Goal: Information Seeking & Learning: Compare options

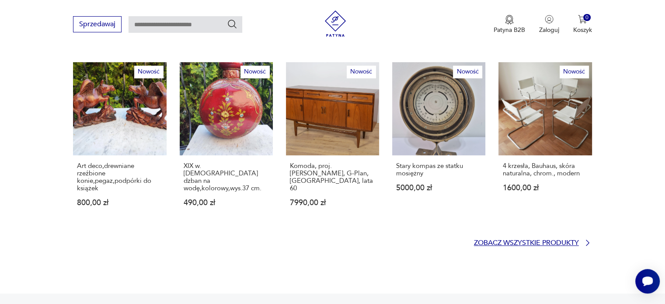
click at [580, 238] on link "Zobacz wszystkie produkty" at bounding box center [533, 242] width 118 height 9
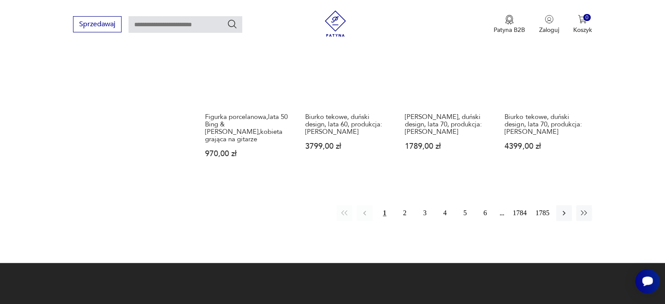
scroll to position [782, 0]
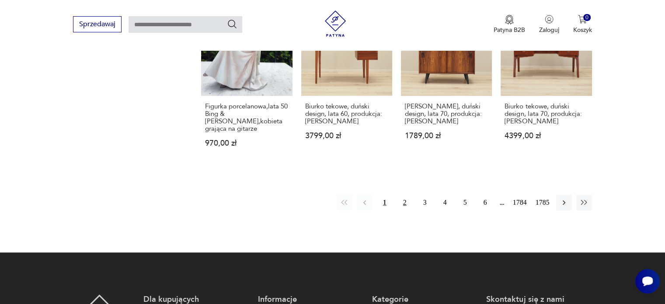
click at [411, 194] on button "2" at bounding box center [405, 202] width 16 height 16
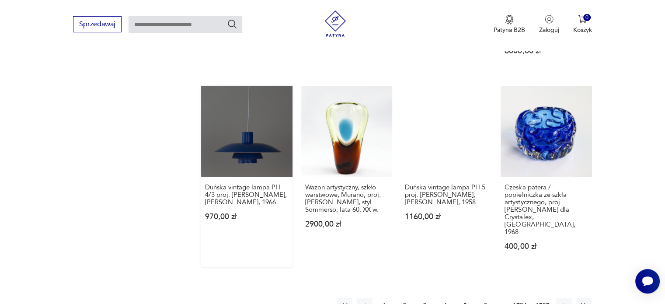
scroll to position [724, 0]
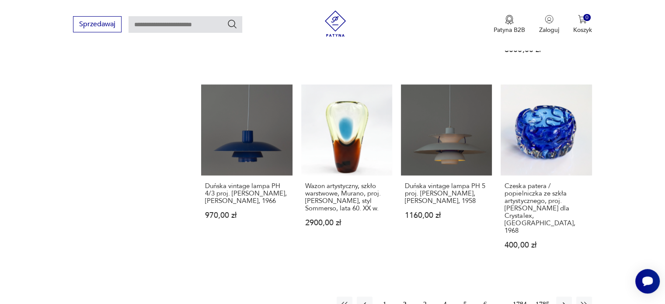
click at [425, 296] on button "3" at bounding box center [425, 304] width 16 height 16
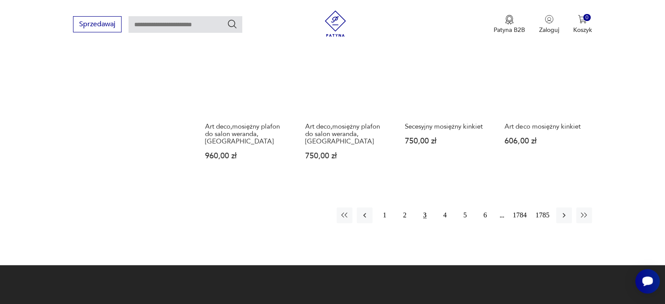
scroll to position [812, 0]
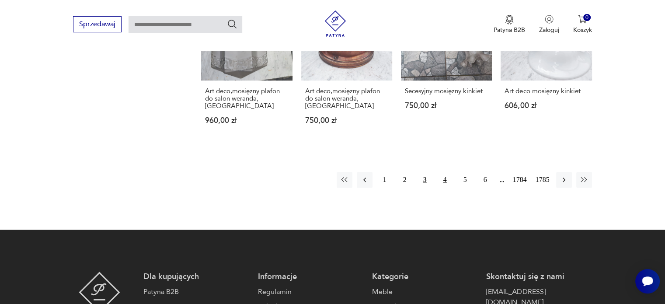
click at [444, 172] on button "4" at bounding box center [445, 180] width 16 height 16
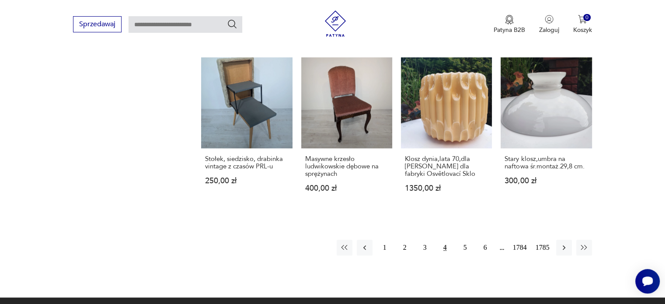
scroll to position [724, 0]
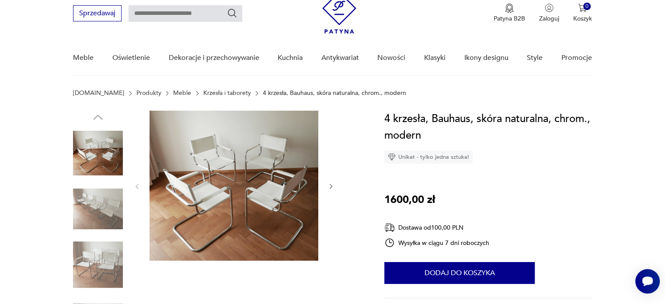
scroll to position [87, 0]
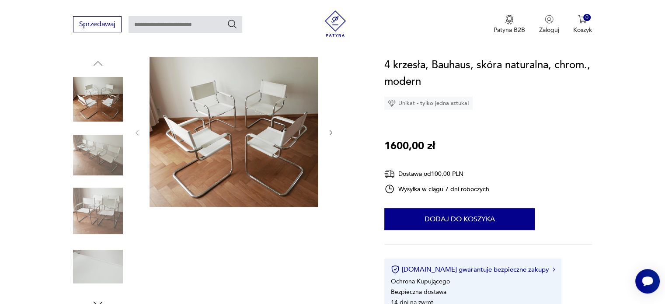
click at [99, 156] on img at bounding box center [98, 155] width 50 height 50
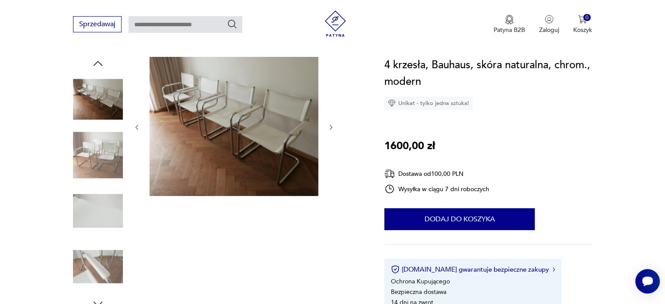
click at [241, 108] on img at bounding box center [233, 126] width 169 height 139
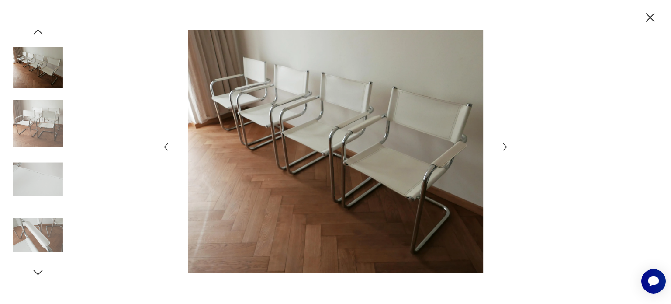
click at [48, 68] on img at bounding box center [38, 68] width 50 height 50
click at [503, 151] on icon "button" at bounding box center [505, 147] width 10 height 10
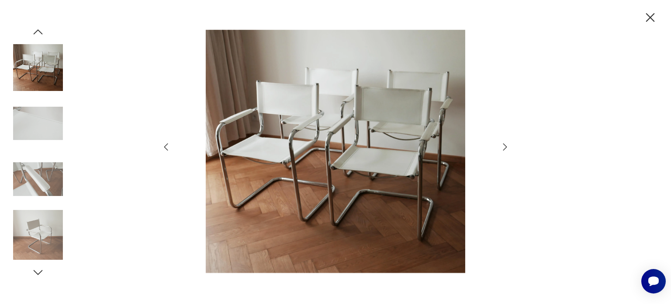
click at [503, 151] on icon "button" at bounding box center [505, 147] width 10 height 10
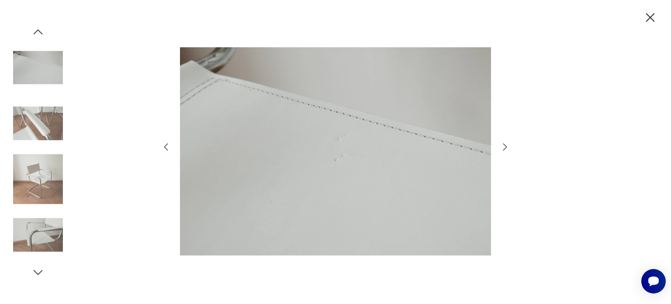
click at [503, 151] on icon "button" at bounding box center [505, 147] width 10 height 10
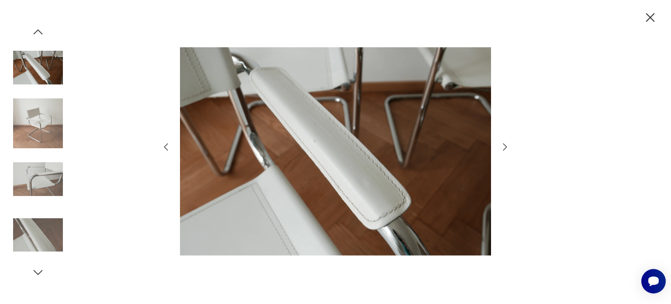
click at [503, 151] on icon "button" at bounding box center [505, 147] width 10 height 10
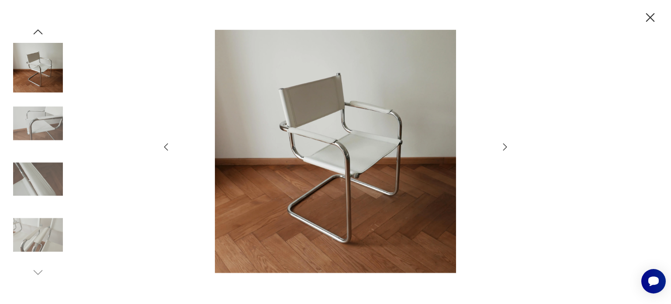
click at [503, 151] on icon "button" at bounding box center [505, 147] width 10 height 10
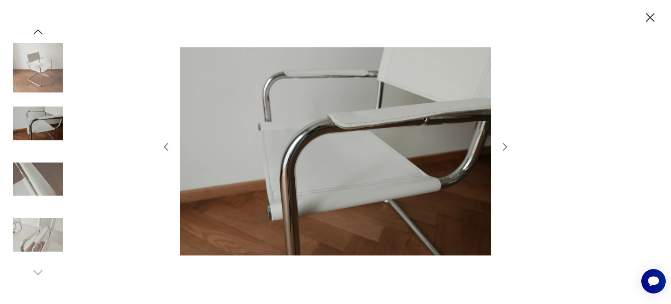
click at [503, 151] on icon "button" at bounding box center [505, 147] width 10 height 10
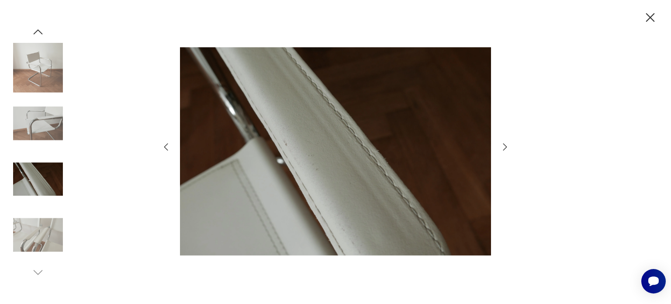
click at [503, 151] on icon "button" at bounding box center [505, 147] width 10 height 10
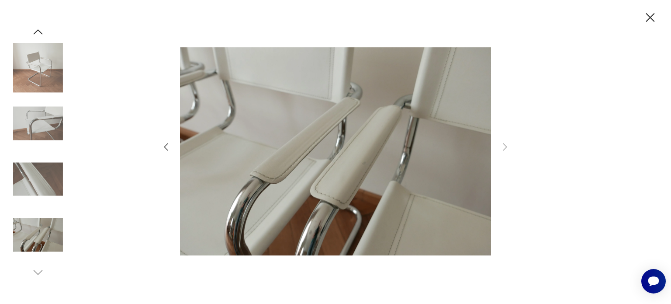
click at [649, 15] on icon "button" at bounding box center [650, 17] width 15 height 15
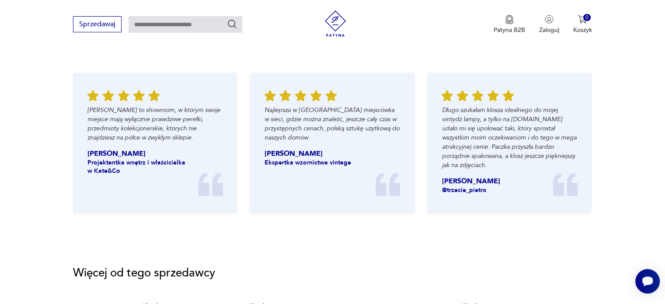
scroll to position [1092, 0]
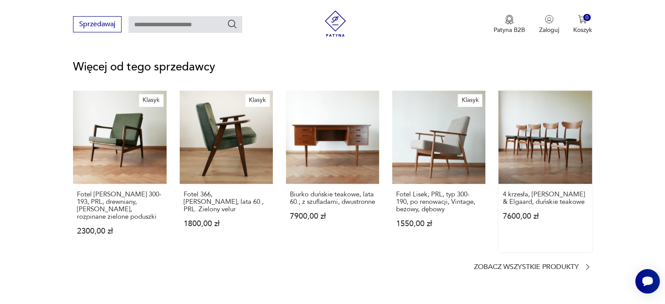
click at [554, 140] on link "4 krzesła, Schonning & Elgaard, duńskie teakowe 7600,00 zł" at bounding box center [544, 170] width 93 height 161
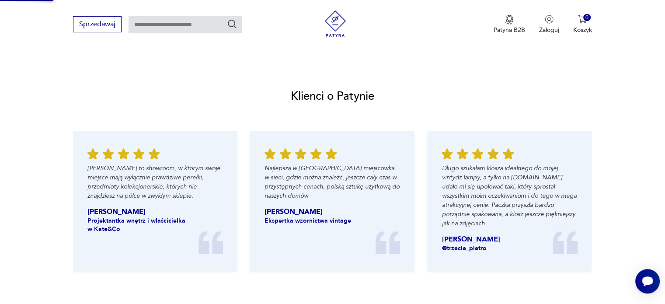
scroll to position [661, 0]
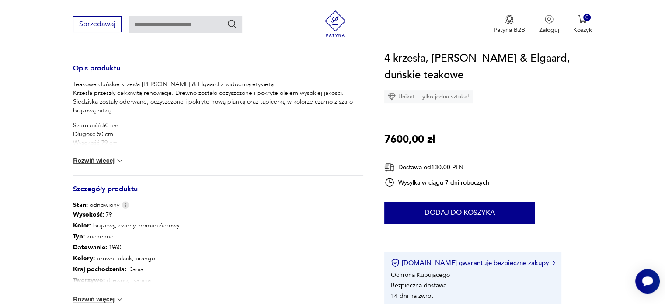
scroll to position [481, 0]
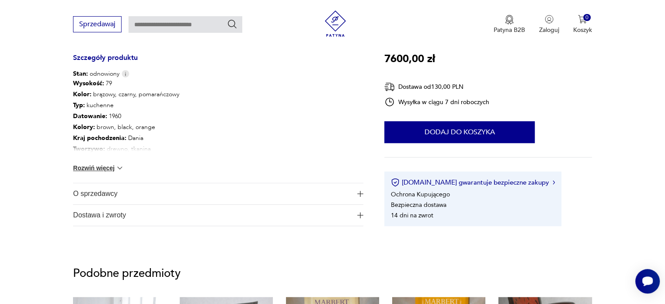
click at [116, 197] on span "O sprzedawcy" at bounding box center [212, 193] width 278 height 21
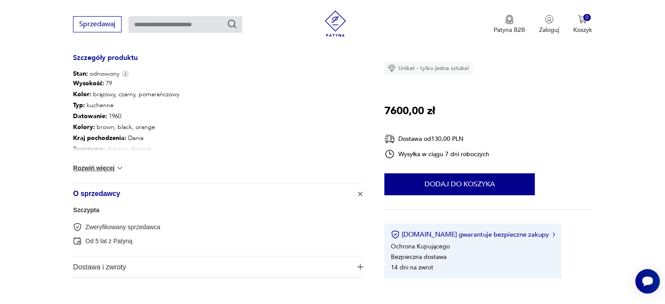
click at [88, 209] on link "Szczypta" at bounding box center [86, 209] width 26 height 7
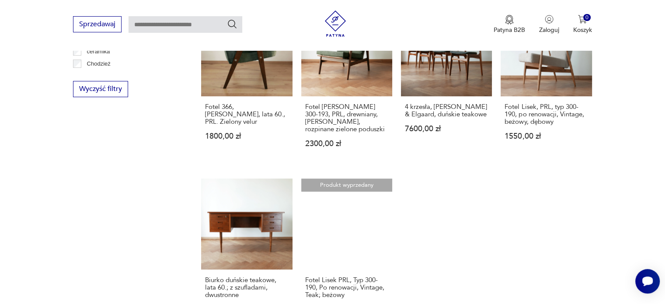
scroll to position [617, 0]
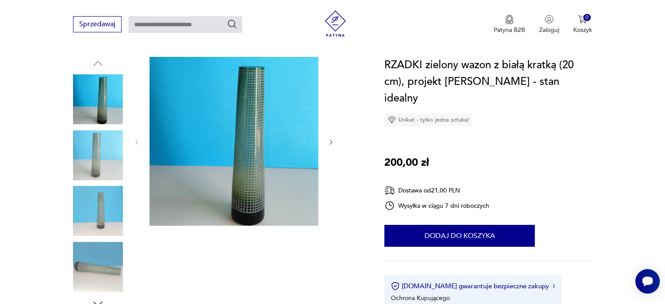
click at [329, 145] on icon "button" at bounding box center [330, 142] width 7 height 7
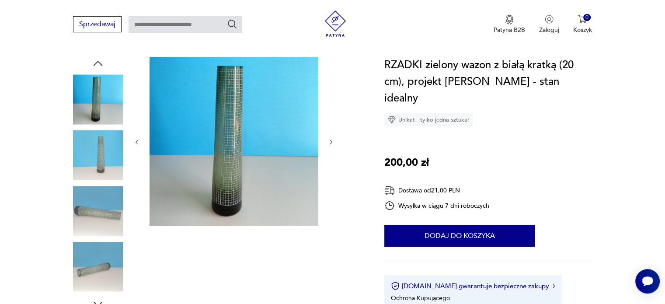
click at [329, 145] on icon "button" at bounding box center [330, 142] width 7 height 7
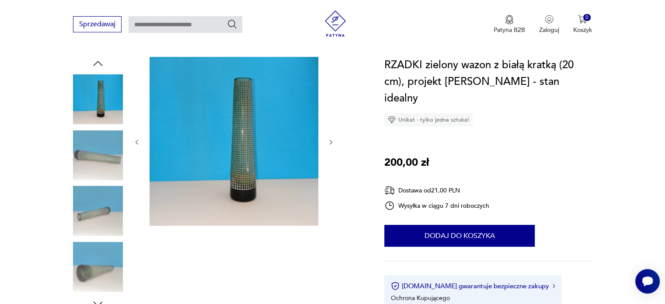
click at [329, 145] on icon "button" at bounding box center [330, 142] width 7 height 7
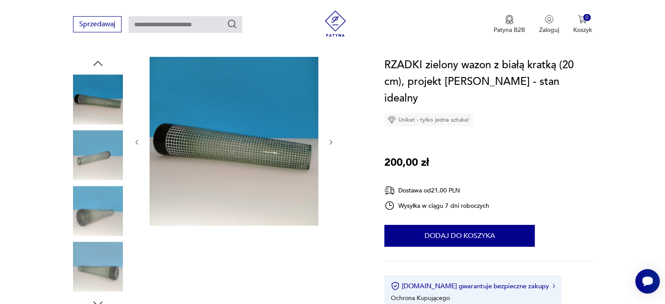
click at [329, 145] on icon "button" at bounding box center [330, 142] width 7 height 7
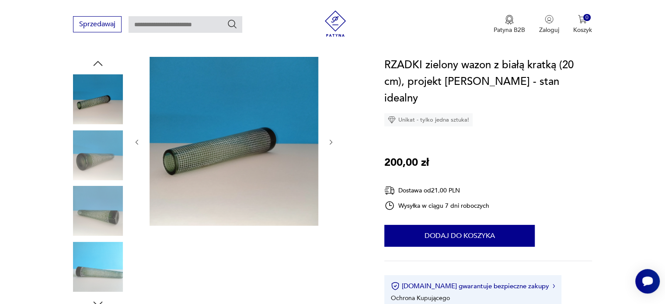
click at [329, 145] on icon "button" at bounding box center [330, 142] width 7 height 7
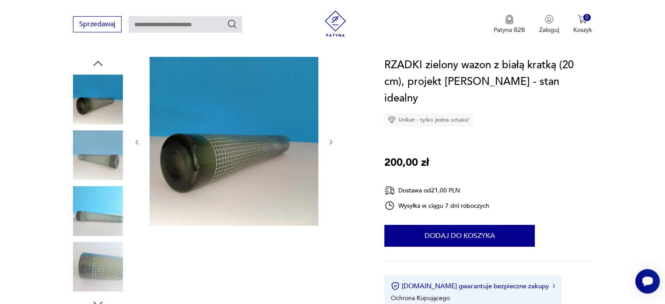
click at [329, 145] on icon "button" at bounding box center [330, 142] width 7 height 7
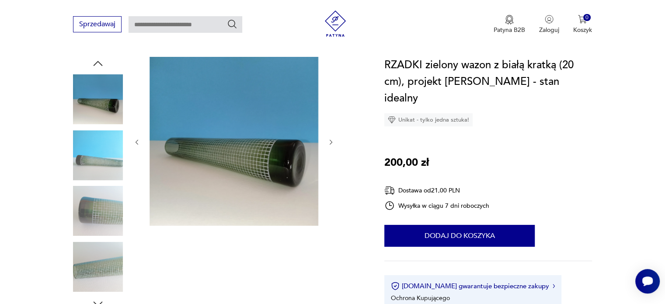
click at [329, 145] on icon "button" at bounding box center [330, 142] width 7 height 7
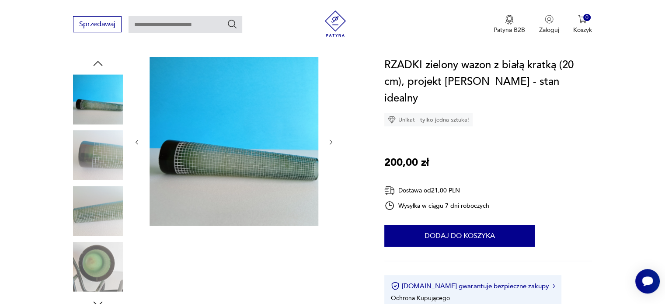
click at [329, 145] on icon "button" at bounding box center [330, 142] width 7 height 7
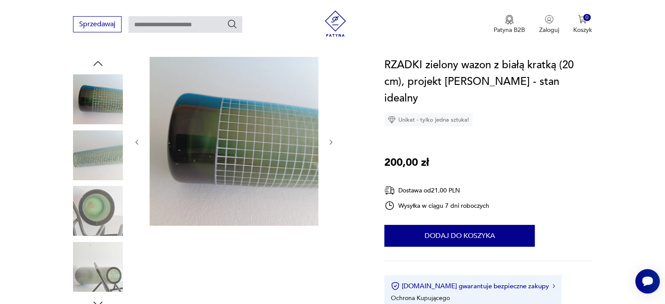
click at [329, 145] on icon "button" at bounding box center [330, 142] width 7 height 7
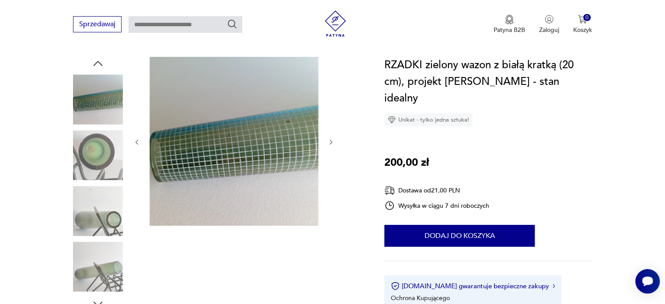
click at [329, 145] on icon "button" at bounding box center [330, 142] width 7 height 7
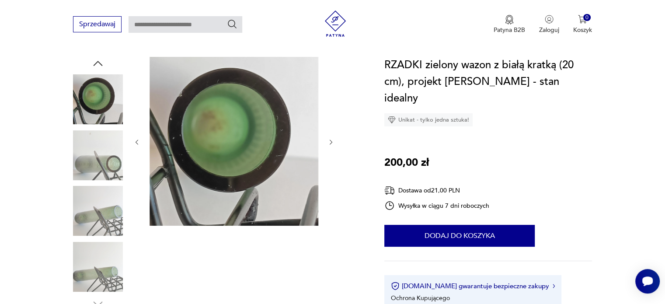
click at [331, 145] on icon "button" at bounding box center [330, 142] width 7 height 7
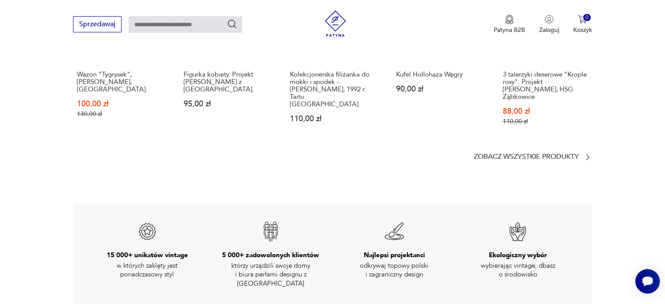
scroll to position [1398, 0]
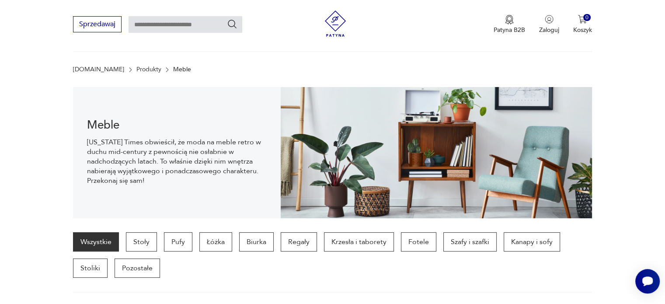
scroll to position [100, 0]
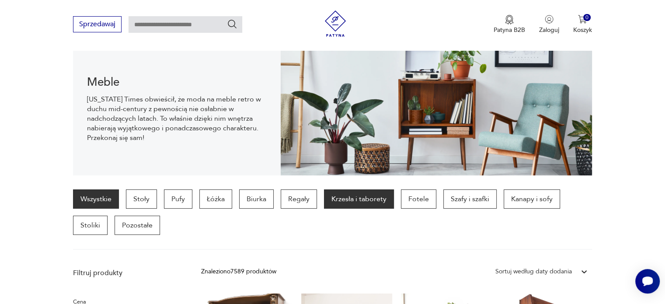
click at [379, 203] on p "Krzesła i taborety" at bounding box center [359, 198] width 70 height 19
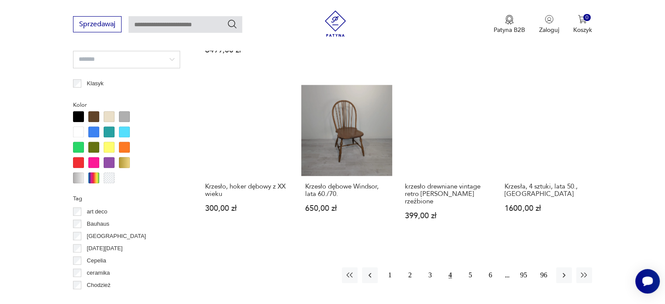
scroll to position [843, 0]
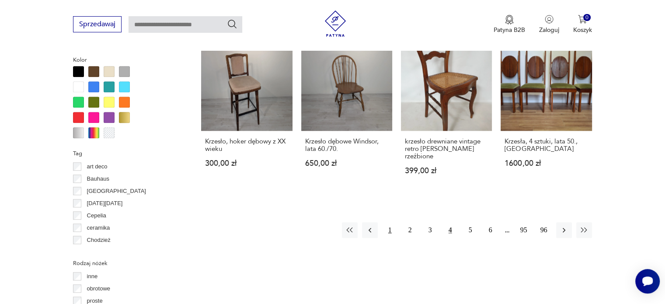
click at [389, 222] on button "1" at bounding box center [390, 230] width 16 height 16
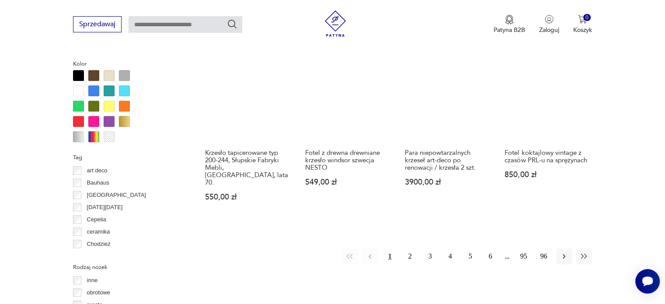
scroll to position [843, 0]
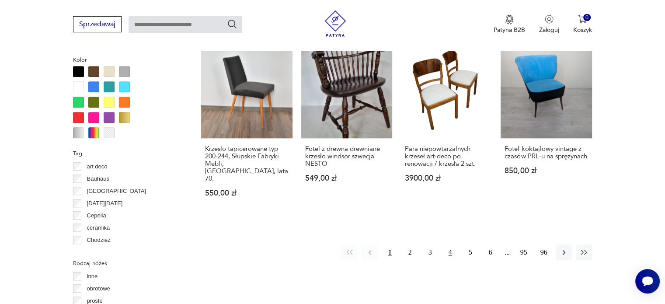
click at [447, 244] on button "4" at bounding box center [450, 252] width 16 height 16
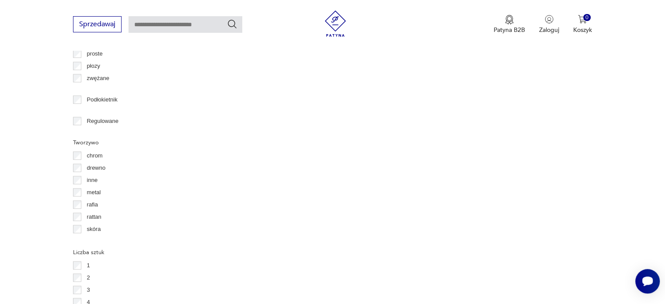
scroll to position [974, 0]
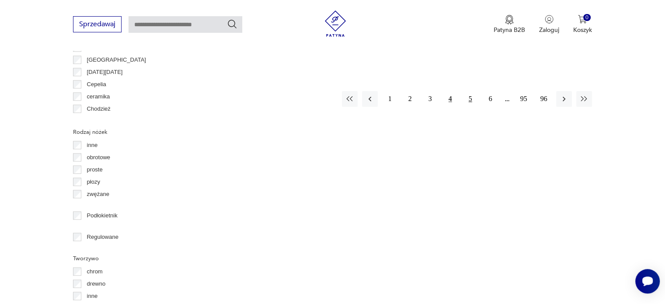
click at [475, 91] on button "5" at bounding box center [470, 99] width 16 height 16
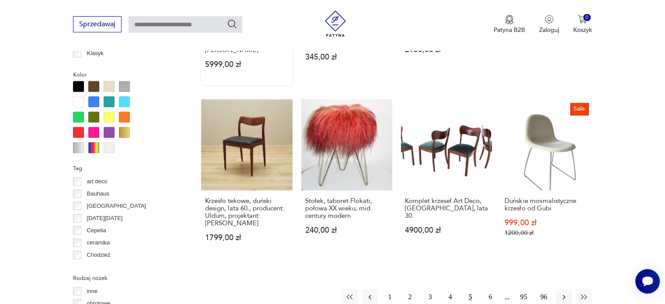
scroll to position [843, 0]
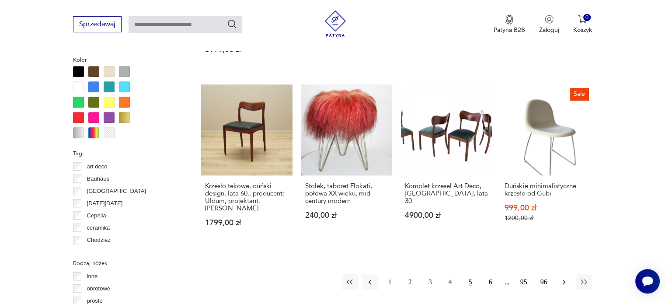
click at [565, 277] on icon "button" at bounding box center [563, 281] width 9 height 9
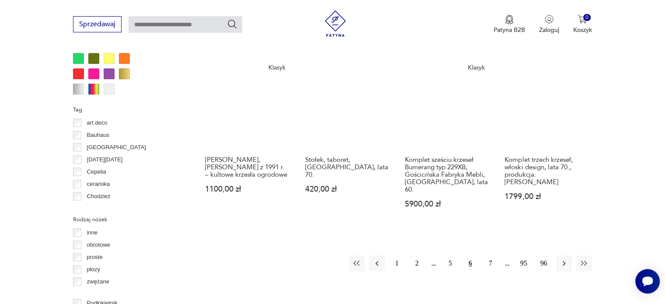
scroll to position [843, 0]
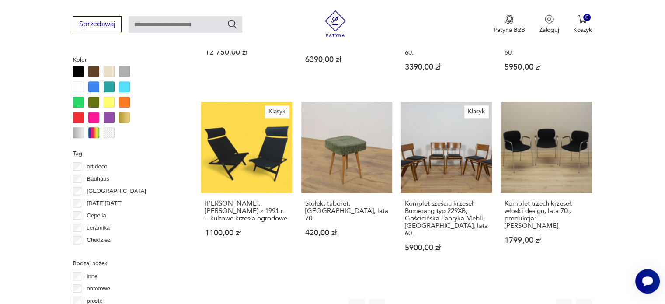
click at [484, 299] on button "7" at bounding box center [490, 307] width 16 height 16
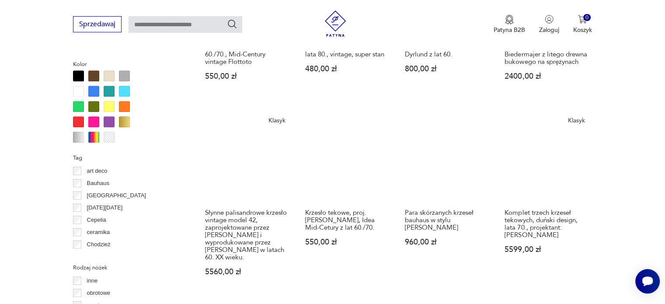
scroll to position [887, 0]
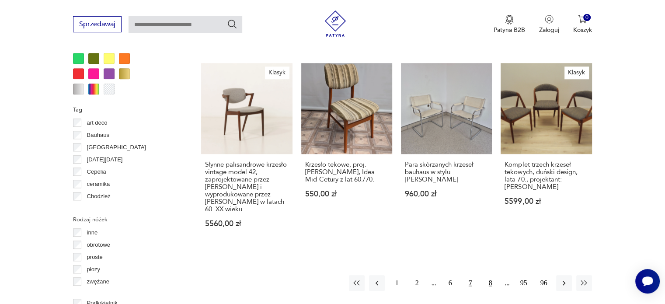
click at [491, 275] on button "8" at bounding box center [490, 283] width 16 height 16
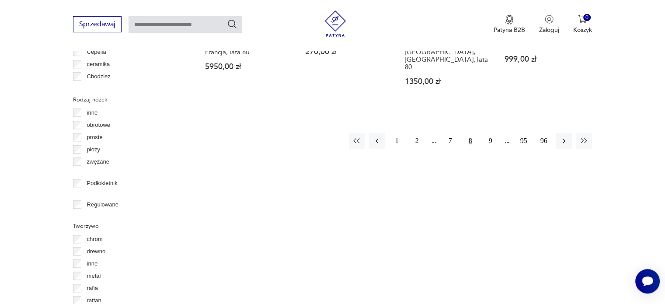
scroll to position [1018, 0]
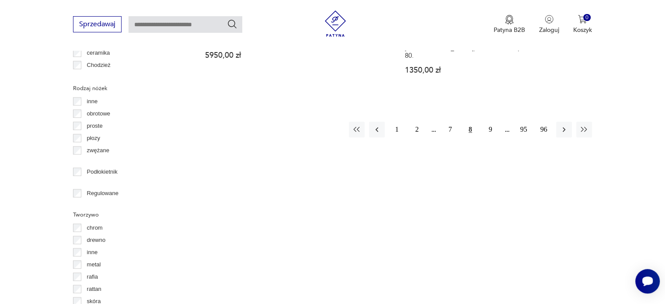
drag, startPoint x: 488, startPoint y: 90, endPoint x: 477, endPoint y: 87, distance: 11.6
click at [489, 121] on button "9" at bounding box center [490, 129] width 16 height 16
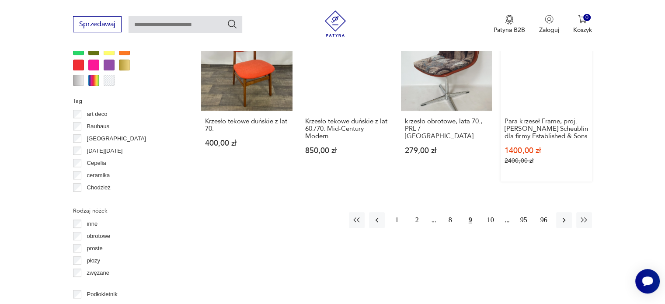
scroll to position [931, 0]
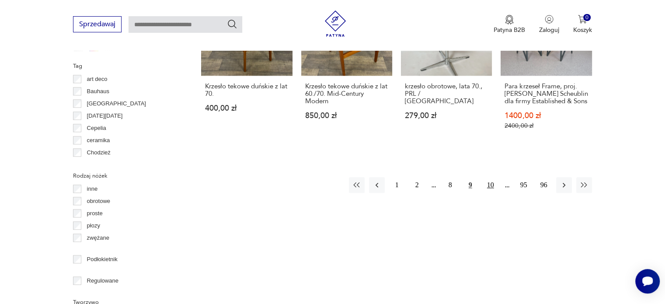
click at [496, 181] on button "10" at bounding box center [490, 185] width 16 height 16
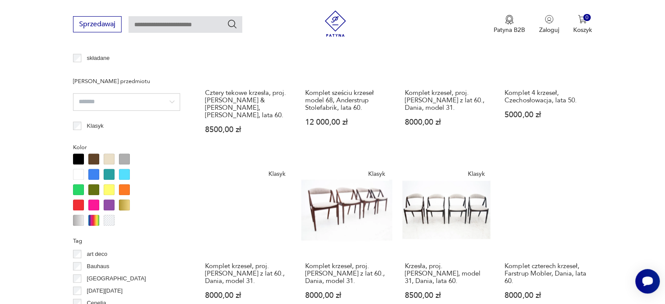
scroll to position [887, 0]
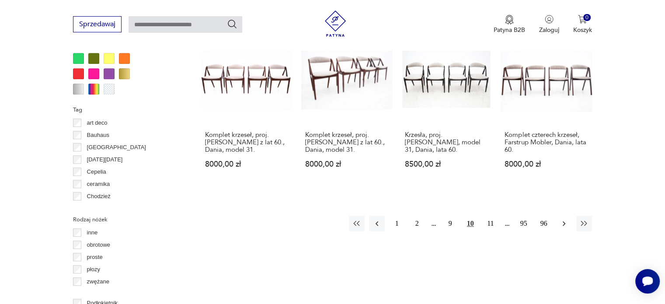
click at [565, 219] on icon "button" at bounding box center [563, 223] width 9 height 9
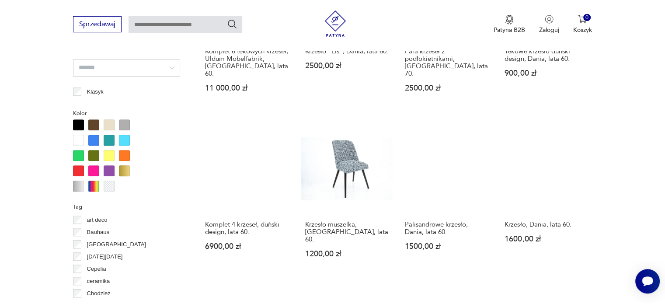
scroll to position [843, 0]
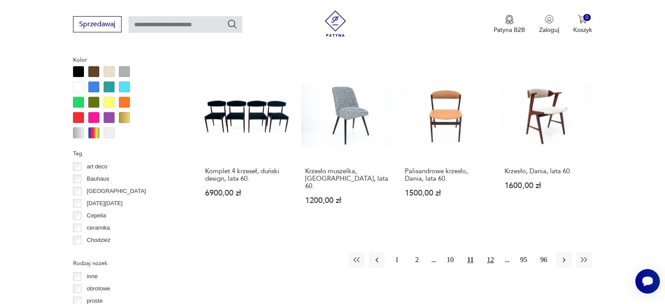
click at [489, 252] on button "12" at bounding box center [490, 260] width 16 height 16
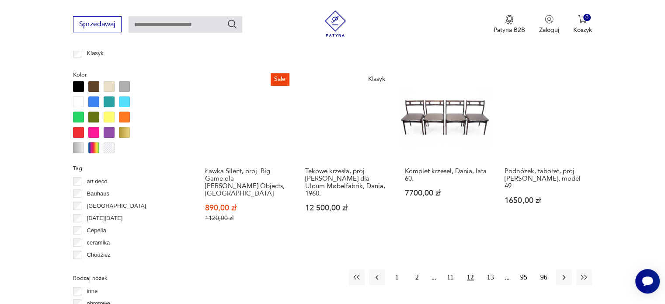
scroll to position [887, 0]
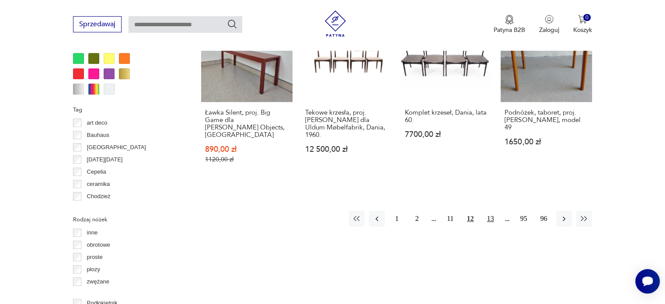
click at [488, 211] on button "13" at bounding box center [490, 219] width 16 height 16
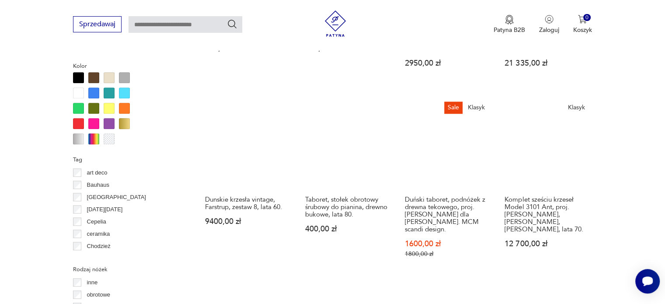
scroll to position [843, 0]
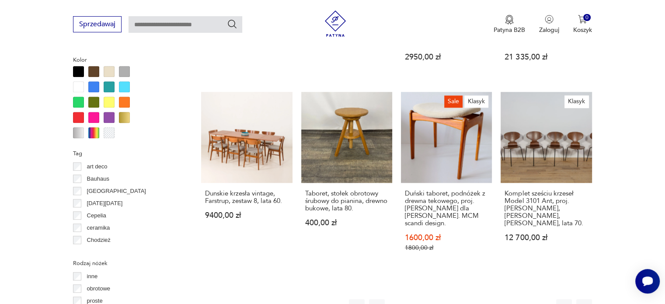
click at [495, 299] on button "14" at bounding box center [490, 307] width 16 height 16
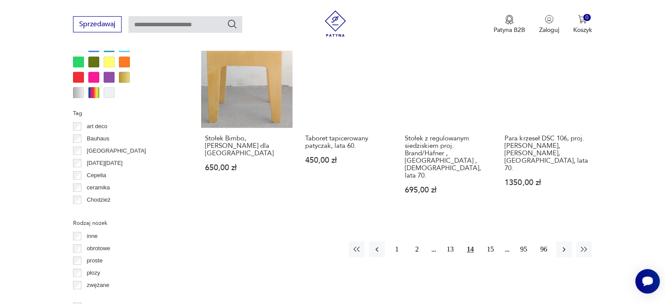
scroll to position [887, 0]
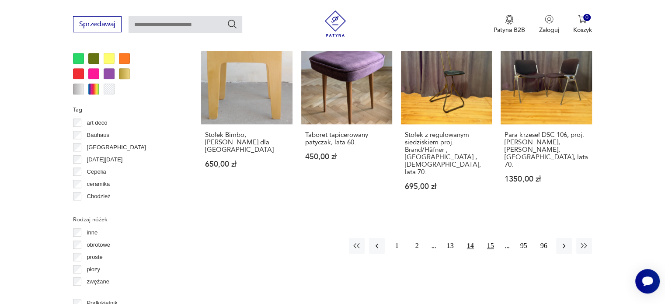
click at [490, 238] on button "15" at bounding box center [490, 246] width 16 height 16
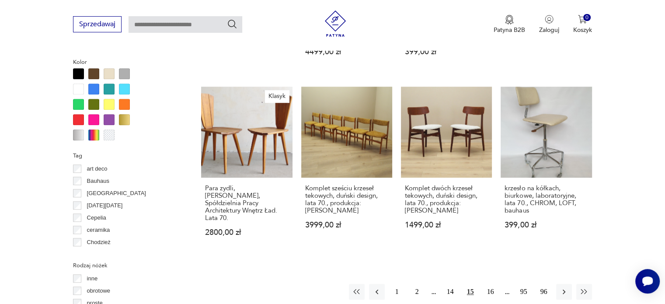
scroll to position [843, 0]
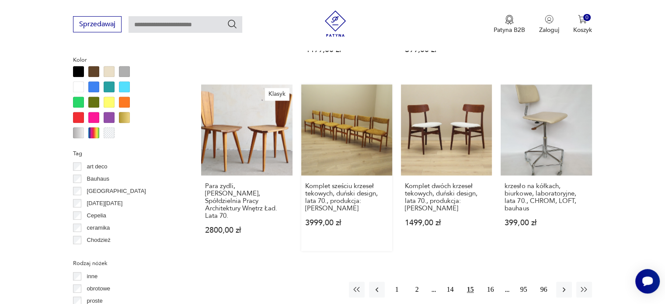
drag, startPoint x: 329, startPoint y: 139, endPoint x: 313, endPoint y: 138, distance: 15.7
click at [329, 139] on link "Komplet sześciu krzeseł tekowych, duński design, lata 70., produkcja: Dania 399…" at bounding box center [346, 167] width 91 height 166
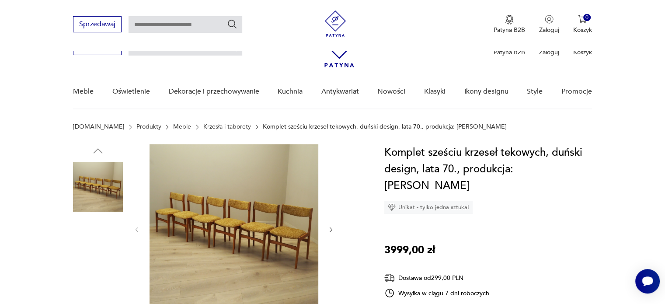
scroll to position [131, 0]
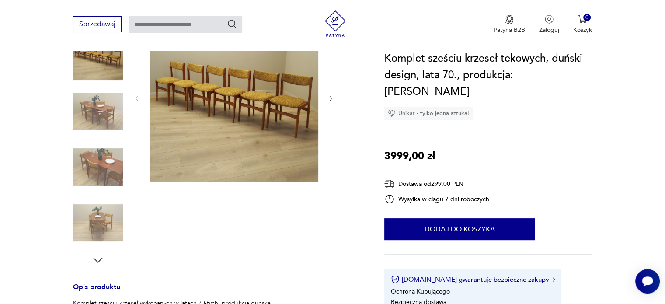
click at [109, 111] on img at bounding box center [98, 112] width 50 height 50
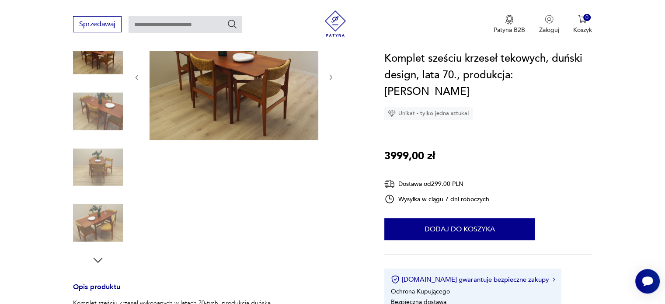
click at [231, 102] on img at bounding box center [233, 76] width 169 height 127
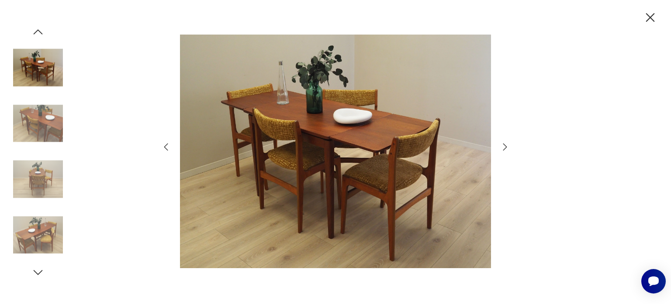
click at [413, 118] on img at bounding box center [335, 151] width 311 height 243
click at [505, 146] on icon "button" at bounding box center [505, 147] width 10 height 10
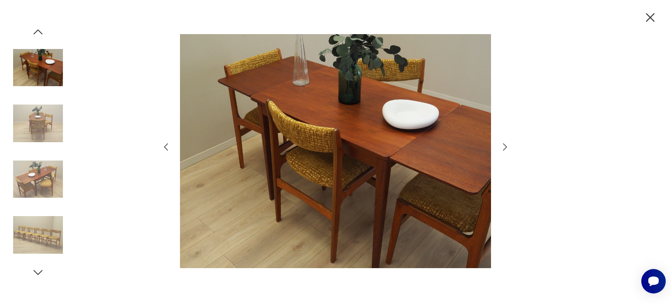
click at [505, 146] on icon "button" at bounding box center [505, 147] width 10 height 10
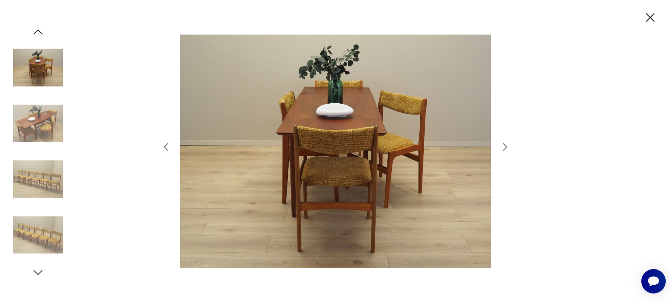
click at [505, 146] on icon "button" at bounding box center [505, 147] width 10 height 10
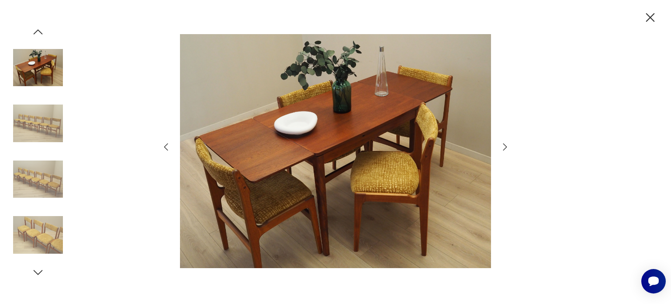
click at [505, 146] on icon "button" at bounding box center [505, 147] width 10 height 10
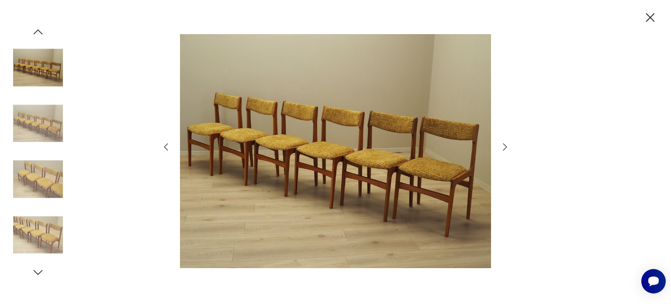
click at [505, 146] on icon "button" at bounding box center [505, 147] width 10 height 10
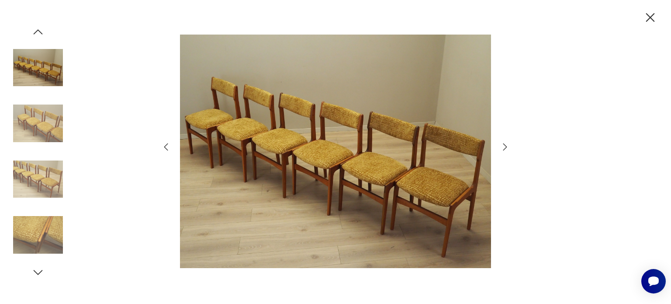
click at [505, 146] on icon "button" at bounding box center [505, 147] width 10 height 10
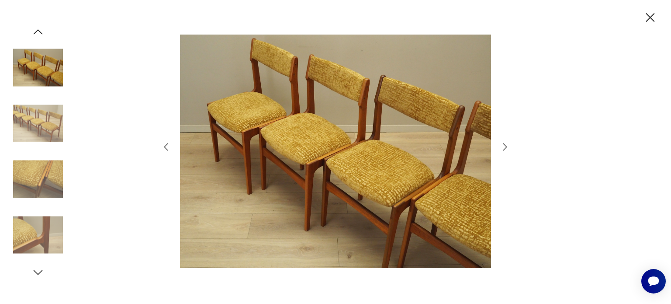
click at [505, 146] on icon "button" at bounding box center [505, 147] width 10 height 10
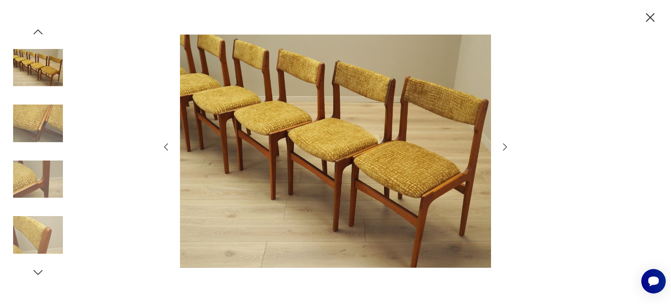
click at [505, 146] on icon "button" at bounding box center [505, 147] width 10 height 10
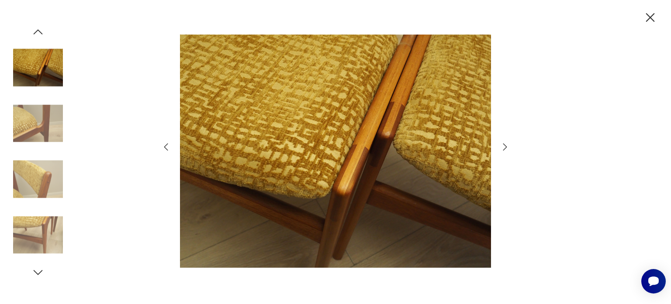
click at [505, 146] on icon "button" at bounding box center [505, 147] width 10 height 10
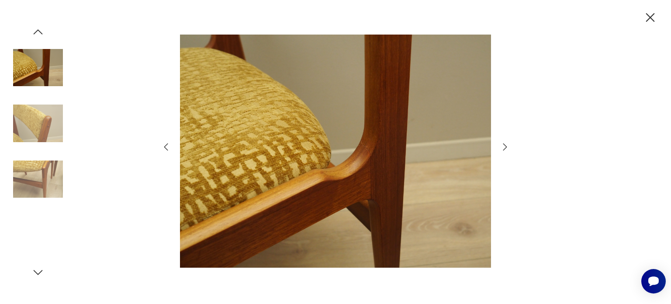
click at [505, 146] on icon "button" at bounding box center [505, 147] width 10 height 10
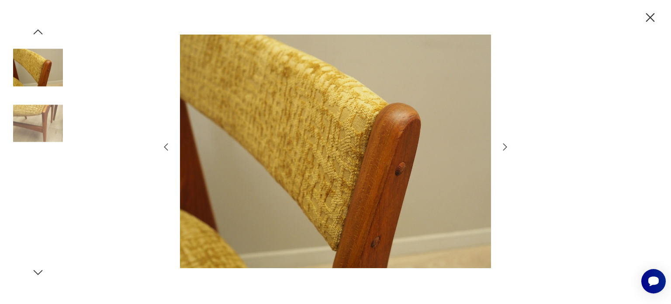
click at [505, 146] on icon "button" at bounding box center [505, 147] width 10 height 10
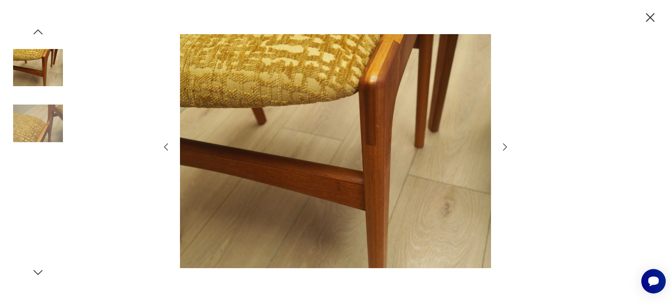
click at [505, 146] on icon "button" at bounding box center [505, 147] width 10 height 10
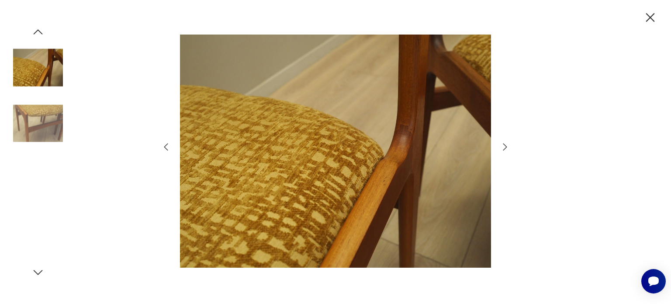
click at [505, 146] on icon "button" at bounding box center [505, 147] width 10 height 10
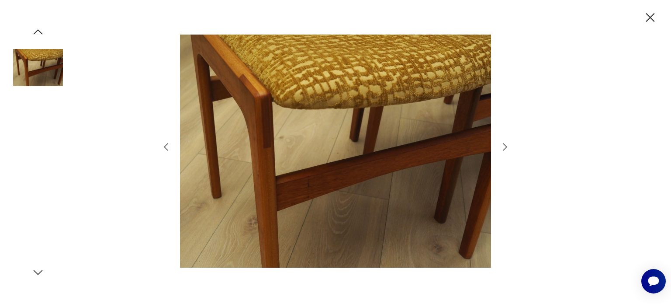
click at [505, 146] on icon "button" at bounding box center [505, 147] width 10 height 10
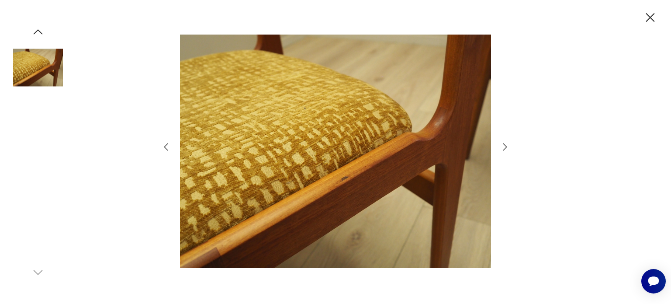
click at [505, 146] on icon "button" at bounding box center [505, 147] width 10 height 10
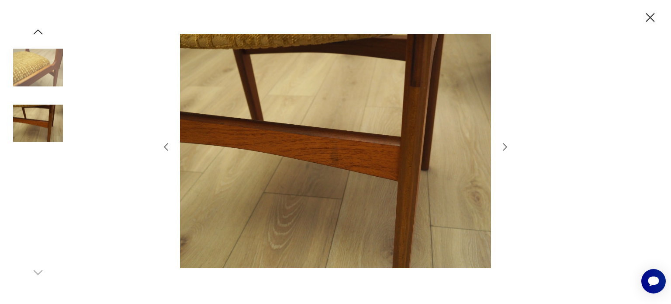
click at [505, 146] on icon "button" at bounding box center [505, 147] width 10 height 10
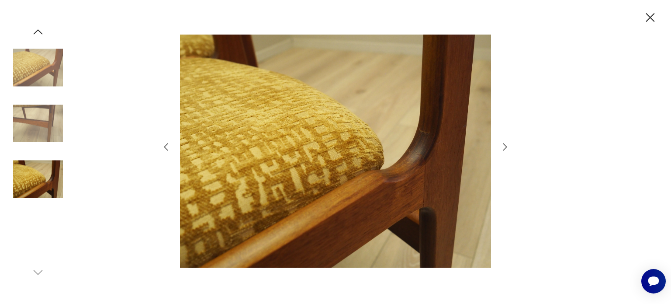
click at [505, 146] on icon "button" at bounding box center [505, 147] width 10 height 10
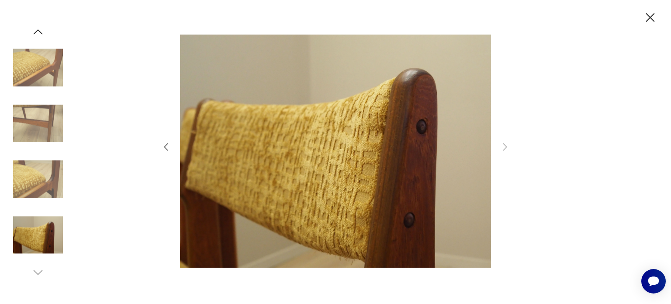
click at [648, 14] on icon "button" at bounding box center [650, 17] width 9 height 9
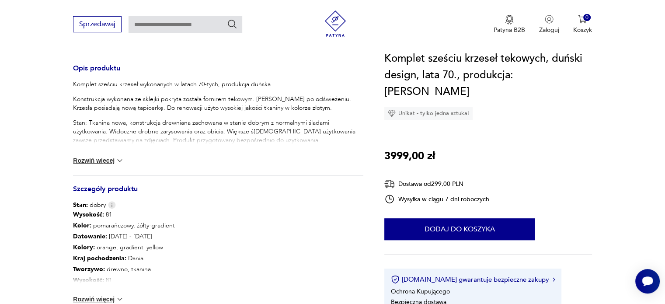
scroll to position [568, 0]
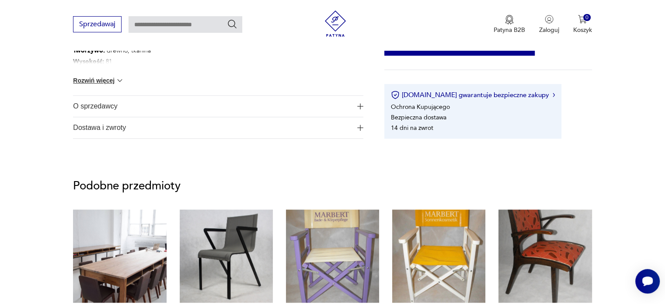
click at [99, 109] on span "O sprzedawcy" at bounding box center [212, 106] width 278 height 21
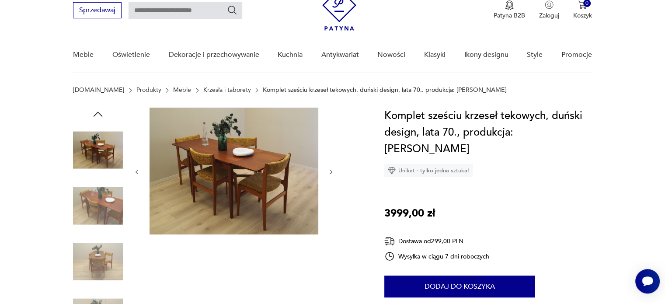
scroll to position [87, 0]
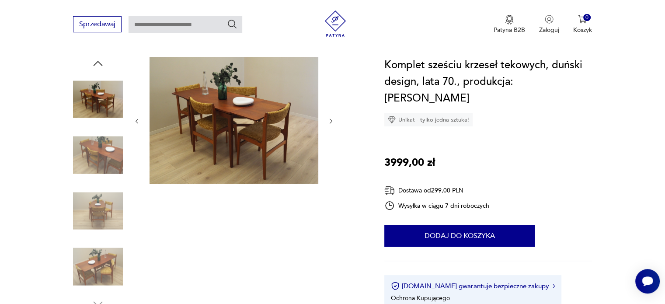
click at [240, 98] on img at bounding box center [233, 120] width 169 height 127
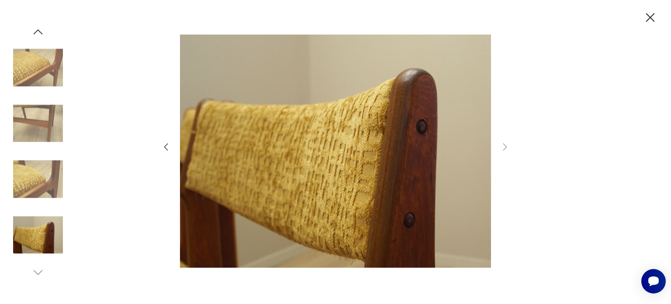
click at [35, 73] on img at bounding box center [38, 68] width 50 height 50
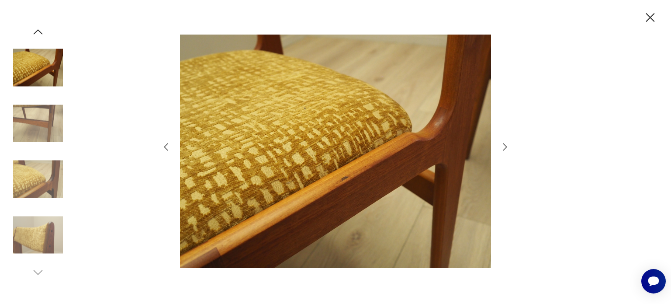
click at [24, 187] on img at bounding box center [38, 179] width 50 height 50
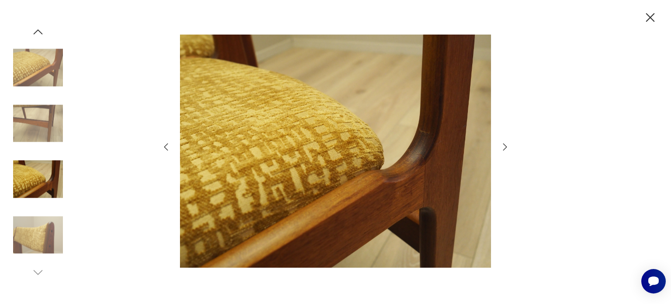
click at [500, 143] on icon "button" at bounding box center [505, 147] width 10 height 10
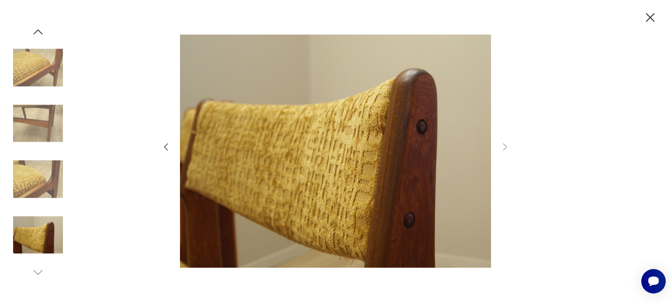
click at [173, 150] on div at bounding box center [336, 152] width 350 height 245
click at [163, 146] on icon "button" at bounding box center [166, 147] width 10 height 10
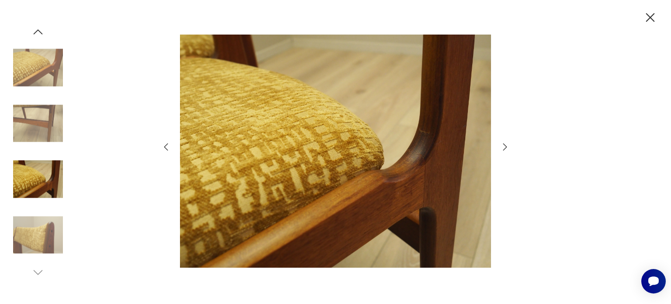
click at [163, 146] on icon "button" at bounding box center [166, 147] width 10 height 10
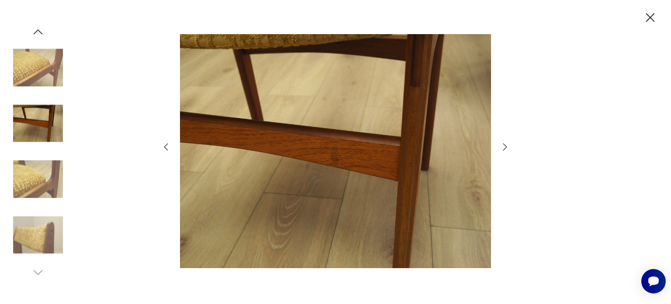
click at [163, 146] on icon "button" at bounding box center [166, 147] width 10 height 10
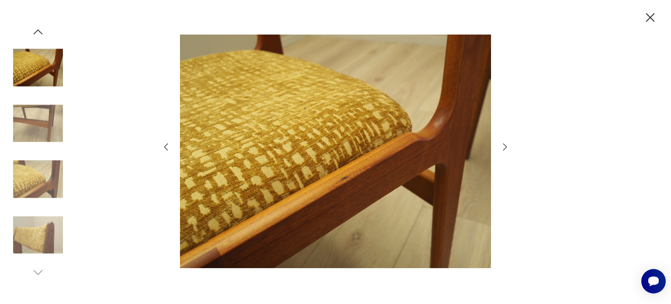
click at [163, 146] on icon "button" at bounding box center [166, 147] width 10 height 10
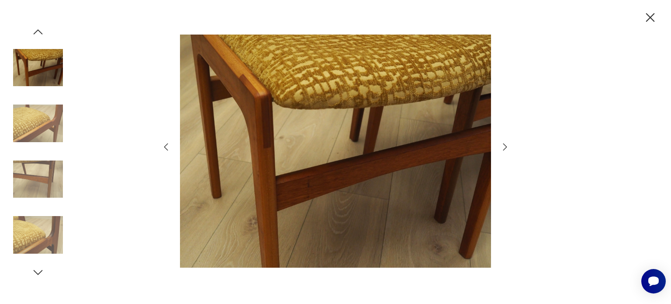
click at [163, 146] on icon "button" at bounding box center [166, 147] width 10 height 10
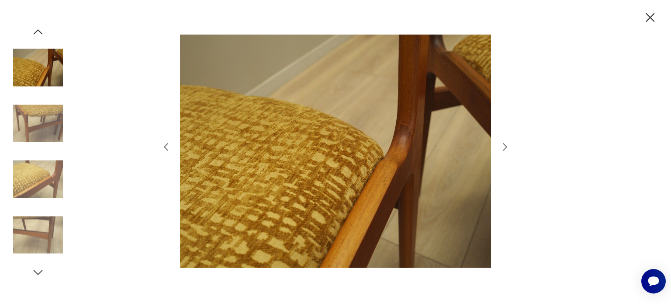
click at [163, 146] on icon "button" at bounding box center [166, 147] width 10 height 10
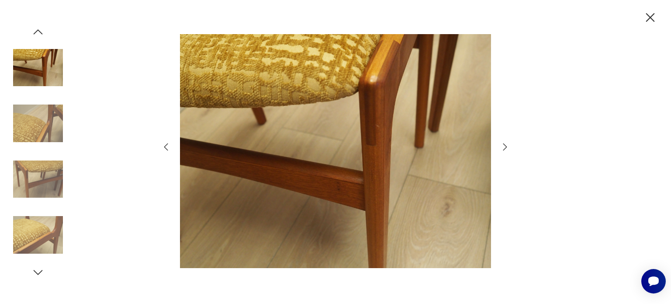
click at [163, 146] on icon "button" at bounding box center [166, 147] width 10 height 10
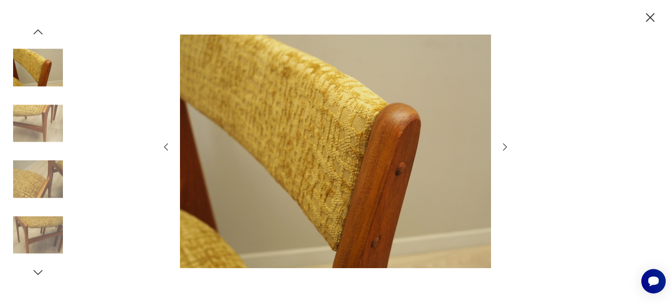
click at [163, 146] on icon "button" at bounding box center [166, 147] width 10 height 10
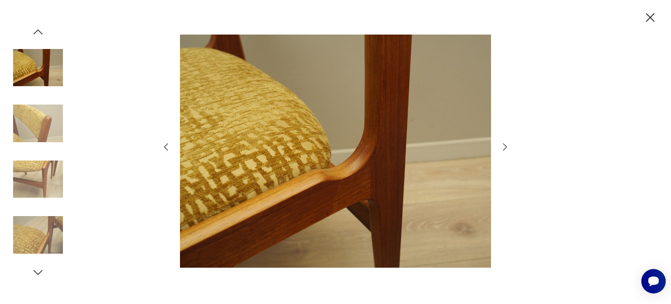
click at [163, 146] on icon "button" at bounding box center [166, 147] width 10 height 10
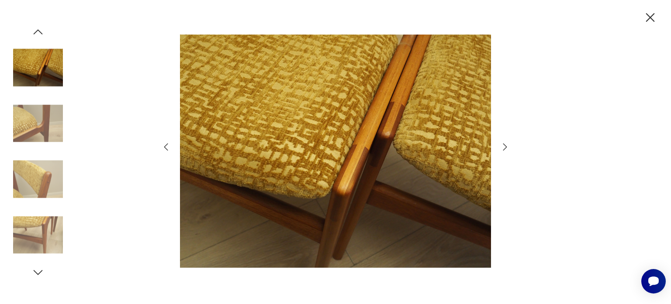
click at [163, 146] on icon "button" at bounding box center [166, 147] width 10 height 10
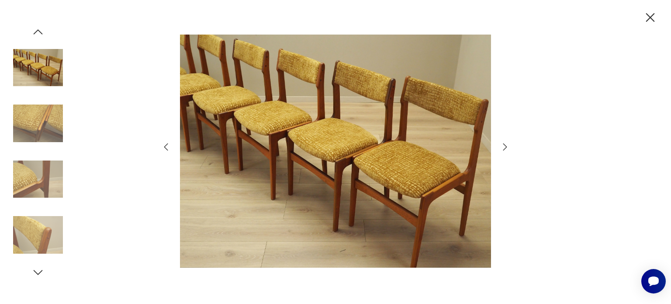
click at [163, 146] on icon "button" at bounding box center [166, 147] width 10 height 10
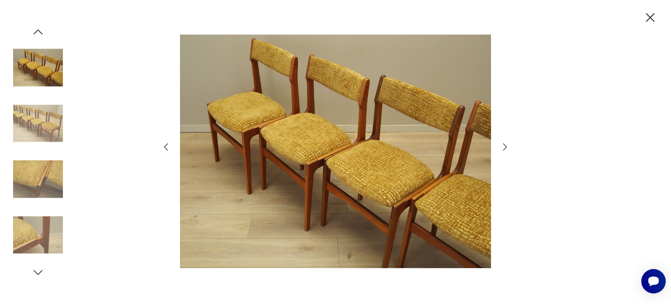
click at [163, 146] on icon "button" at bounding box center [166, 147] width 10 height 10
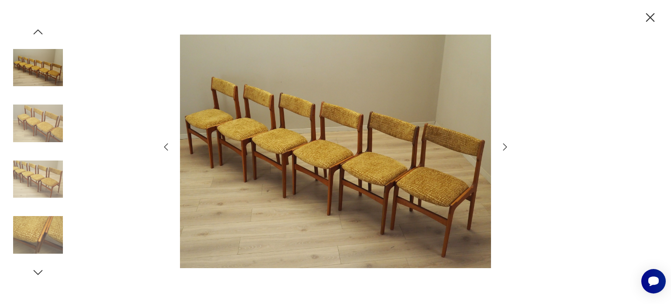
click at [163, 146] on icon "button" at bounding box center [166, 147] width 10 height 10
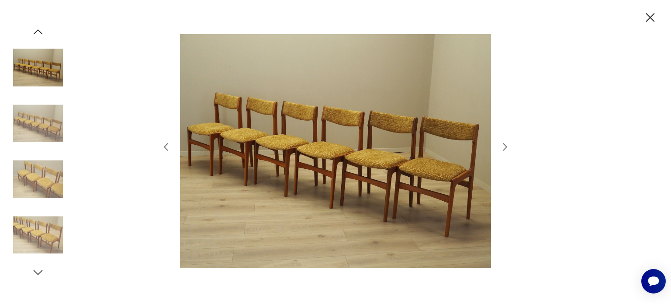
click at [163, 146] on icon "button" at bounding box center [166, 147] width 10 height 10
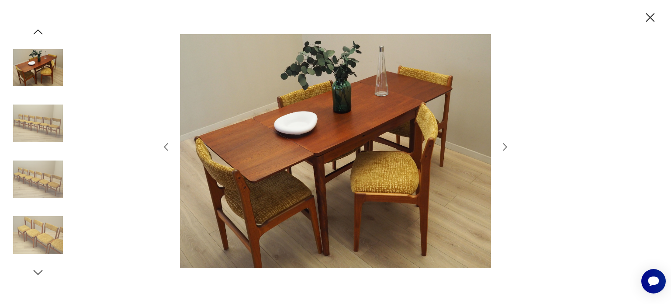
click at [163, 146] on icon "button" at bounding box center [166, 147] width 10 height 10
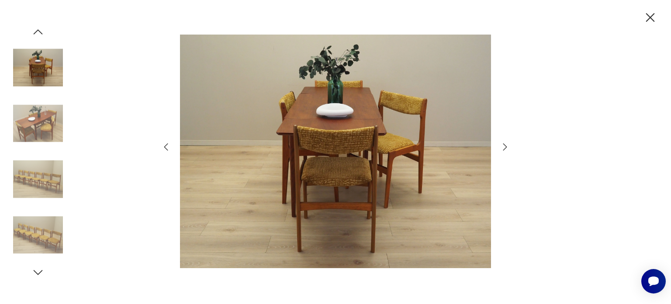
click at [163, 146] on icon "button" at bounding box center [166, 147] width 10 height 10
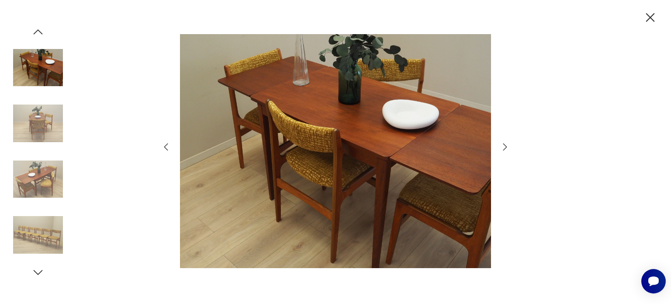
click at [163, 146] on icon "button" at bounding box center [166, 147] width 10 height 10
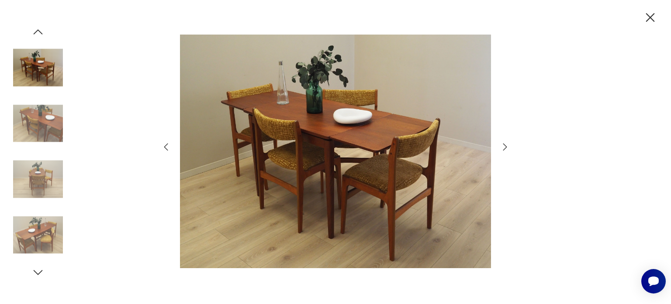
click at [163, 146] on icon "button" at bounding box center [166, 147] width 10 height 10
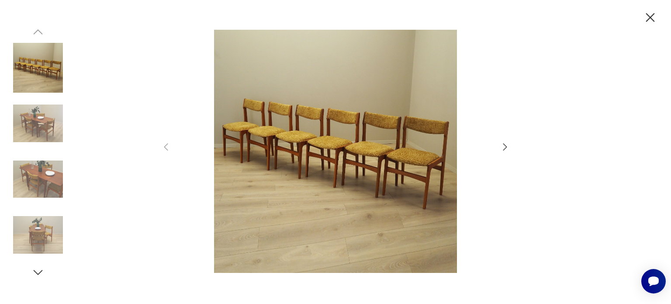
click at [649, 15] on icon "button" at bounding box center [650, 17] width 15 height 15
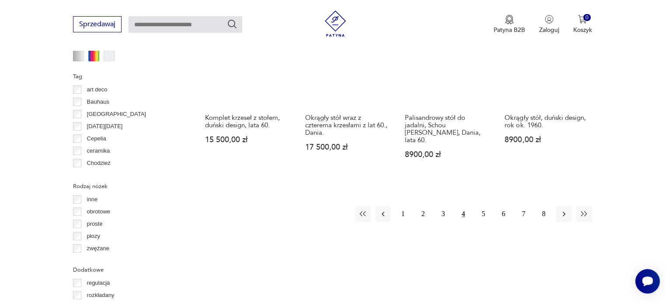
scroll to position [930, 0]
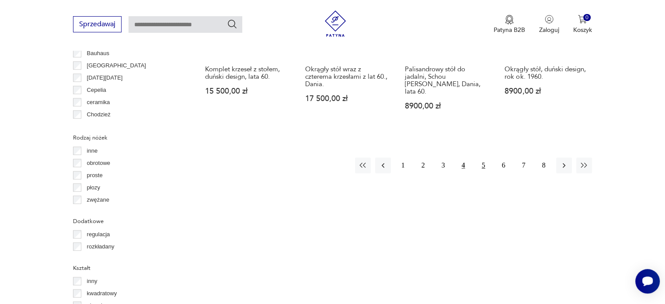
click at [481, 157] on button "5" at bounding box center [483, 165] width 16 height 16
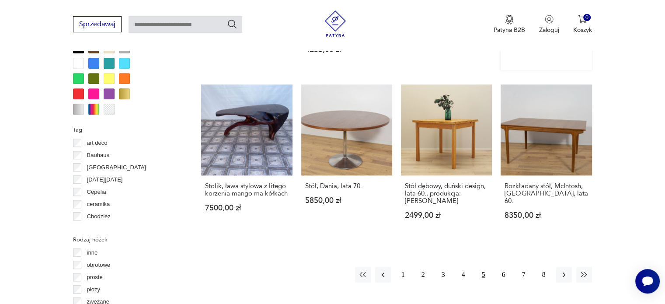
scroll to position [843, 0]
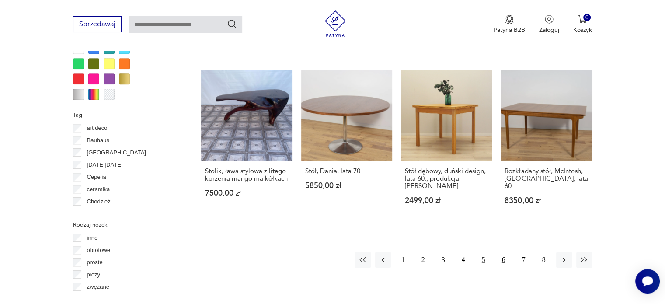
click at [504, 252] on button "6" at bounding box center [503, 260] width 16 height 16
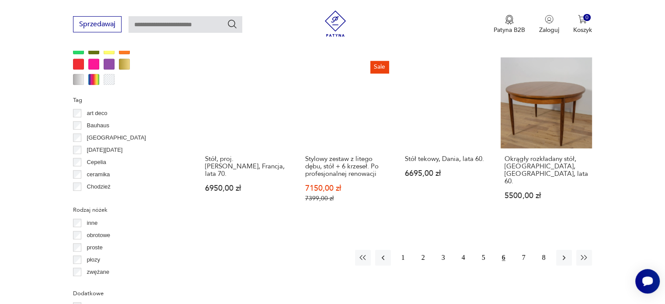
scroll to position [843, 0]
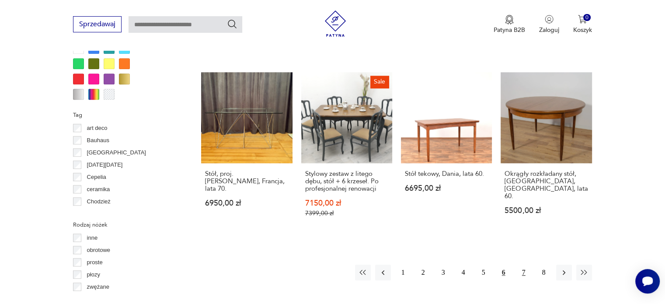
click at [529, 264] on button "7" at bounding box center [524, 272] width 16 height 16
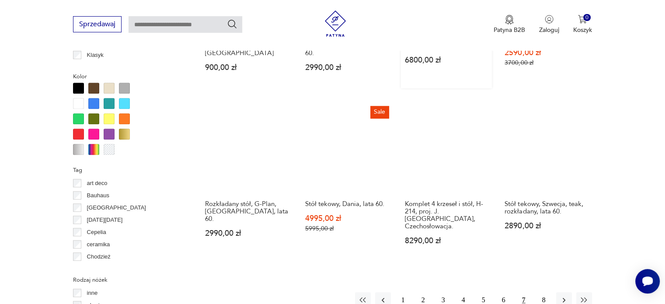
scroll to position [800, 0]
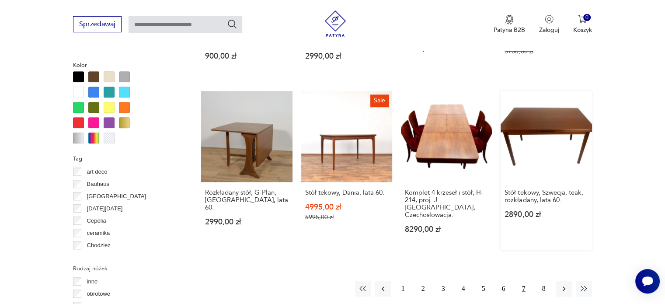
click at [533, 98] on link "Stół tekowy, Szwecja, teak, rozkładany, lata 60. 2890,00 zł" at bounding box center [545, 170] width 91 height 159
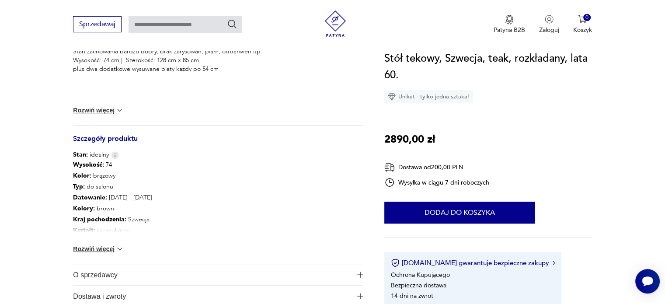
scroll to position [393, 0]
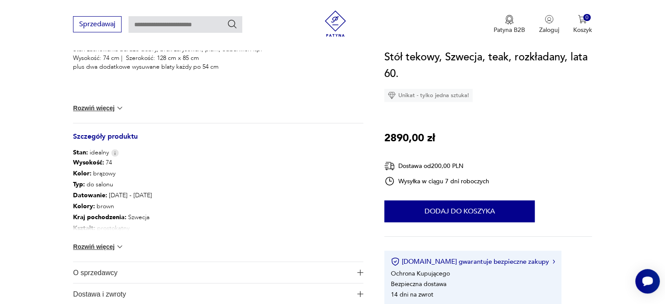
click at [87, 274] on span "O sprzedawcy" at bounding box center [212, 272] width 278 height 21
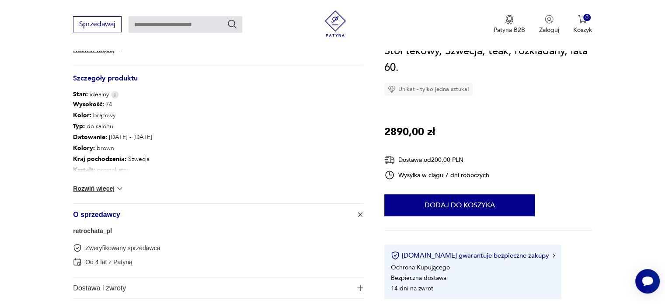
scroll to position [437, 0]
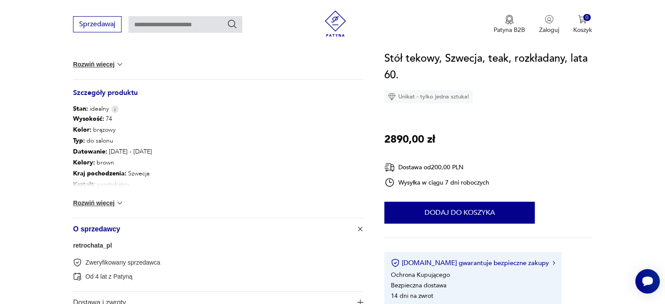
click at [103, 202] on button "Rozwiń więcej" at bounding box center [98, 202] width 51 height 9
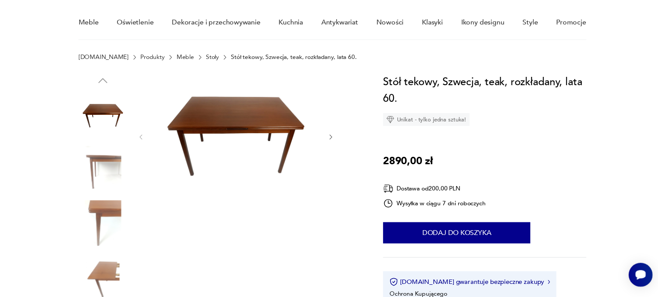
scroll to position [0, 0]
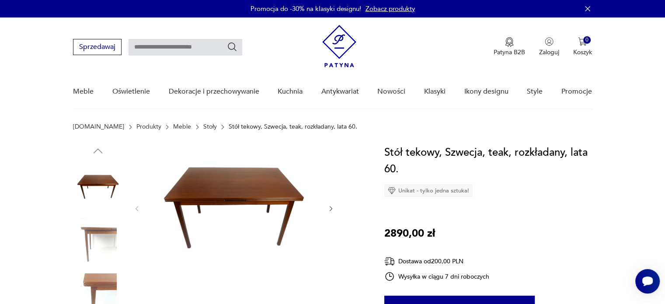
click at [229, 183] on img at bounding box center [233, 207] width 169 height 127
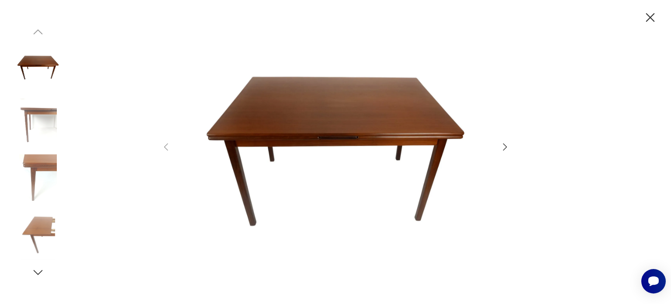
click at [506, 148] on icon "button" at bounding box center [505, 146] width 4 height 7
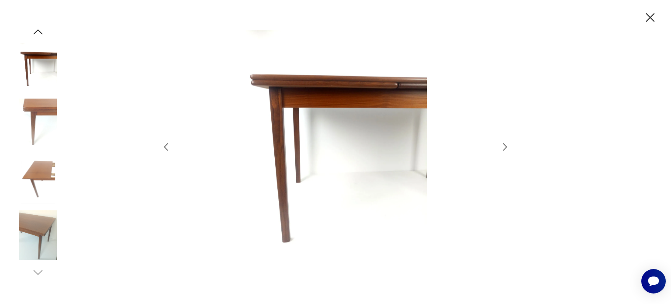
click at [506, 148] on icon "button" at bounding box center [505, 146] width 4 height 7
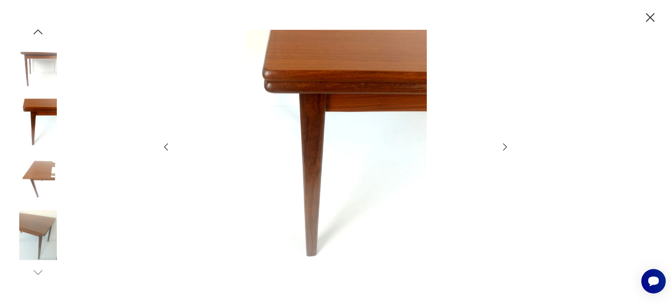
click at [506, 148] on icon "button" at bounding box center [505, 146] width 4 height 7
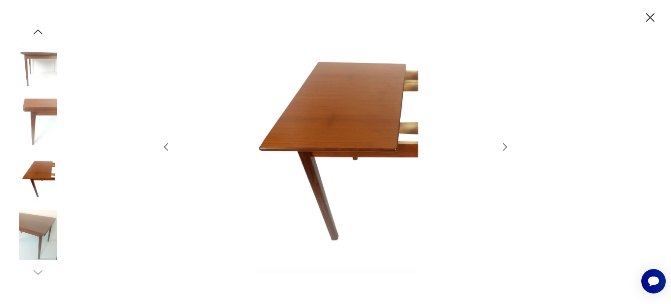
click at [506, 148] on icon "button" at bounding box center [505, 146] width 4 height 7
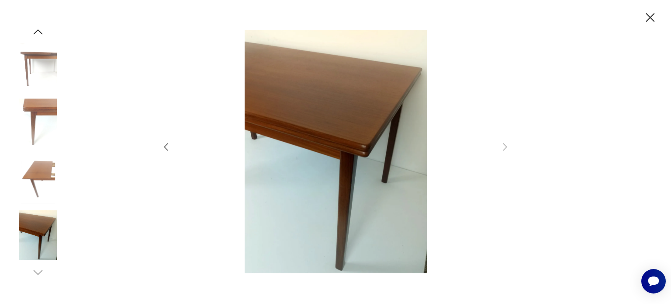
click at [42, 72] on img at bounding box center [38, 68] width 50 height 50
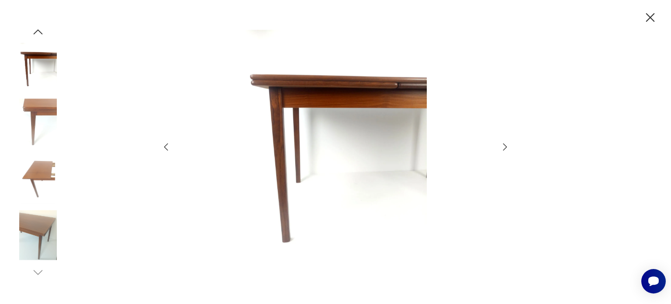
click at [42, 35] on icon "button" at bounding box center [37, 31] width 13 height 13
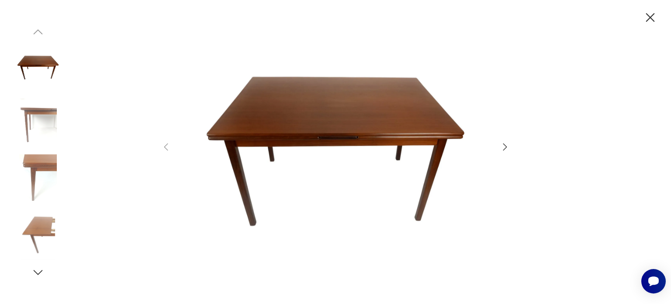
click at [367, 103] on img at bounding box center [335, 151] width 311 height 243
click at [652, 22] on icon "button" at bounding box center [650, 17] width 15 height 15
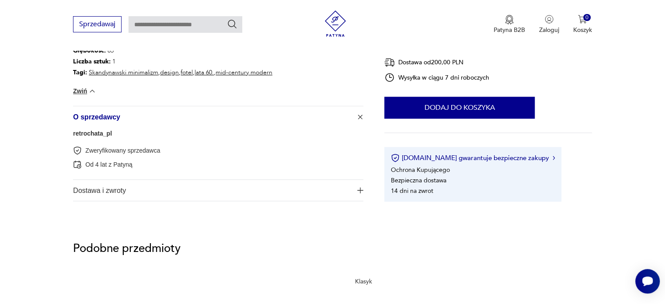
scroll to position [655, 0]
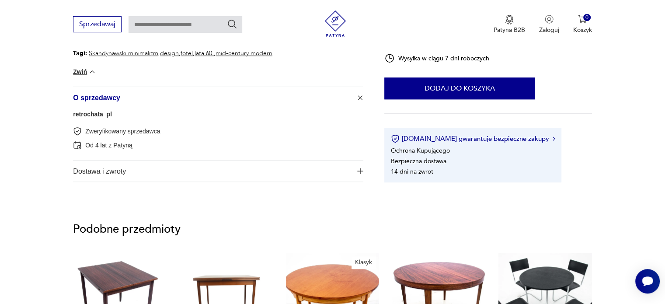
click at [104, 175] on span "Dostawa i zwroty" at bounding box center [212, 170] width 278 height 21
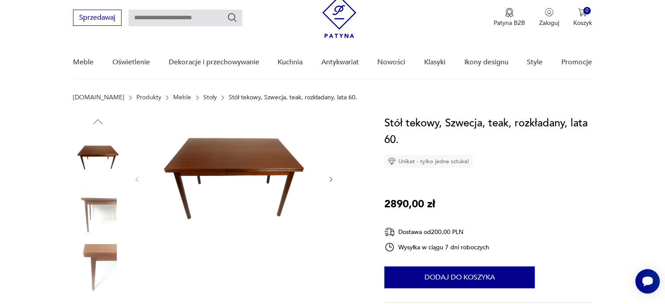
scroll to position [0, 0]
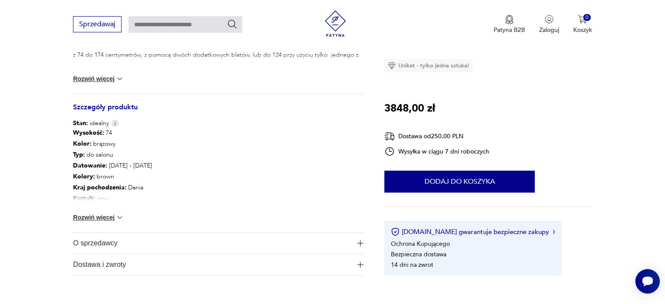
scroll to position [437, 0]
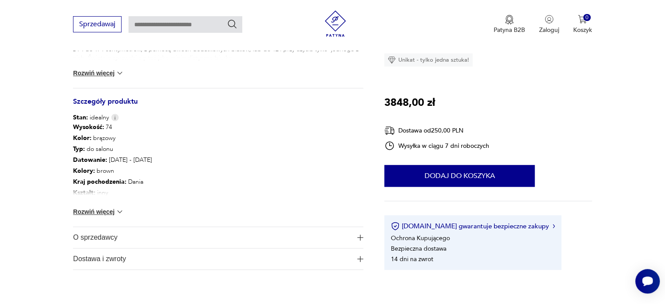
click at [91, 212] on button "Rozwiń więcej" at bounding box center [98, 211] width 51 height 9
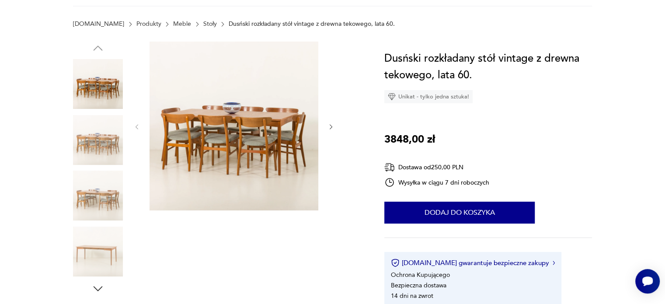
scroll to position [0, 0]
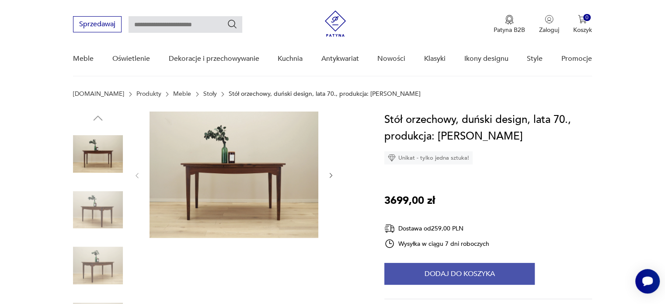
scroll to position [87, 0]
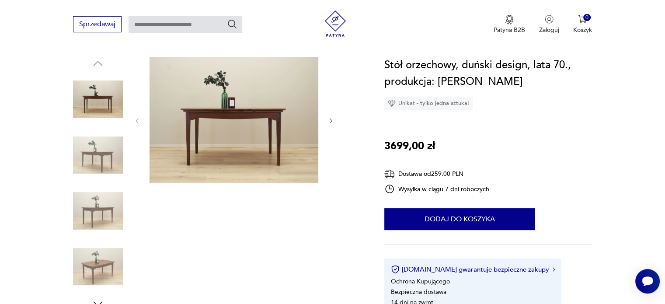
click at [100, 266] on img at bounding box center [98, 267] width 50 height 50
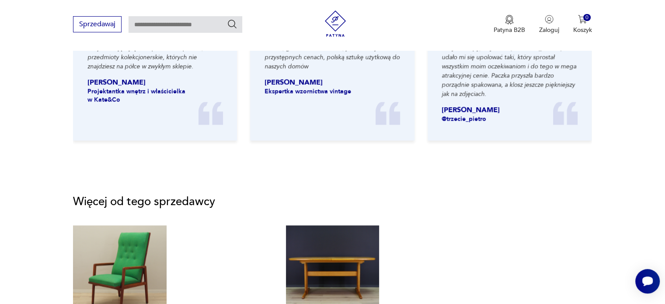
scroll to position [961, 0]
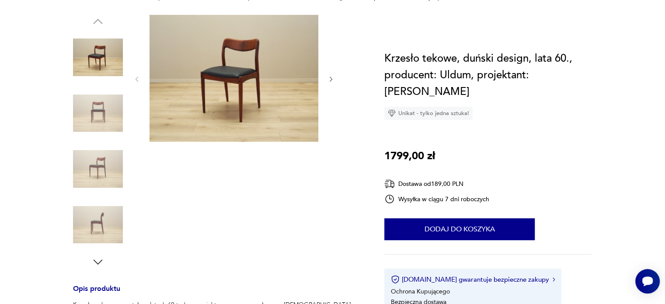
scroll to position [131, 0]
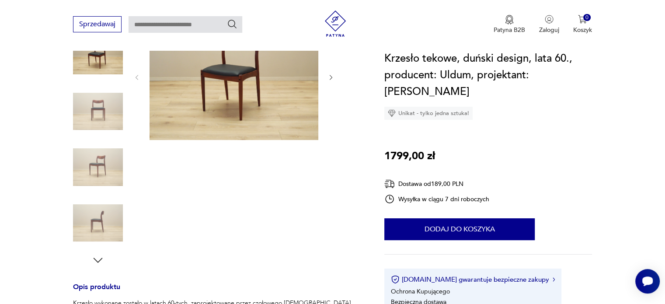
click at [100, 108] on img at bounding box center [98, 112] width 50 height 50
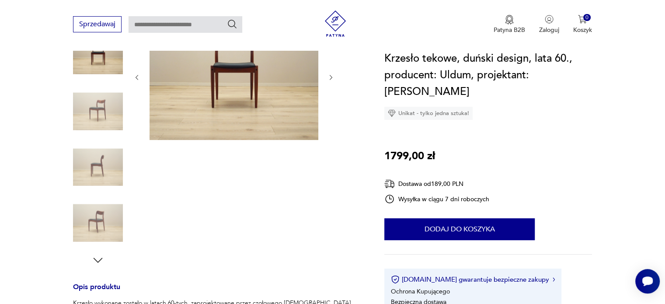
click at [107, 113] on img at bounding box center [98, 112] width 50 height 50
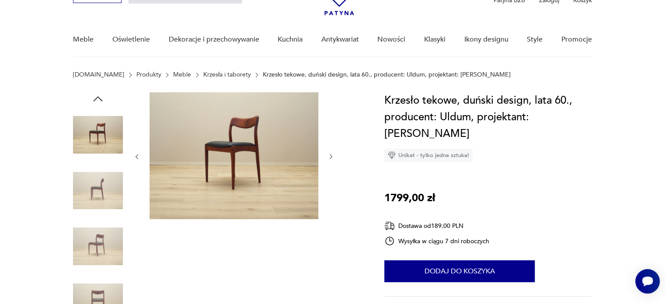
scroll to position [44, 0]
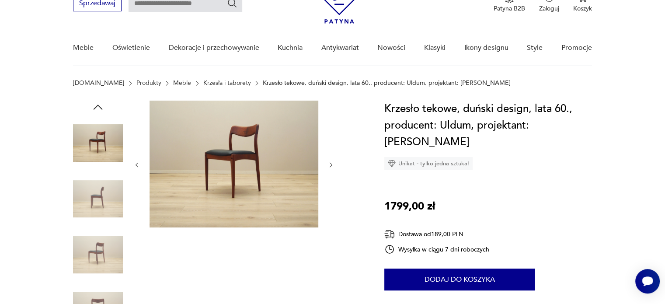
click at [261, 145] on img at bounding box center [233, 163] width 169 height 127
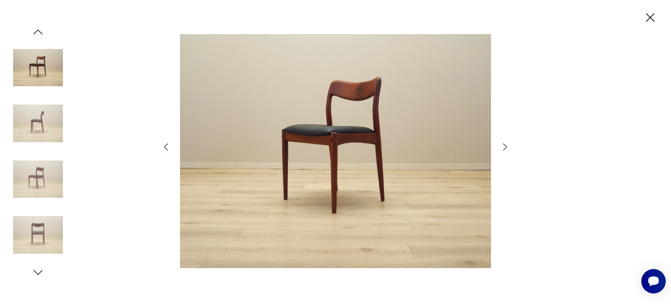
click at [507, 145] on icon "button" at bounding box center [505, 147] width 10 height 10
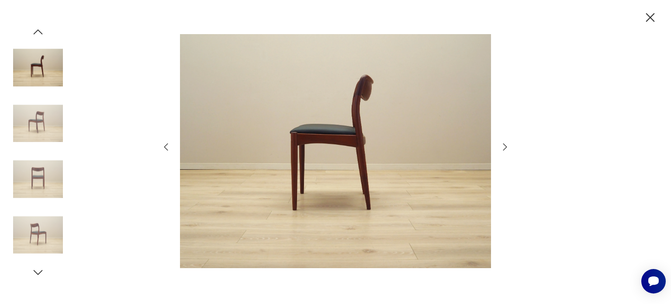
click at [507, 145] on icon "button" at bounding box center [505, 147] width 10 height 10
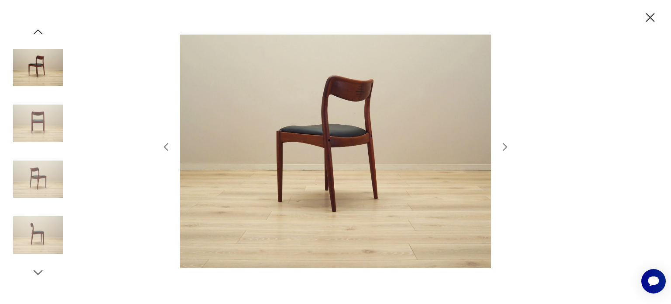
click at [507, 145] on icon "button" at bounding box center [505, 147] width 10 height 10
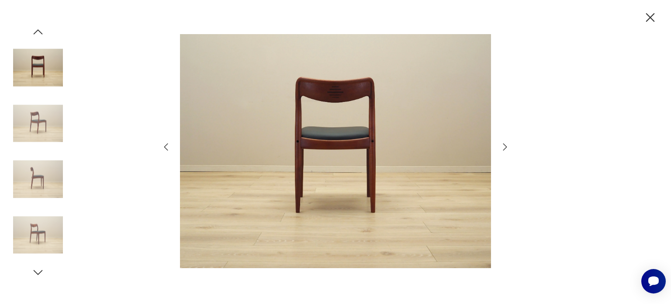
click at [507, 145] on icon "button" at bounding box center [505, 147] width 10 height 10
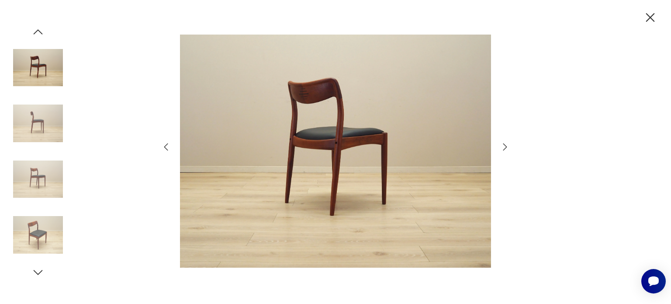
click at [507, 145] on icon "button" at bounding box center [505, 147] width 10 height 10
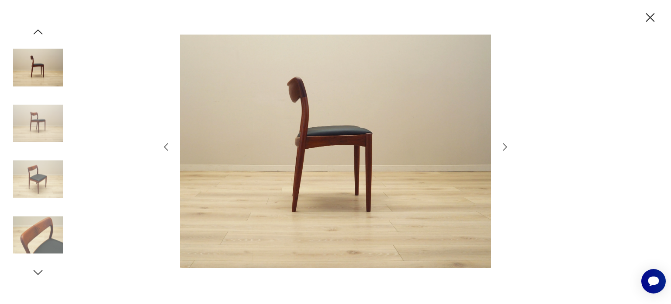
click at [647, 14] on icon "button" at bounding box center [650, 17] width 15 height 15
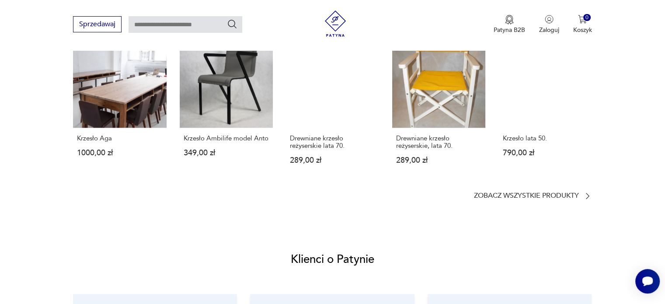
scroll to position [655, 0]
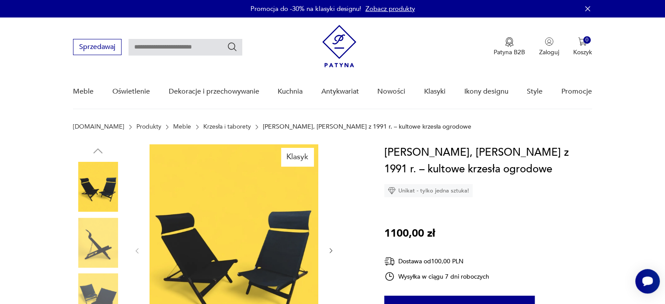
scroll to position [87, 0]
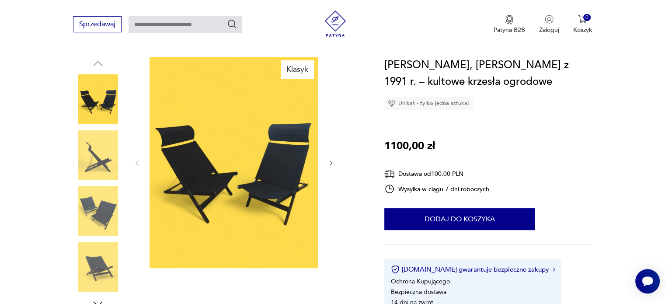
click at [267, 176] on img at bounding box center [233, 162] width 169 height 211
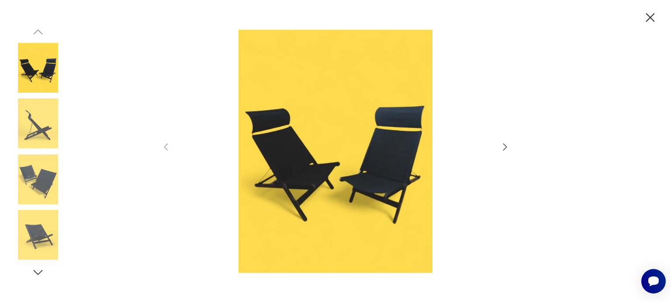
click at [503, 145] on icon "button" at bounding box center [505, 147] width 10 height 10
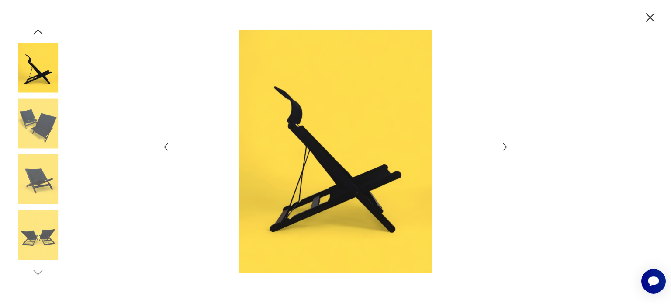
click at [503, 145] on icon "button" at bounding box center [505, 147] width 10 height 10
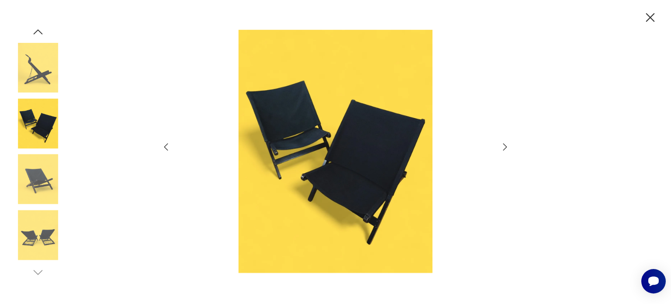
click at [503, 145] on icon "button" at bounding box center [505, 147] width 10 height 10
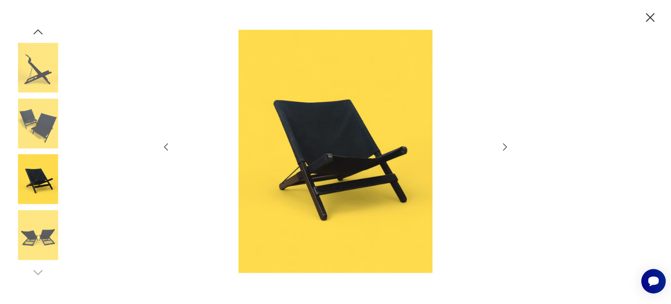
click at [503, 145] on icon "button" at bounding box center [505, 147] width 10 height 10
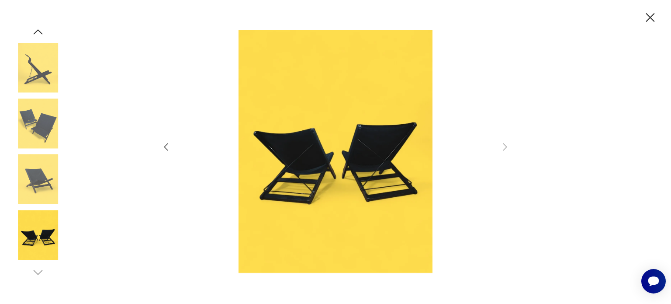
click at [324, 149] on img at bounding box center [335, 151] width 311 height 243
click at [164, 148] on icon "button" at bounding box center [166, 147] width 10 height 10
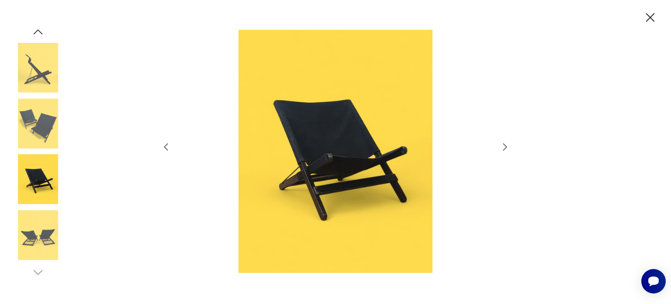
click at [164, 148] on icon "button" at bounding box center [166, 147] width 10 height 10
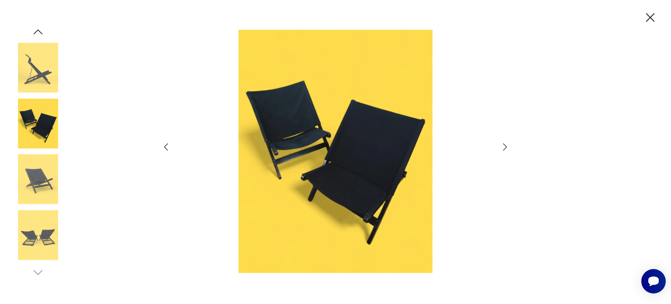
click at [164, 148] on icon "button" at bounding box center [166, 147] width 10 height 10
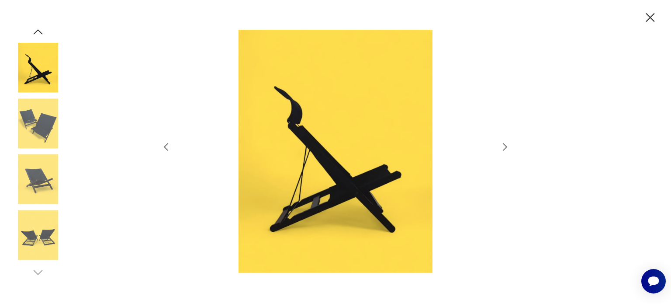
click at [164, 148] on icon "button" at bounding box center [166, 147] width 10 height 10
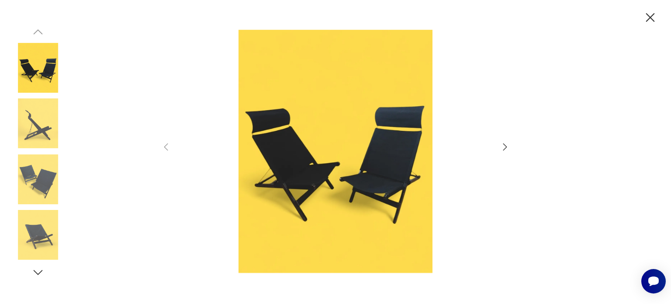
click at [256, 103] on img at bounding box center [335, 151] width 311 height 243
click at [44, 124] on img at bounding box center [38, 123] width 50 height 50
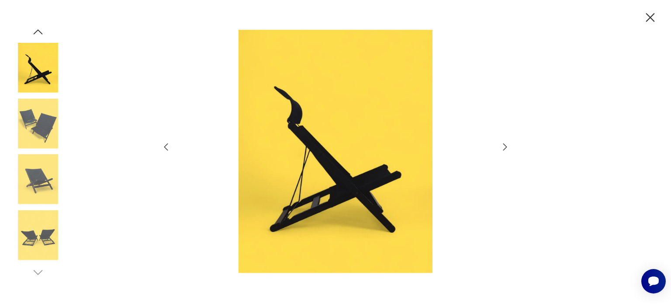
click at [37, 177] on img at bounding box center [38, 179] width 50 height 50
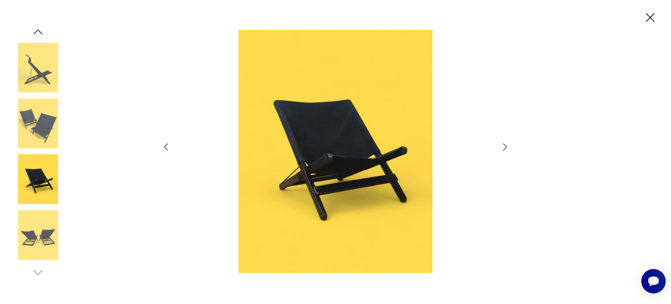
click at [651, 21] on icon "button" at bounding box center [650, 17] width 15 height 15
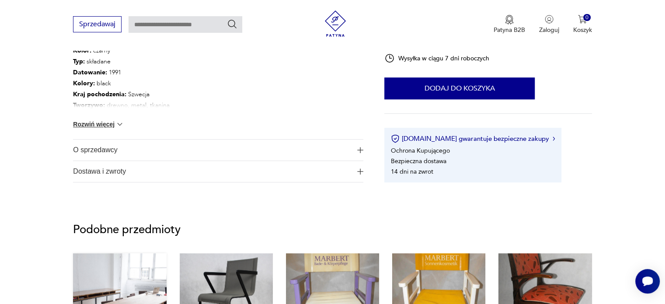
scroll to position [524, 0]
click at [96, 148] on span "O sprzedawcy" at bounding box center [212, 149] width 278 height 21
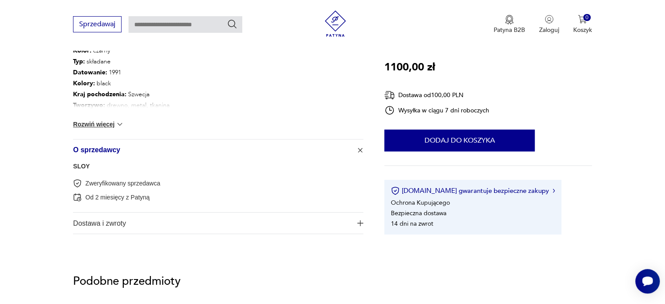
click at [76, 164] on link "SLOY" at bounding box center [81, 166] width 17 height 7
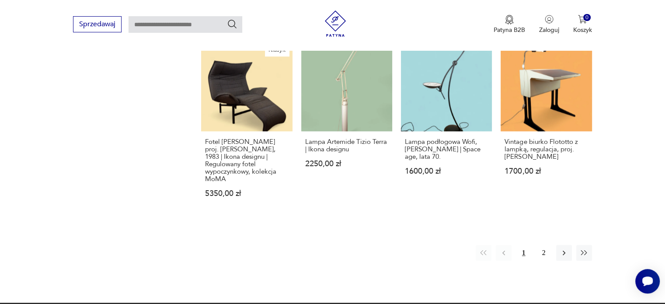
scroll to position [835, 0]
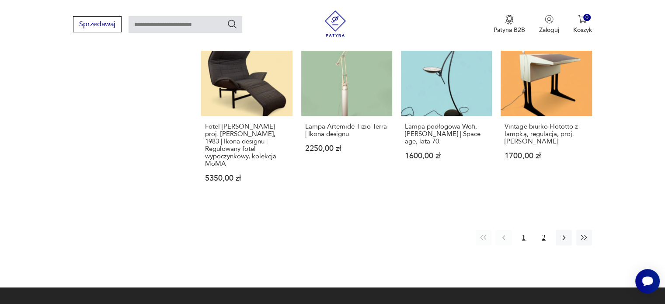
click at [548, 229] on button "2" at bounding box center [544, 237] width 16 height 16
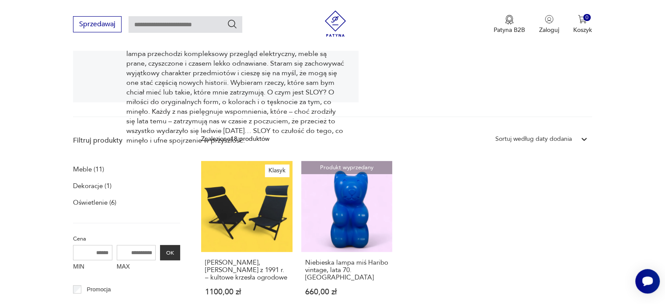
scroll to position [224, 0]
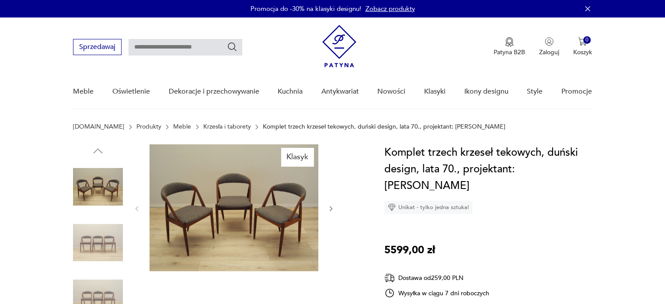
scroll to position [44, 0]
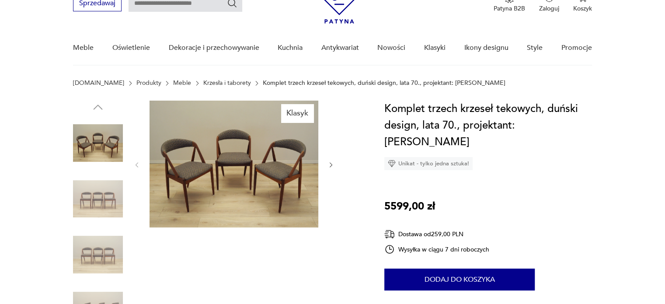
click at [330, 164] on icon "button" at bounding box center [330, 164] width 7 height 7
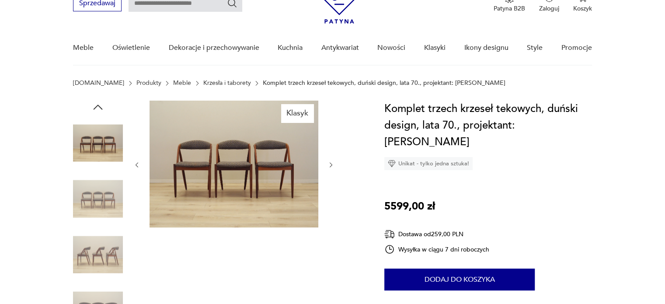
click at [330, 164] on icon "button" at bounding box center [330, 164] width 7 height 7
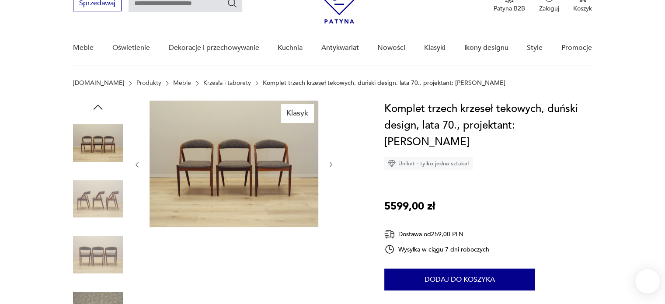
click at [330, 164] on icon "button" at bounding box center [330, 164] width 7 height 7
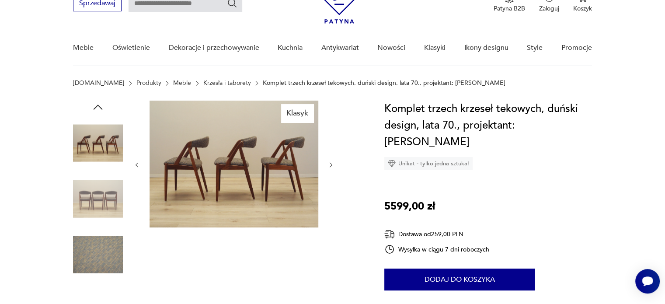
click at [330, 164] on icon "button" at bounding box center [330, 164] width 7 height 7
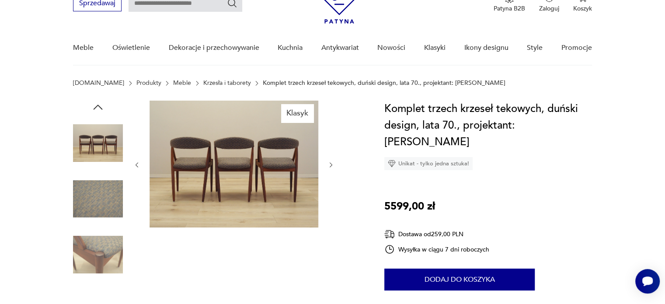
click at [330, 164] on icon "button" at bounding box center [330, 164] width 7 height 7
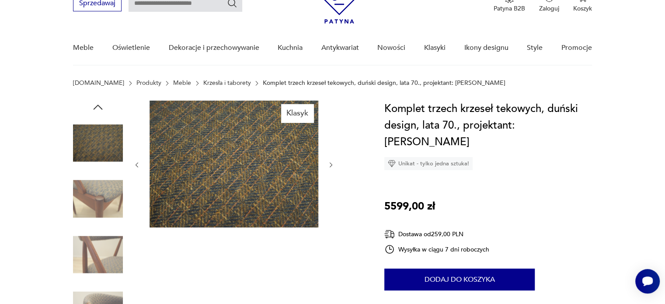
click at [330, 164] on icon "button" at bounding box center [330, 164] width 7 height 7
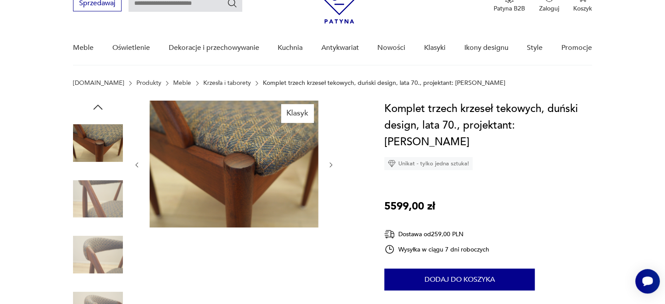
click at [330, 164] on icon "button" at bounding box center [330, 164] width 7 height 7
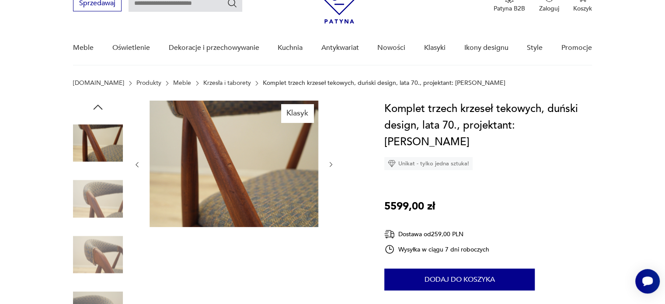
click at [330, 164] on icon "button" at bounding box center [330, 164] width 7 height 7
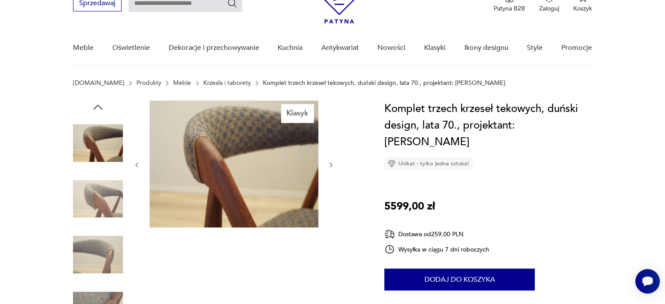
click at [330, 164] on icon "button" at bounding box center [330, 164] width 7 height 7
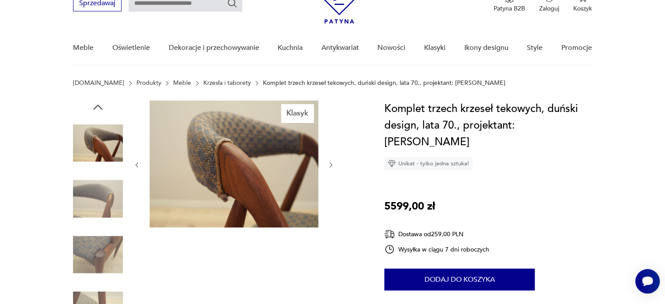
click at [330, 164] on icon "button" at bounding box center [330, 164] width 7 height 7
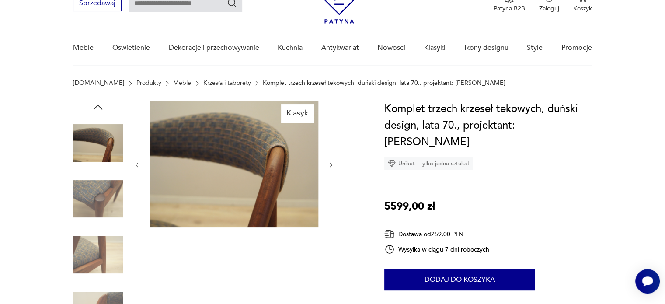
click at [330, 164] on icon "button" at bounding box center [330, 164] width 7 height 7
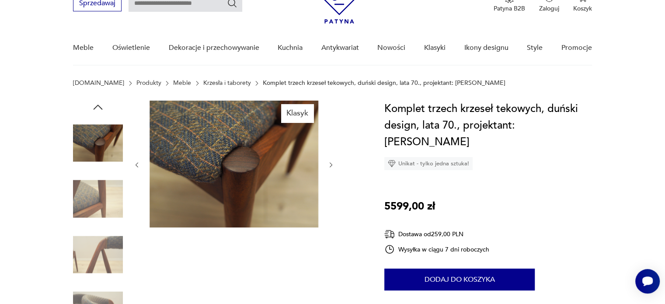
click at [330, 164] on icon "button" at bounding box center [330, 164] width 7 height 7
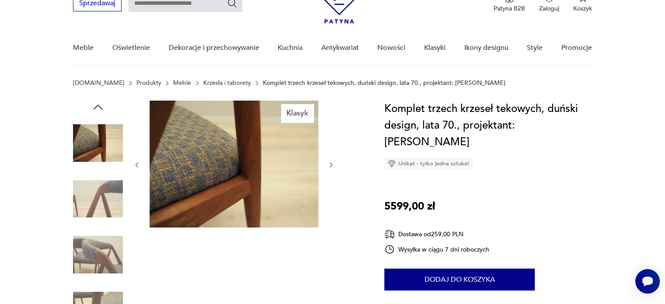
click at [330, 164] on icon "button" at bounding box center [330, 164] width 7 height 7
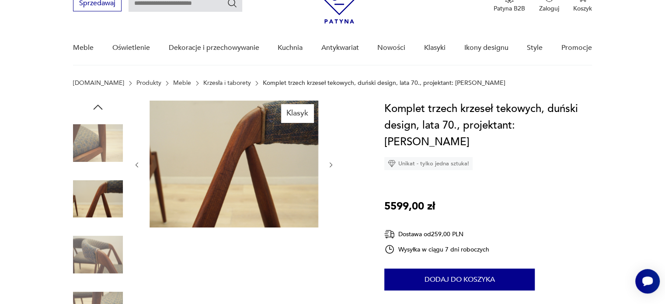
click at [330, 164] on icon "button" at bounding box center [330, 164] width 7 height 7
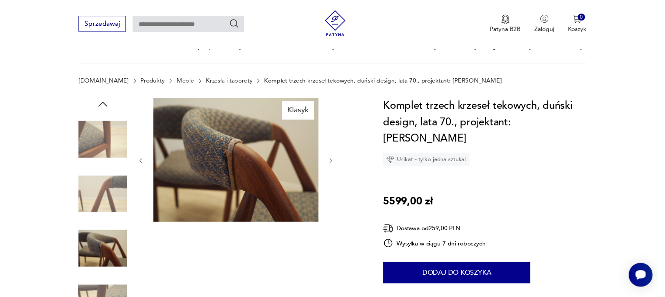
scroll to position [87, 0]
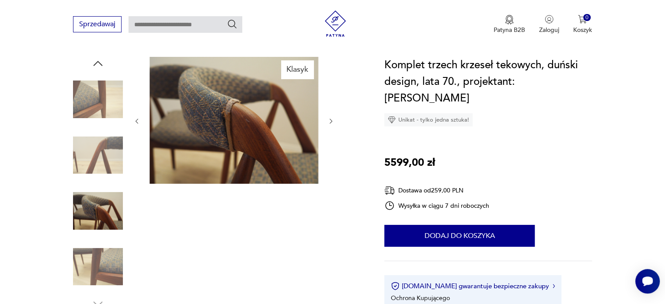
click at [195, 127] on img at bounding box center [233, 120] width 169 height 127
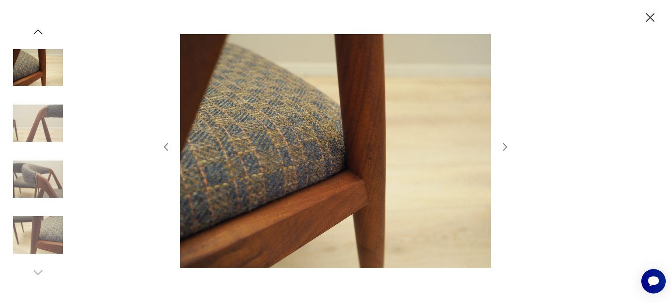
click at [47, 73] on img at bounding box center [38, 68] width 50 height 50
click at [29, 126] on img at bounding box center [38, 123] width 50 height 50
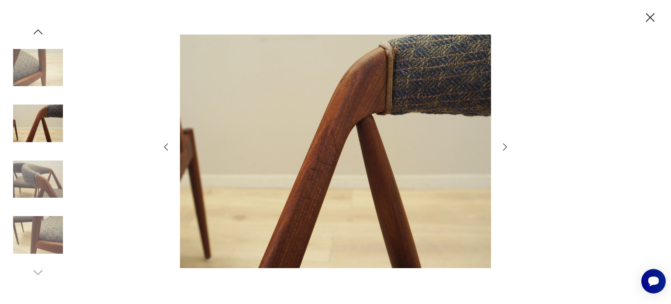
click at [36, 178] on img at bounding box center [38, 179] width 50 height 50
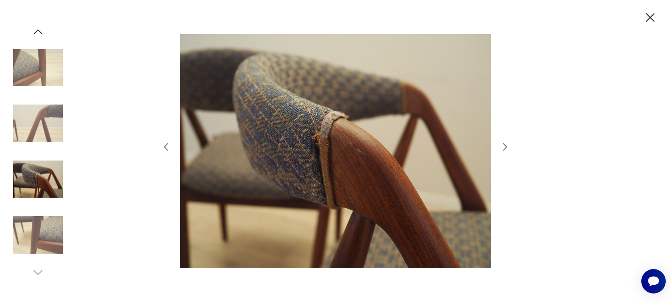
click at [45, 235] on img at bounding box center [38, 235] width 50 height 50
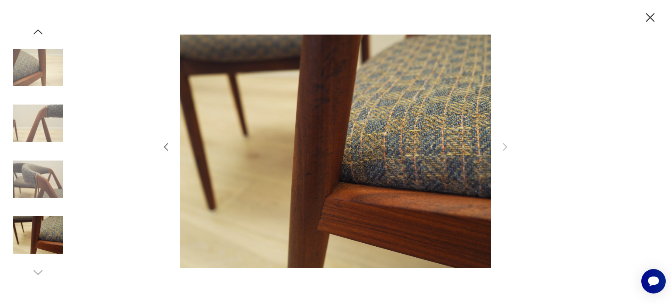
click at [35, 31] on icon "button" at bounding box center [37, 31] width 13 height 13
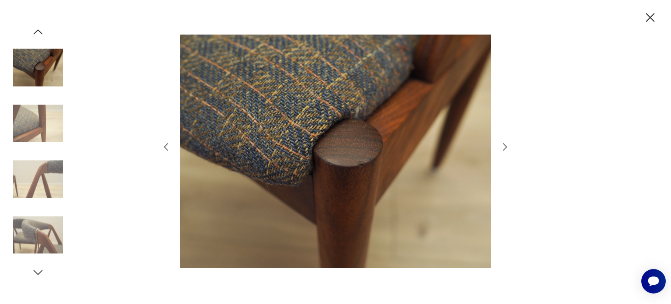
click at [35, 31] on icon "button" at bounding box center [37, 31] width 13 height 13
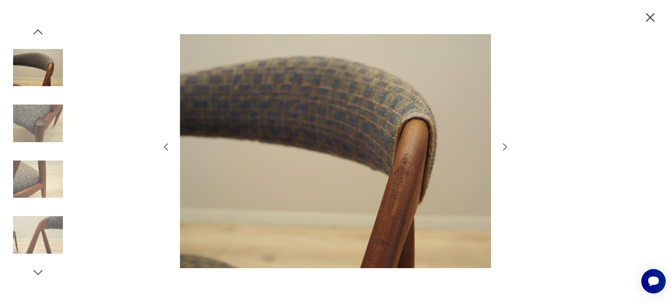
click at [35, 31] on icon "button" at bounding box center [37, 31] width 13 height 13
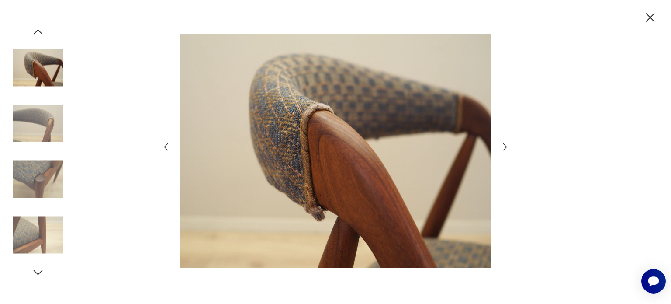
click at [35, 31] on icon "button" at bounding box center [37, 31] width 13 height 13
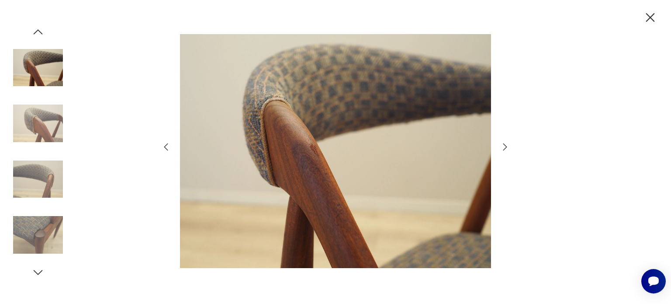
click at [35, 31] on icon "button" at bounding box center [37, 31] width 13 height 13
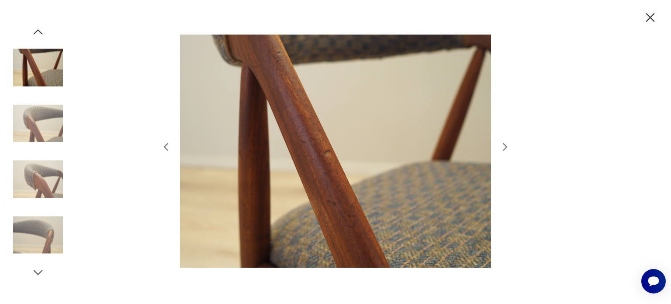
click at [35, 31] on icon "button" at bounding box center [37, 31] width 13 height 13
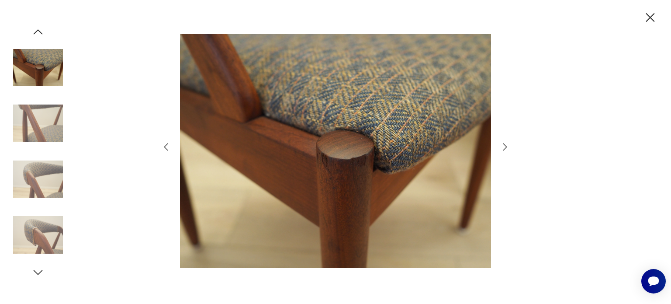
click at [35, 31] on icon "button" at bounding box center [37, 31] width 13 height 13
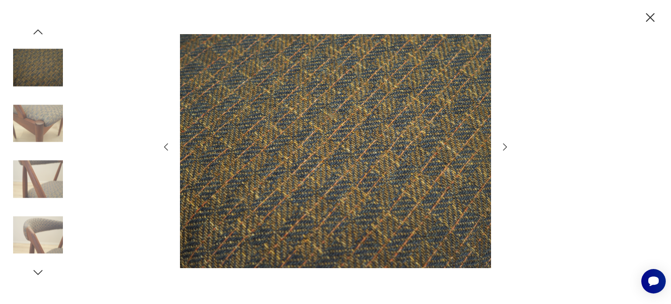
click at [35, 31] on icon "button" at bounding box center [37, 31] width 13 height 13
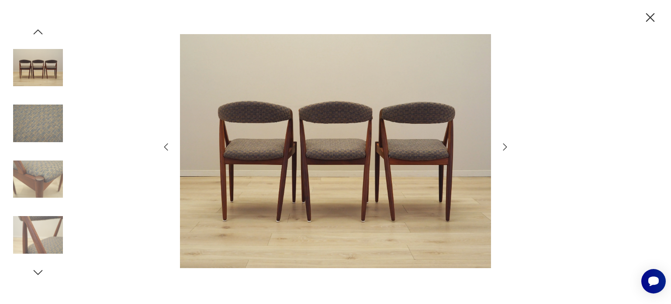
click at [305, 99] on img at bounding box center [335, 151] width 311 height 243
click at [37, 70] on img at bounding box center [38, 68] width 50 height 50
click at [35, 138] on img at bounding box center [38, 123] width 50 height 50
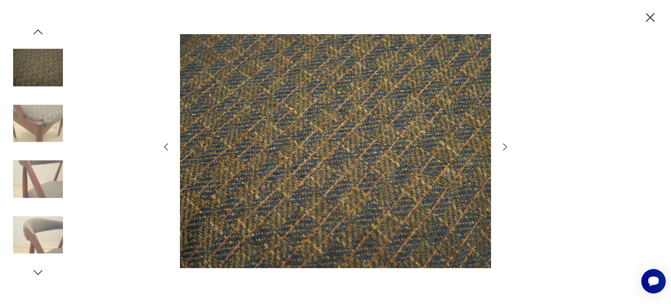
click at [650, 17] on icon "button" at bounding box center [650, 17] width 9 height 9
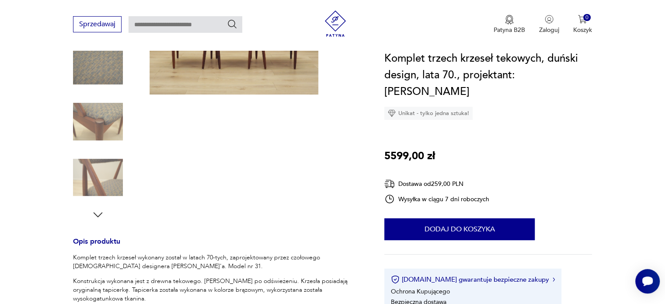
scroll to position [306, 0]
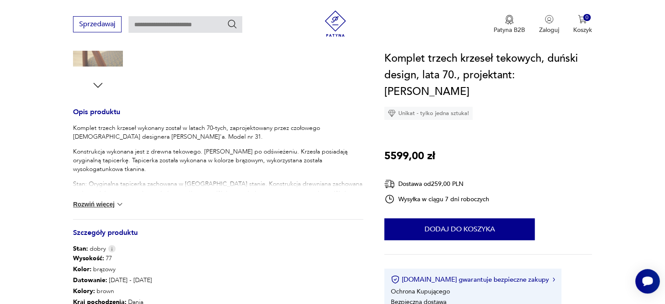
click at [83, 205] on button "Rozwiń więcej" at bounding box center [98, 204] width 51 height 9
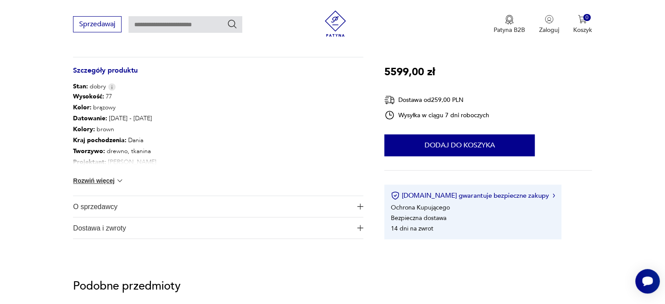
scroll to position [743, 0]
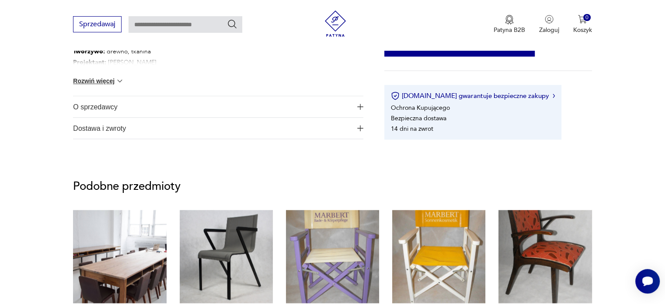
click at [86, 105] on span "O sprzedawcy" at bounding box center [212, 106] width 278 height 21
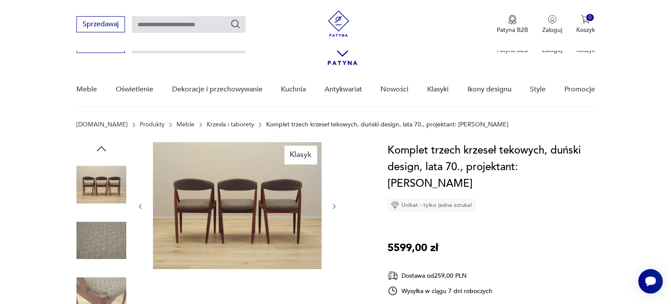
scroll to position [0, 0]
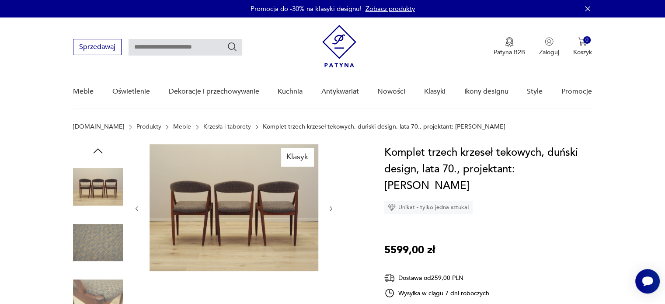
click at [204, 201] on img at bounding box center [233, 207] width 169 height 127
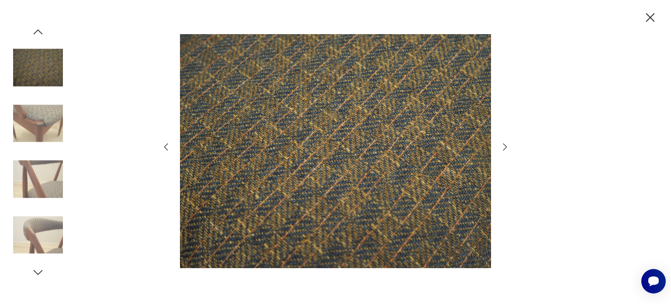
click at [48, 118] on img at bounding box center [38, 123] width 50 height 50
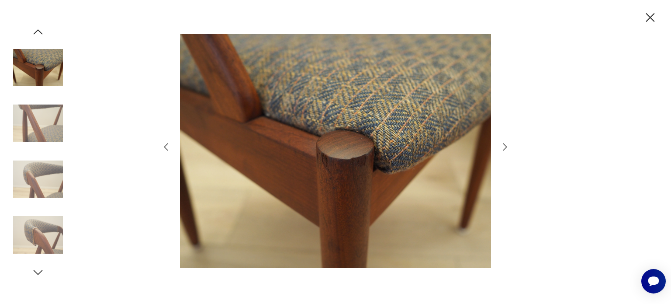
click at [35, 76] on img at bounding box center [38, 68] width 50 height 50
click at [30, 175] on img at bounding box center [38, 179] width 50 height 50
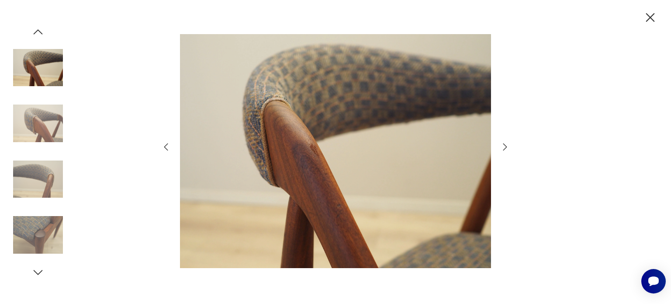
click at [27, 242] on img at bounding box center [38, 235] width 50 height 50
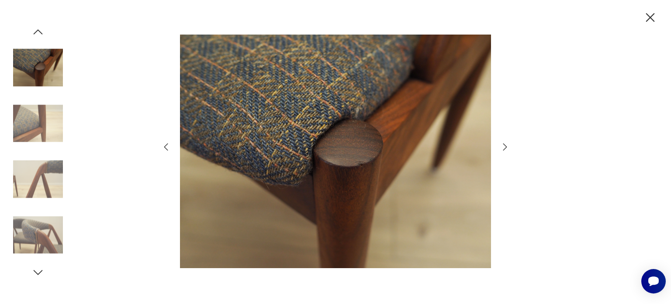
click at [36, 168] on img at bounding box center [38, 179] width 50 height 50
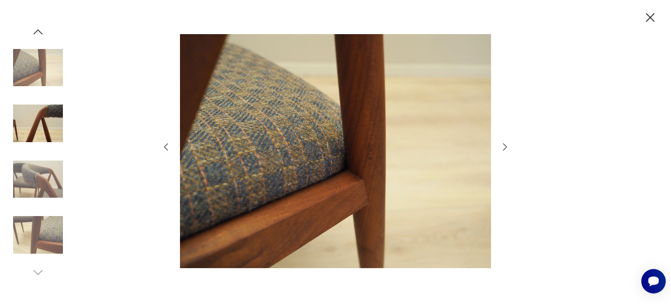
click at [36, 168] on img at bounding box center [38, 179] width 50 height 50
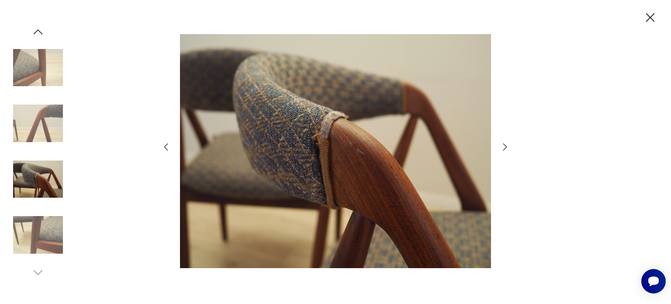
click at [38, 245] on img at bounding box center [38, 235] width 50 height 50
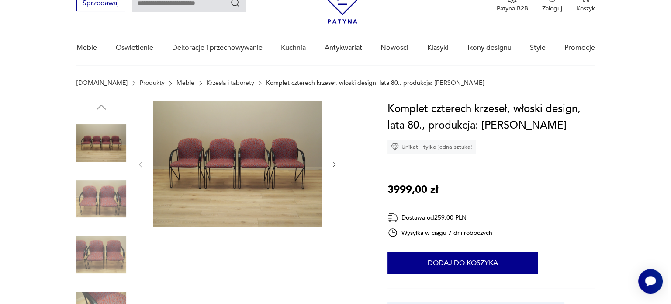
scroll to position [87, 0]
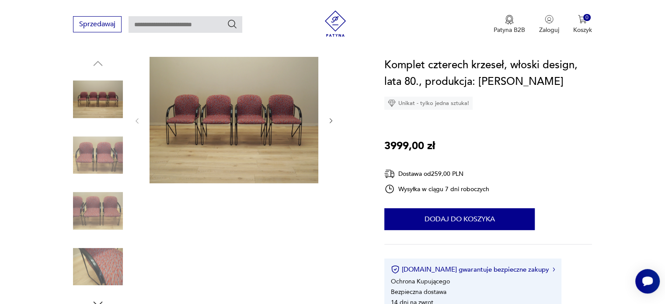
click at [187, 138] on img at bounding box center [233, 120] width 169 height 126
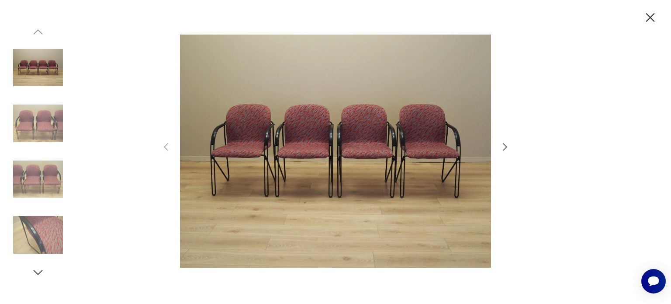
click at [502, 143] on icon "button" at bounding box center [505, 147] width 10 height 10
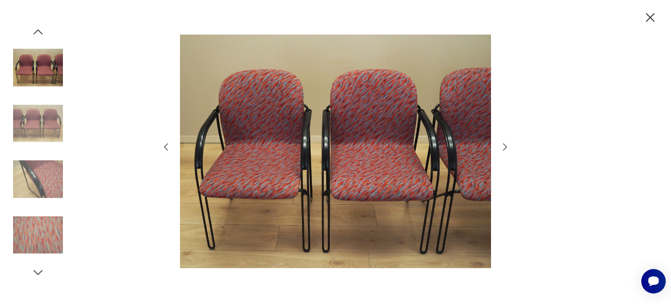
click at [502, 143] on icon "button" at bounding box center [505, 147] width 10 height 10
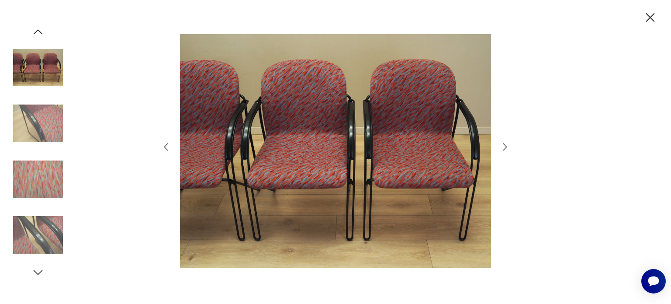
click at [502, 143] on icon "button" at bounding box center [505, 147] width 10 height 10
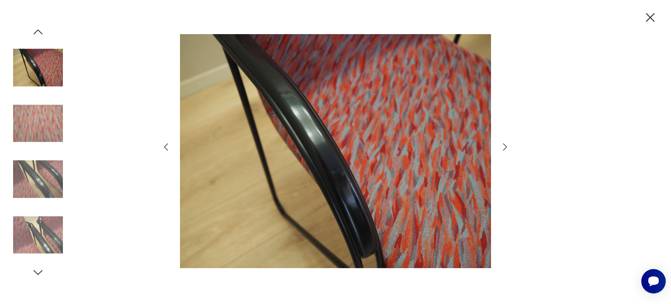
click at [502, 143] on icon "button" at bounding box center [505, 147] width 10 height 10
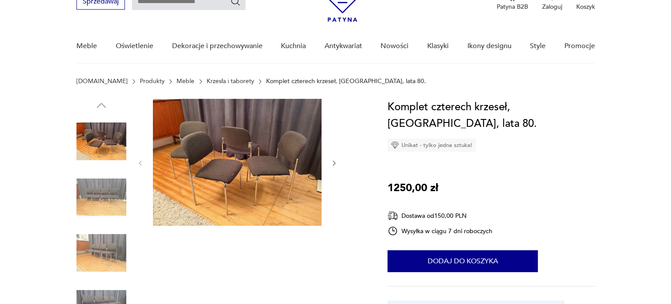
scroll to position [44, 0]
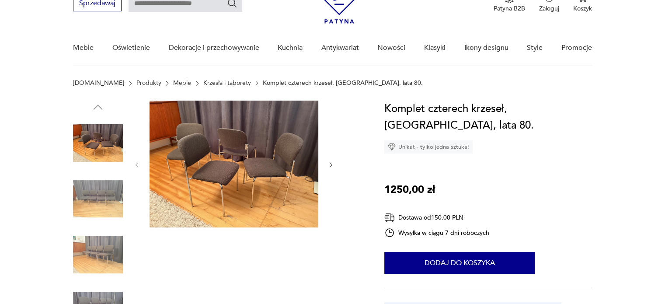
click at [218, 163] on img at bounding box center [233, 163] width 169 height 127
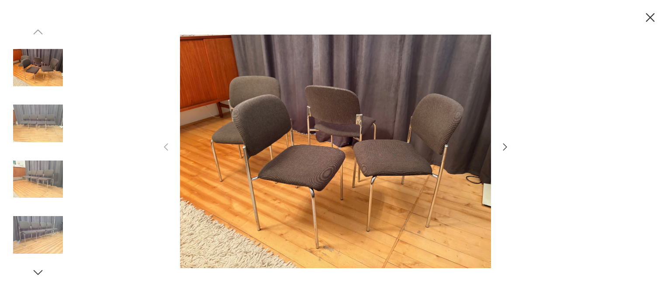
click at [506, 146] on icon "button" at bounding box center [505, 147] width 10 height 10
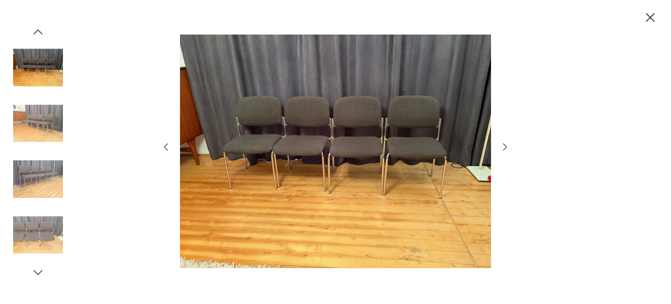
click at [506, 146] on icon "button" at bounding box center [505, 147] width 10 height 10
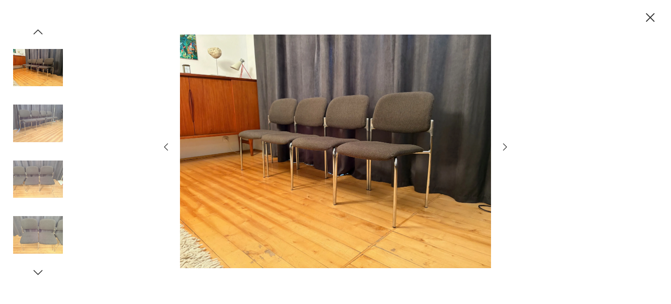
click at [506, 146] on icon "button" at bounding box center [505, 147] width 10 height 10
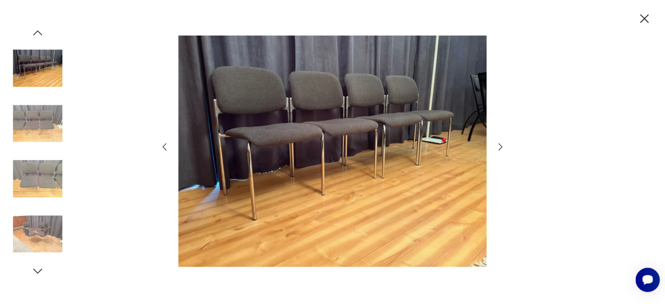
scroll to position [0, 0]
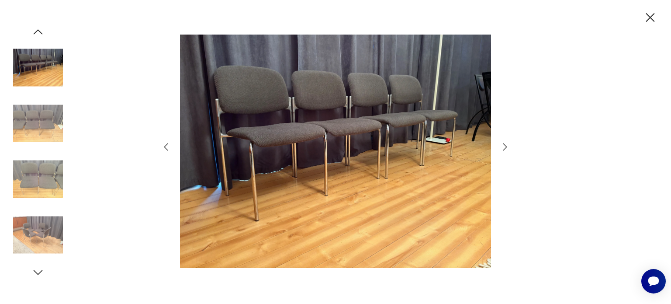
click at [506, 146] on icon "button" at bounding box center [505, 147] width 10 height 10
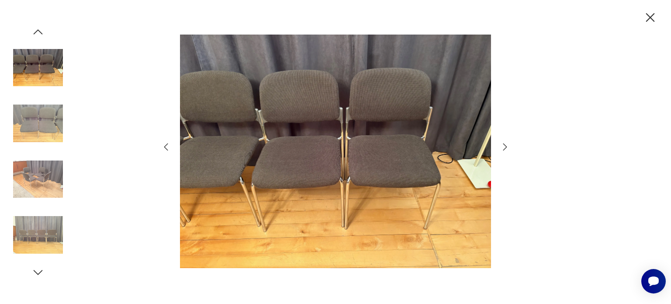
click at [506, 146] on icon "button" at bounding box center [505, 147] width 10 height 10
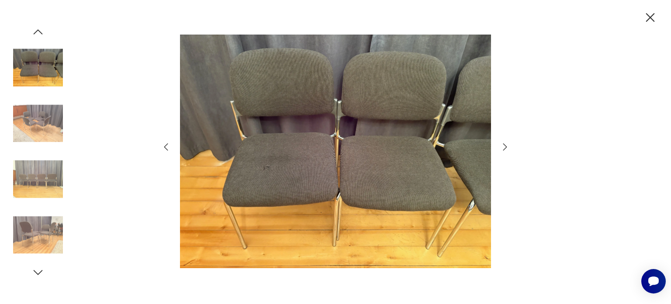
click at [506, 146] on icon "button" at bounding box center [505, 147] width 10 height 10
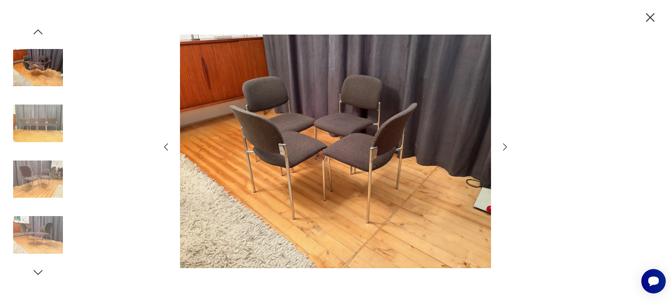
click at [506, 146] on icon "button" at bounding box center [505, 147] width 10 height 10
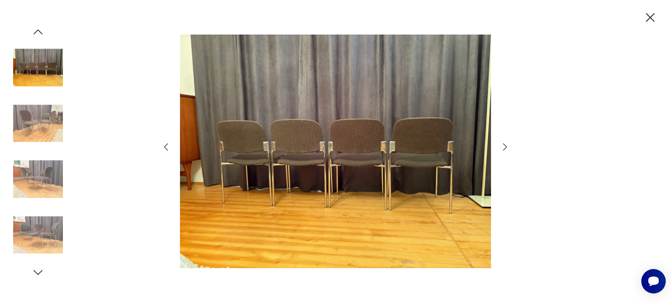
click at [506, 146] on icon "button" at bounding box center [505, 147] width 10 height 10
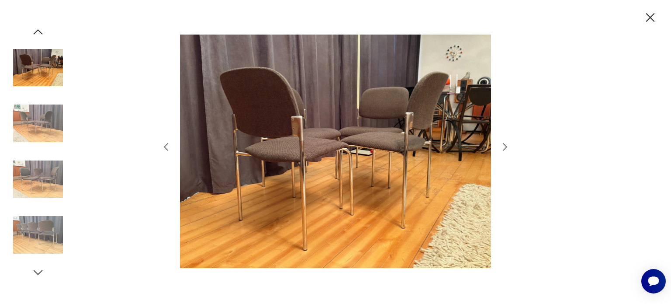
click at [506, 146] on icon "button" at bounding box center [505, 147] width 10 height 10
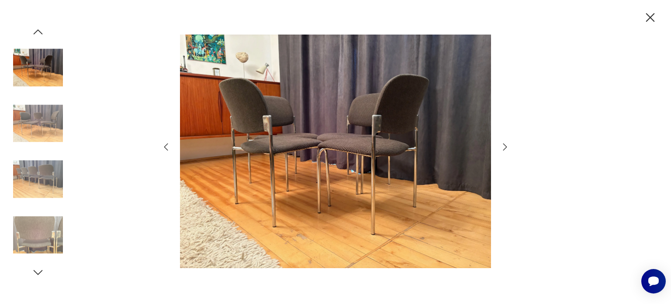
click at [506, 146] on icon "button" at bounding box center [505, 147] width 10 height 10
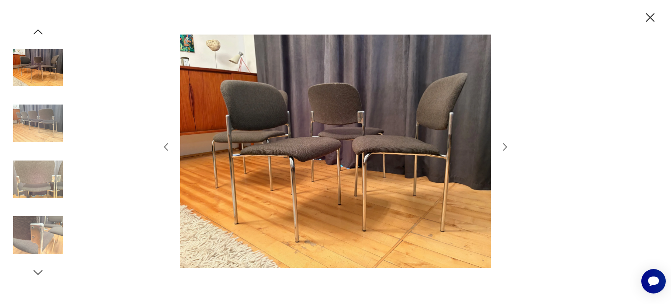
click at [506, 146] on icon "button" at bounding box center [505, 147] width 10 height 10
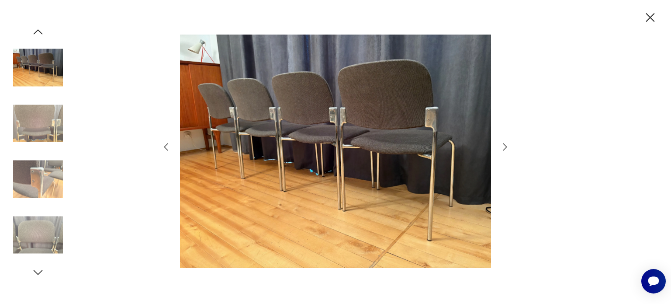
click at [506, 146] on icon "button" at bounding box center [505, 147] width 10 height 10
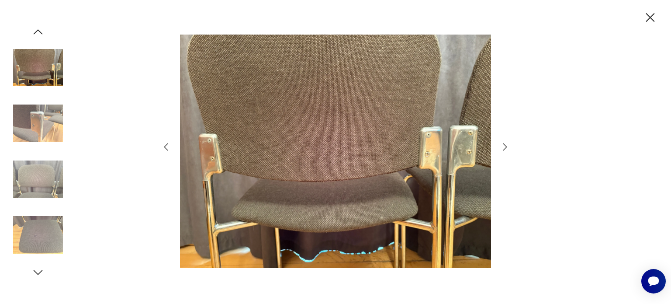
click at [506, 146] on icon "button" at bounding box center [505, 147] width 10 height 10
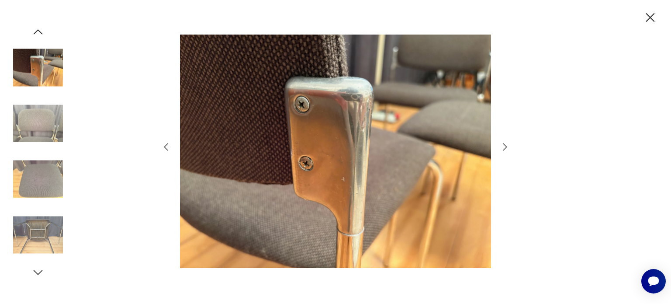
click at [506, 146] on icon "button" at bounding box center [505, 147] width 10 height 10
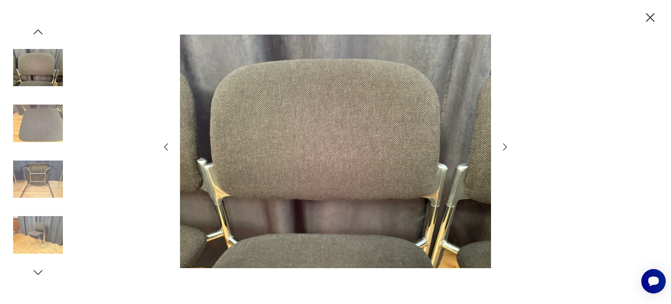
click at [506, 146] on icon "button" at bounding box center [505, 147] width 10 height 10
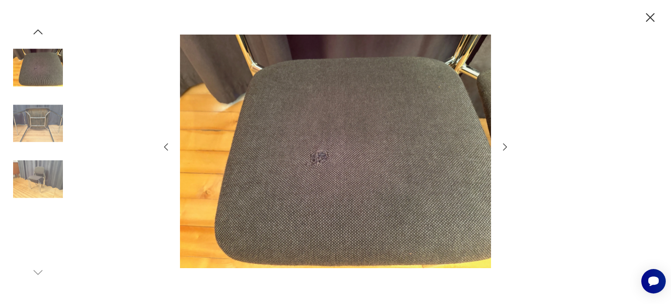
click at [506, 146] on icon "button" at bounding box center [505, 147] width 10 height 10
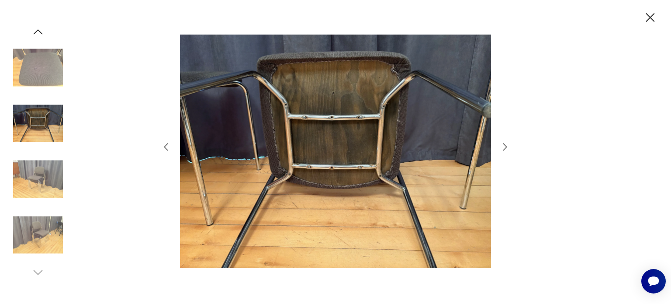
click at [512, 148] on div at bounding box center [335, 152] width 671 height 304
click at [505, 143] on icon "button" at bounding box center [505, 147] width 10 height 10
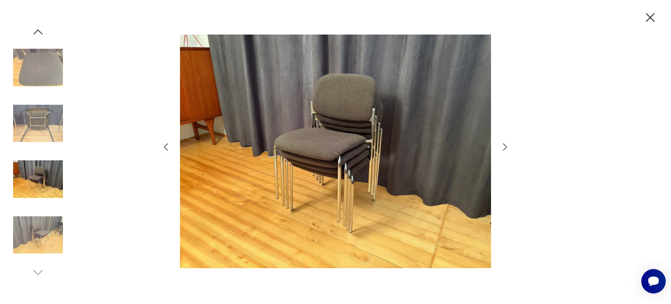
click at [505, 143] on icon "button" at bounding box center [505, 147] width 10 height 10
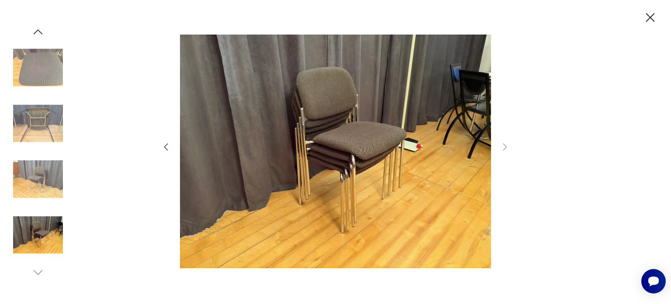
click at [656, 22] on icon "button" at bounding box center [650, 17] width 15 height 15
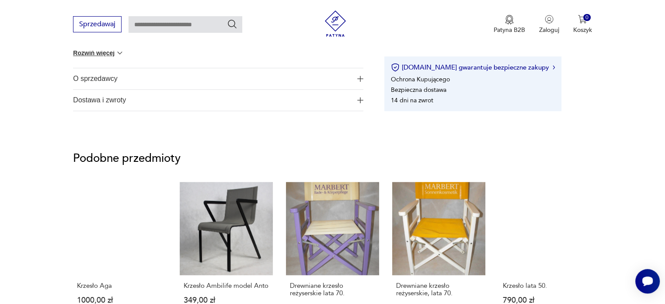
scroll to position [568, 0]
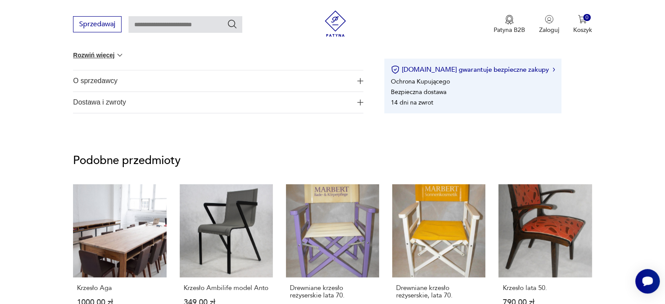
click at [77, 78] on span "O sprzedawcy" at bounding box center [212, 80] width 278 height 21
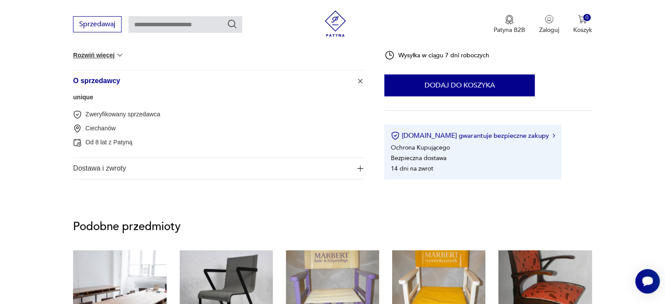
click at [89, 175] on span "Dostawa i zwroty" at bounding box center [212, 168] width 278 height 21
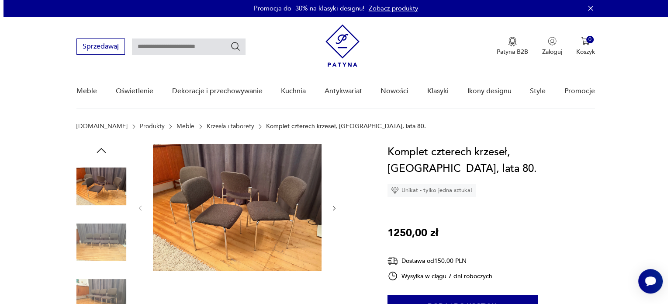
scroll to position [0, 0]
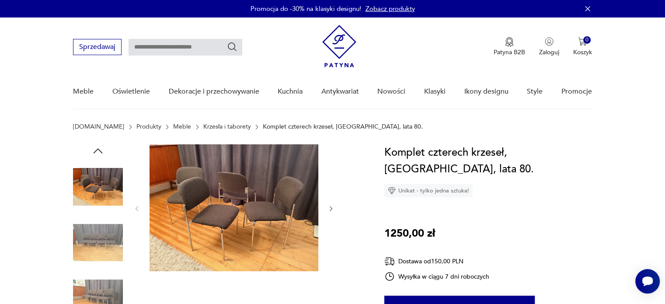
click at [250, 229] on img at bounding box center [233, 207] width 169 height 127
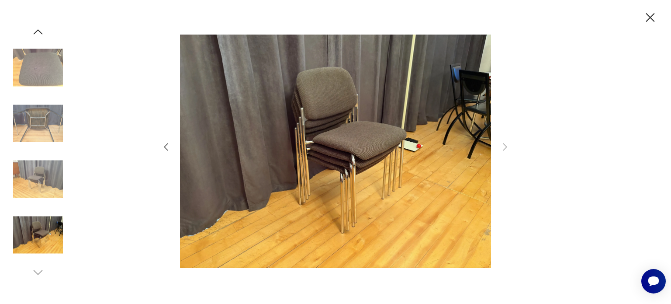
click at [50, 178] on img at bounding box center [38, 179] width 50 height 50
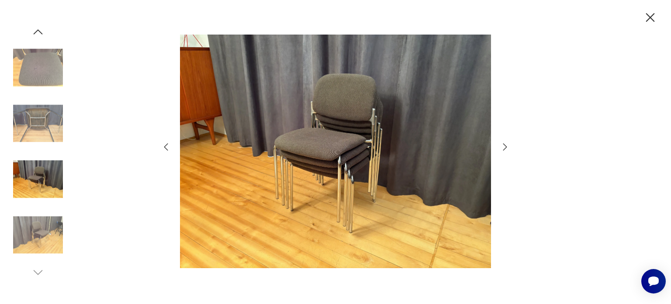
click at [44, 73] on img at bounding box center [38, 68] width 50 height 50
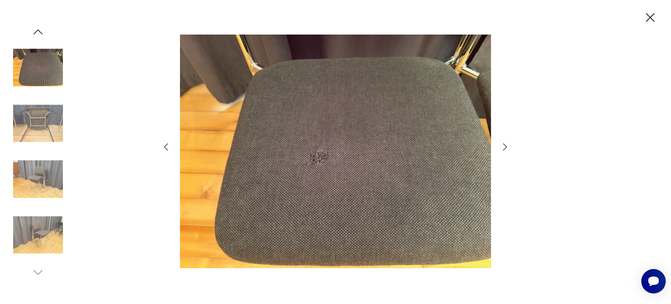
click at [36, 115] on img at bounding box center [38, 123] width 50 height 50
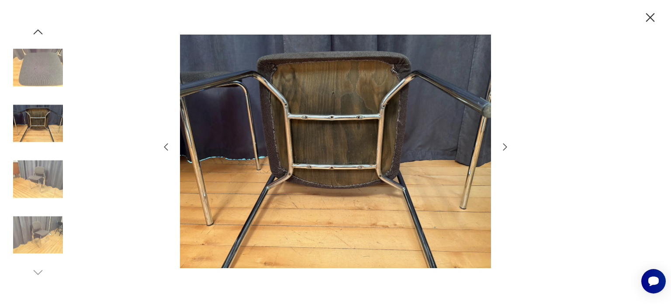
click at [42, 33] on icon "button" at bounding box center [37, 31] width 13 height 13
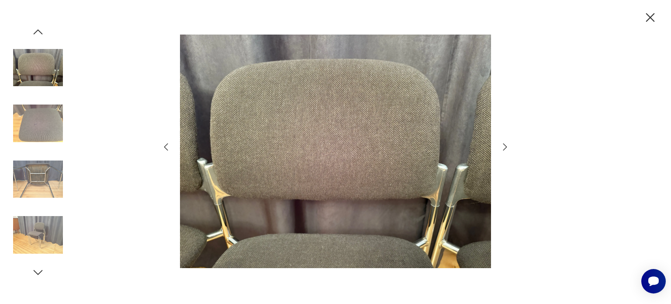
click at [42, 33] on icon "button" at bounding box center [37, 31] width 13 height 13
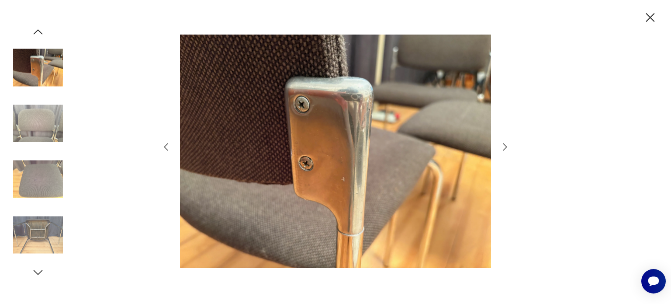
click at [42, 33] on icon "button" at bounding box center [37, 31] width 13 height 13
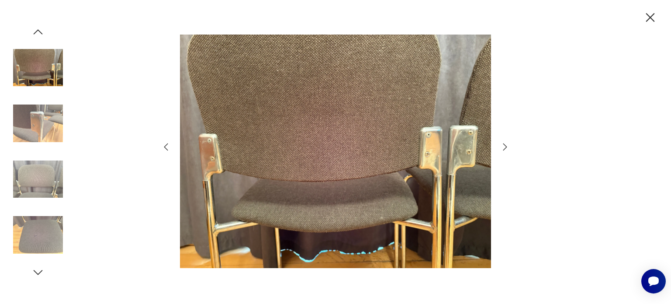
click at [42, 33] on icon "button" at bounding box center [37, 31] width 13 height 13
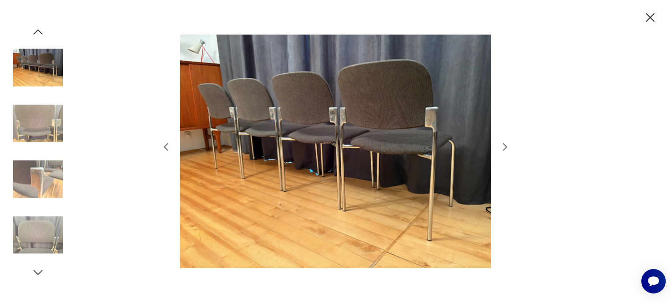
click at [42, 33] on icon "button" at bounding box center [37, 31] width 13 height 13
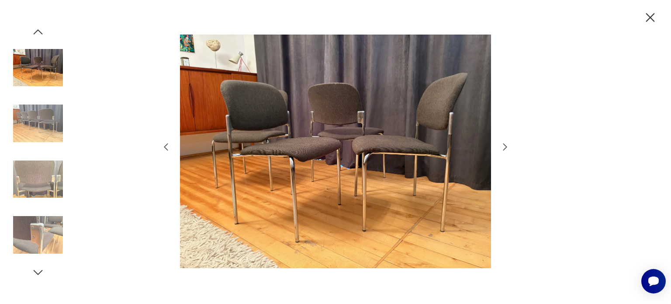
click at [42, 33] on icon "button" at bounding box center [37, 31] width 13 height 13
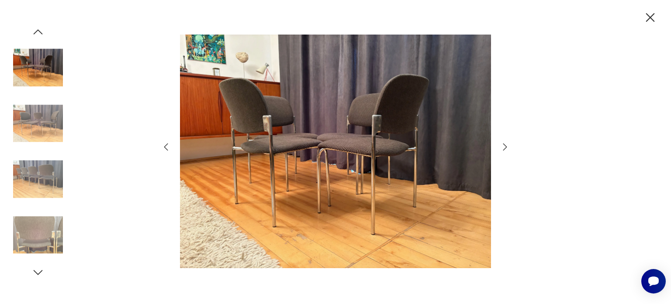
click at [42, 33] on icon "button" at bounding box center [37, 31] width 13 height 13
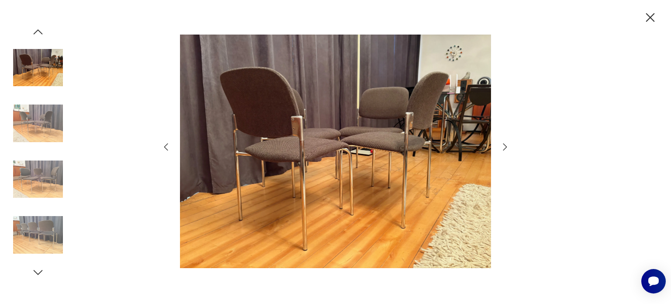
click at [42, 33] on icon "button" at bounding box center [37, 31] width 13 height 13
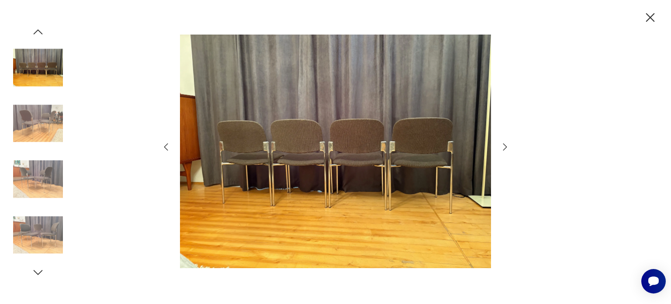
click at [42, 33] on icon "button" at bounding box center [37, 31] width 13 height 13
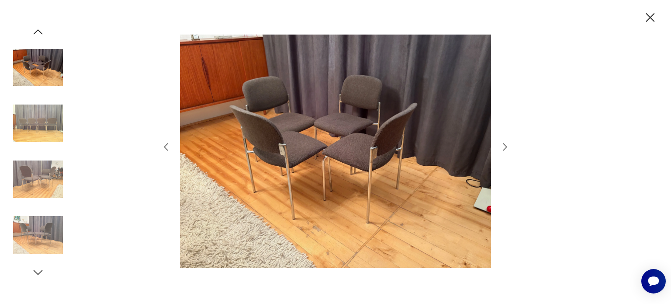
click at [42, 33] on icon "button" at bounding box center [37, 31] width 13 height 13
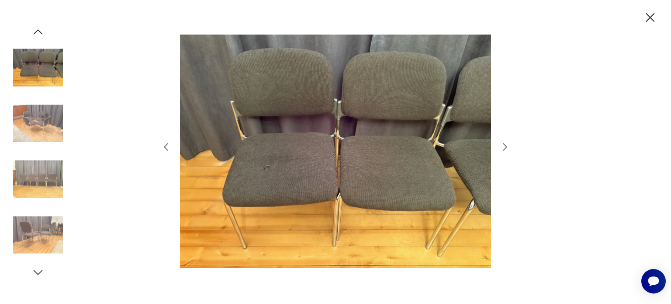
click at [42, 33] on icon "button" at bounding box center [37, 31] width 13 height 13
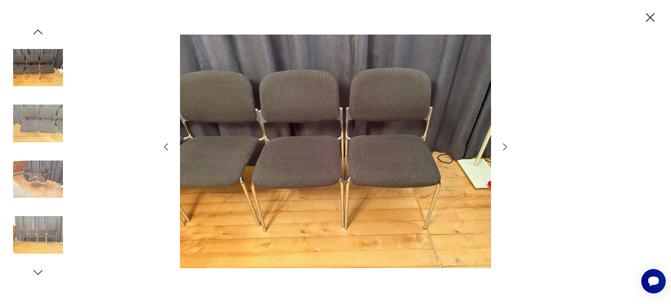
click at [42, 33] on icon "button" at bounding box center [37, 31] width 13 height 13
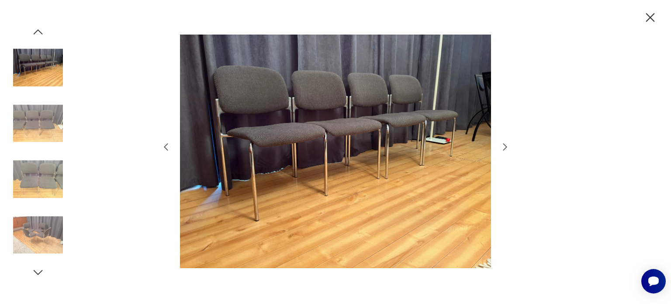
click at [42, 33] on icon "button" at bounding box center [37, 31] width 13 height 13
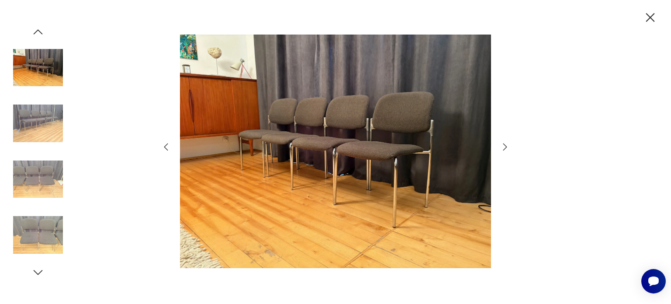
click at [42, 33] on icon "button" at bounding box center [37, 31] width 13 height 13
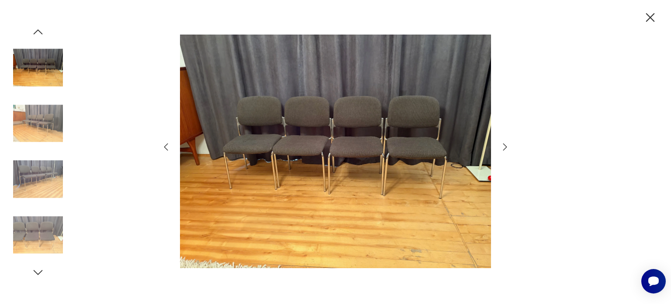
click at [42, 33] on icon "button" at bounding box center [37, 31] width 13 height 13
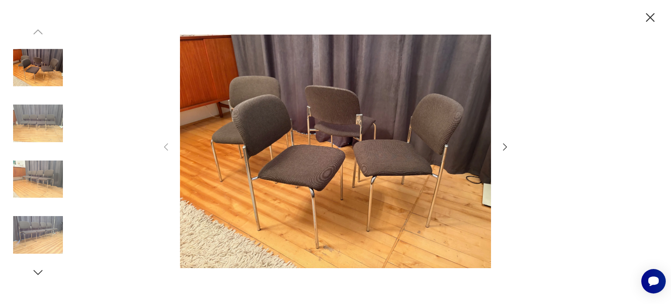
click at [267, 147] on img at bounding box center [335, 151] width 311 height 243
click at [47, 119] on img at bounding box center [38, 123] width 50 height 50
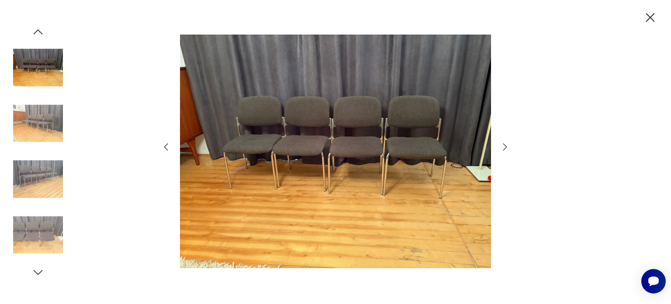
click at [47, 119] on img at bounding box center [38, 123] width 50 height 50
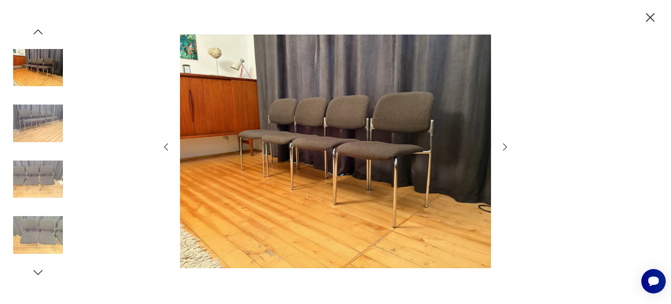
click at [47, 119] on img at bounding box center [38, 123] width 50 height 50
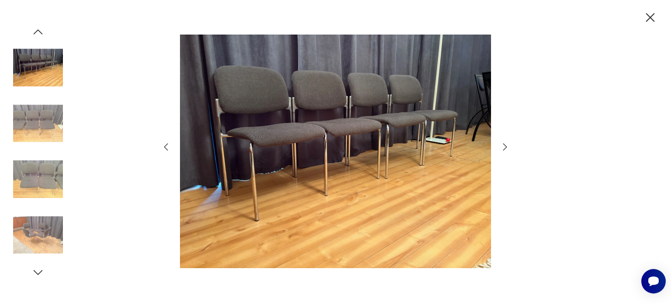
click at [47, 119] on img at bounding box center [38, 123] width 50 height 50
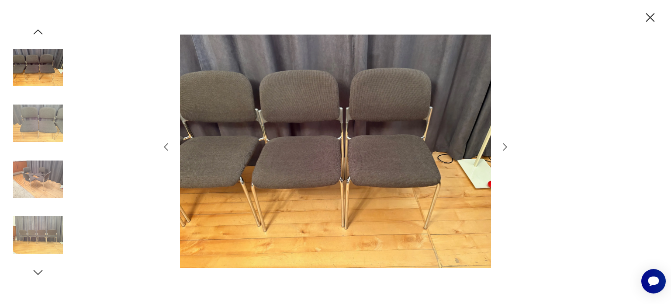
click at [47, 119] on img at bounding box center [38, 123] width 50 height 50
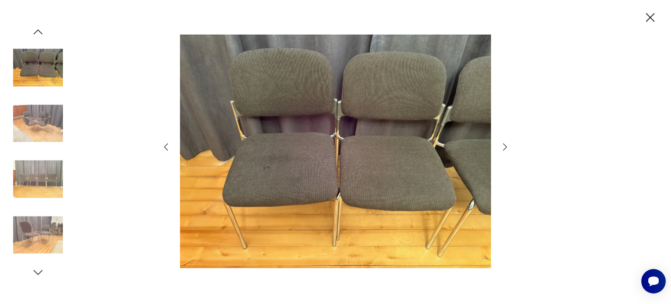
click at [47, 119] on img at bounding box center [38, 123] width 50 height 50
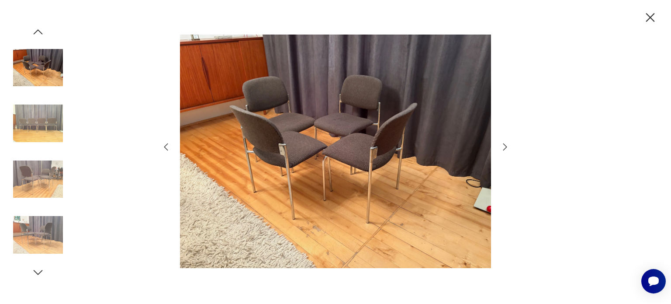
click at [639, 13] on div at bounding box center [335, 152] width 671 height 304
click at [652, 15] on icon "button" at bounding box center [650, 17] width 9 height 9
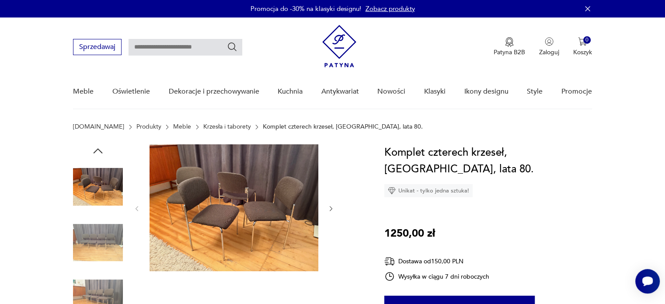
click at [253, 167] on img at bounding box center [233, 207] width 169 height 127
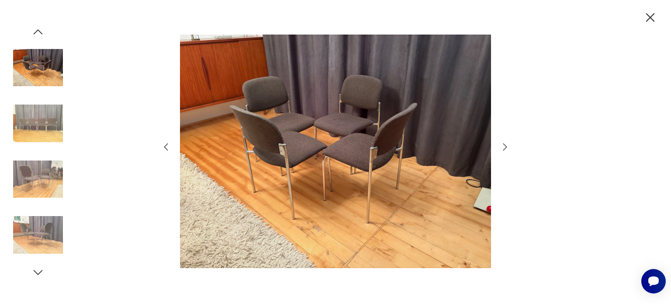
click at [253, 166] on img at bounding box center [335, 151] width 311 height 243
click at [45, 174] on img at bounding box center [38, 179] width 50 height 50
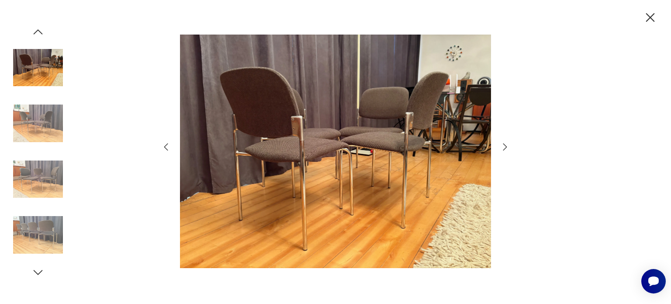
click at [45, 174] on img at bounding box center [38, 179] width 50 height 50
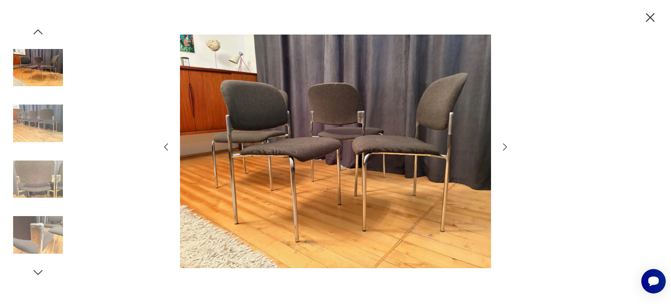
click at [45, 174] on img at bounding box center [38, 179] width 50 height 50
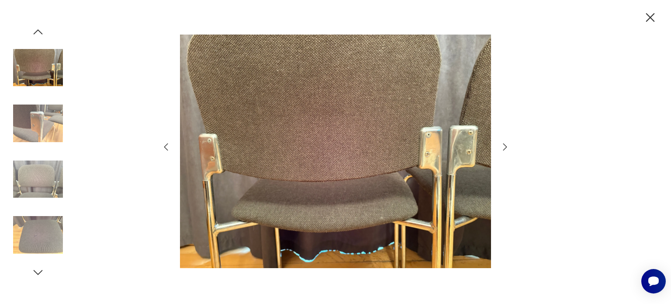
click at [39, 240] on img at bounding box center [38, 235] width 50 height 50
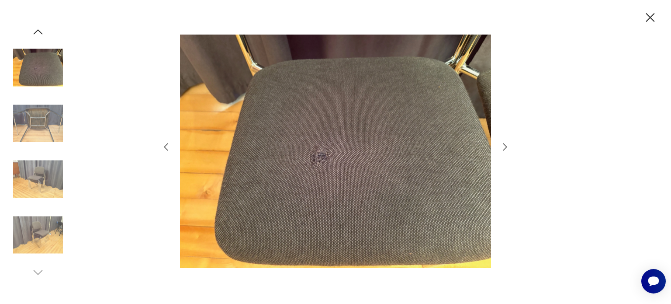
click at [37, 247] on img at bounding box center [38, 235] width 50 height 50
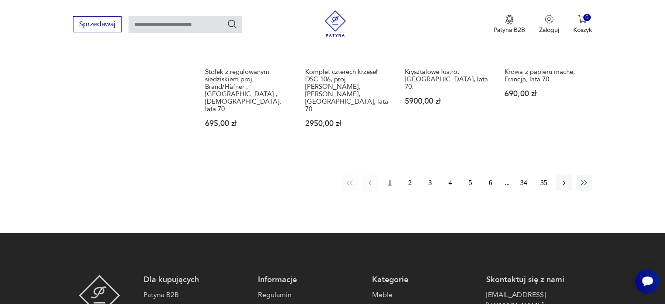
scroll to position [923, 0]
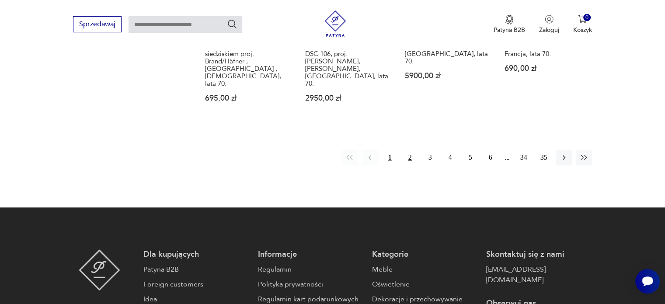
click at [409, 149] on button "2" at bounding box center [410, 157] width 16 height 16
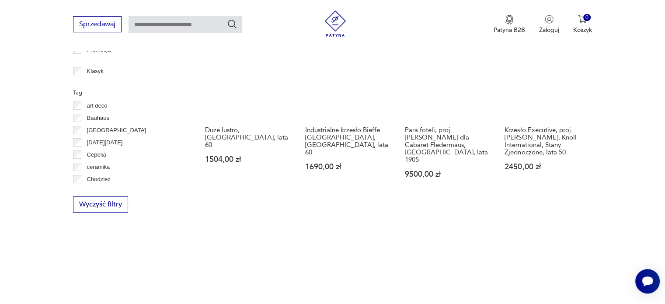
scroll to position [442, 0]
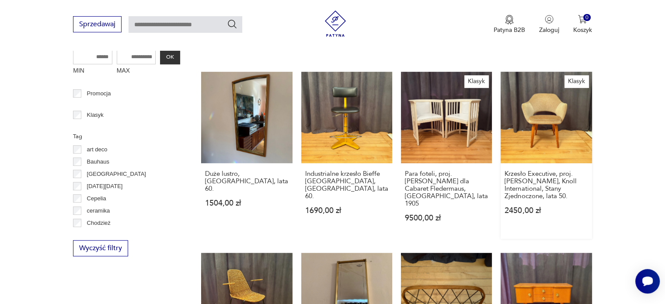
drag, startPoint x: 520, startPoint y: 107, endPoint x: 521, endPoint y: 113, distance: 6.2
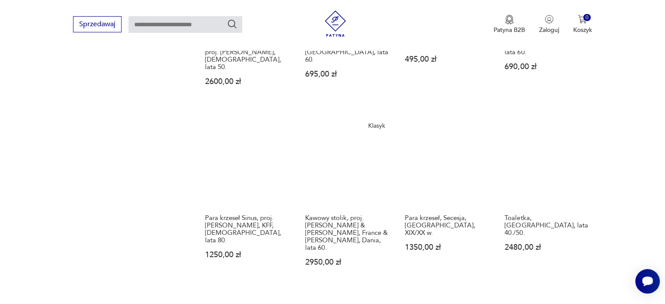
scroll to position [792, 0]
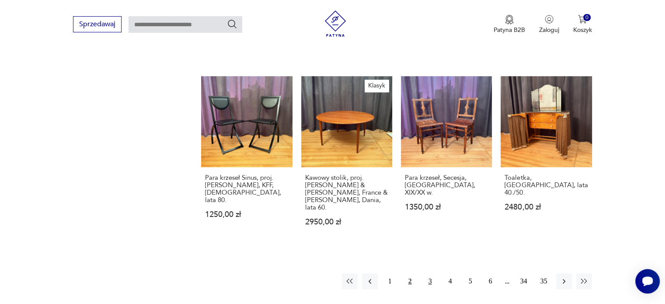
click at [432, 273] on button "3" at bounding box center [430, 281] width 16 height 16
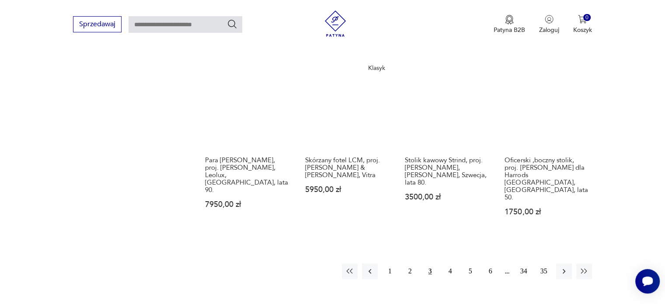
scroll to position [835, 0]
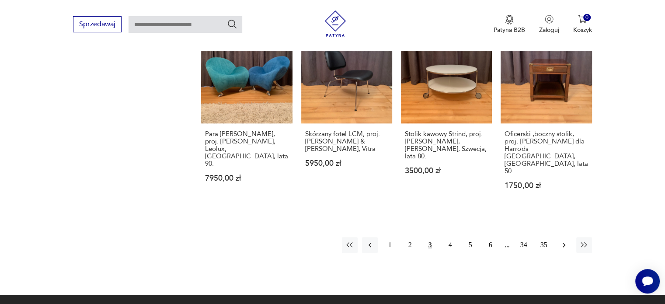
click at [560, 240] on icon "button" at bounding box center [563, 244] width 9 height 9
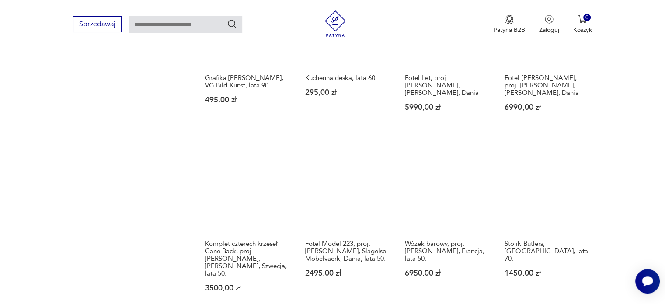
scroll to position [879, 0]
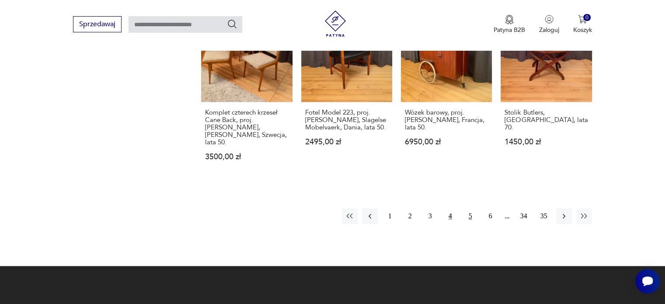
click at [468, 208] on button "5" at bounding box center [470, 216] width 16 height 16
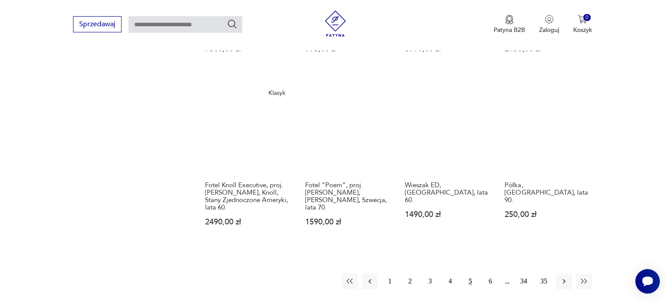
scroll to position [792, 0]
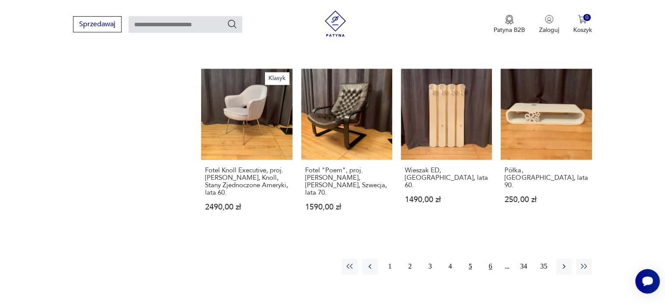
click at [491, 258] on button "6" at bounding box center [490, 266] width 16 height 16
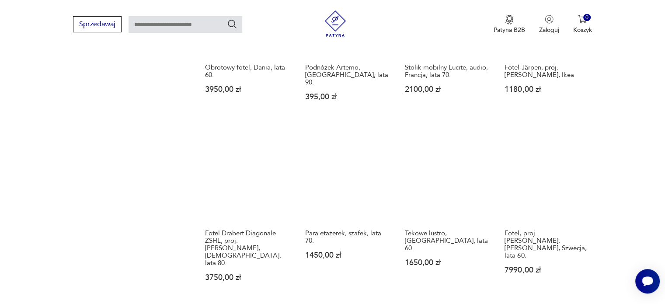
scroll to position [748, 0]
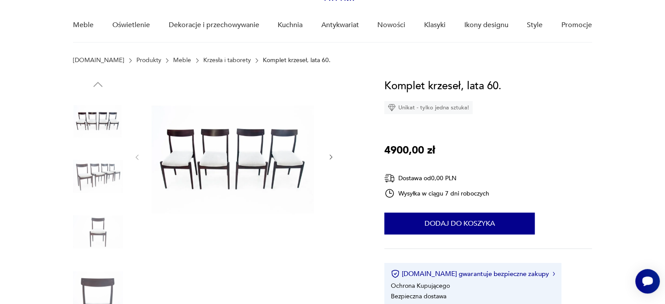
scroll to position [131, 0]
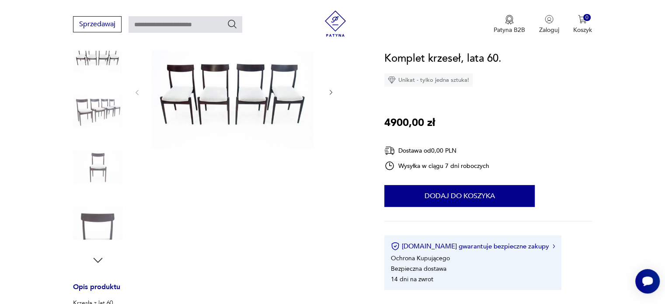
click at [97, 217] on img at bounding box center [98, 223] width 50 height 50
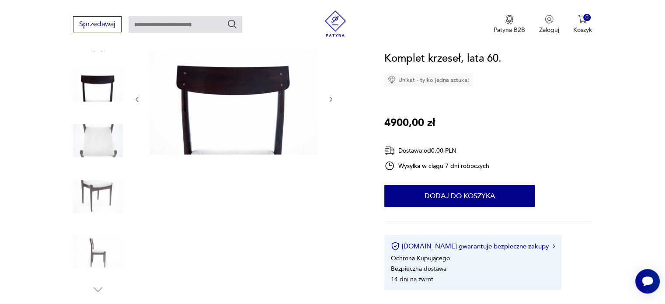
scroll to position [87, 0]
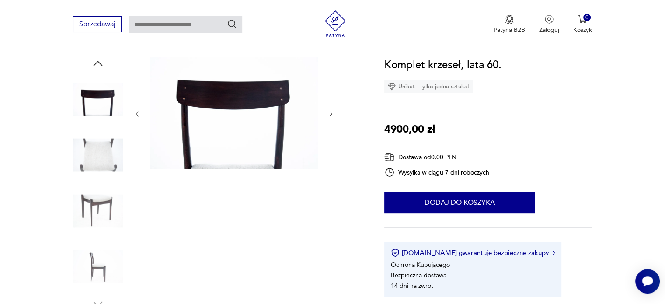
click at [97, 218] on img at bounding box center [98, 211] width 50 height 50
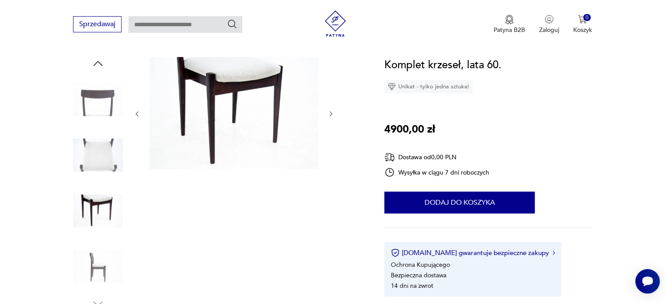
click at [92, 260] on img at bounding box center [98, 267] width 50 height 50
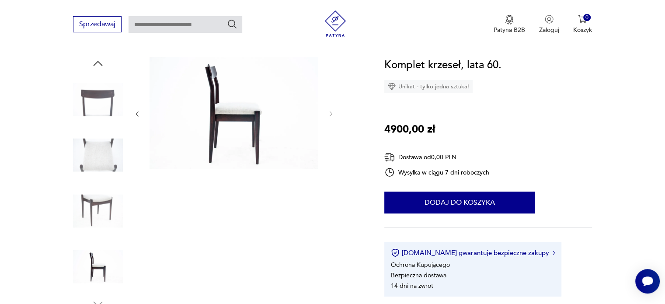
click at [258, 117] on img at bounding box center [233, 113] width 169 height 112
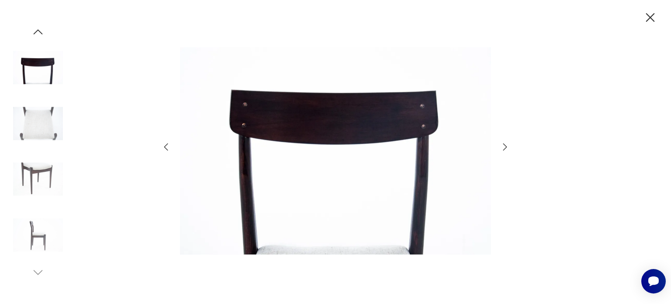
click at [505, 149] on icon "button" at bounding box center [505, 147] width 10 height 10
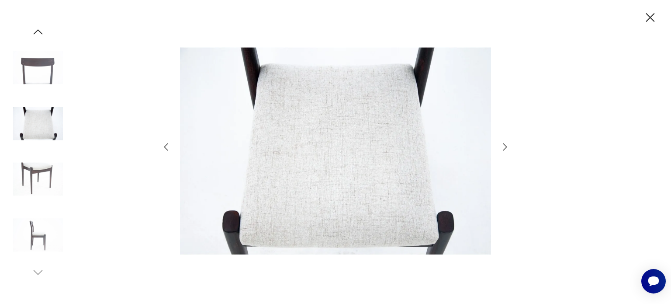
click at [505, 149] on icon "button" at bounding box center [505, 147] width 10 height 10
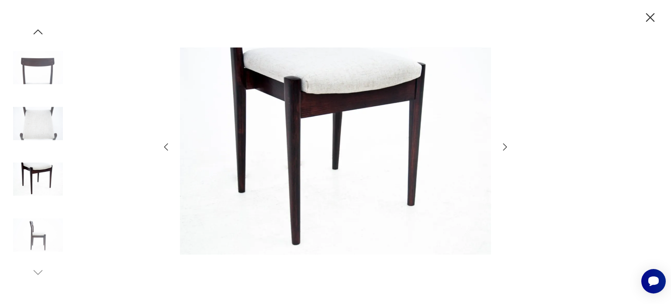
click at [505, 149] on icon "button" at bounding box center [505, 147] width 10 height 10
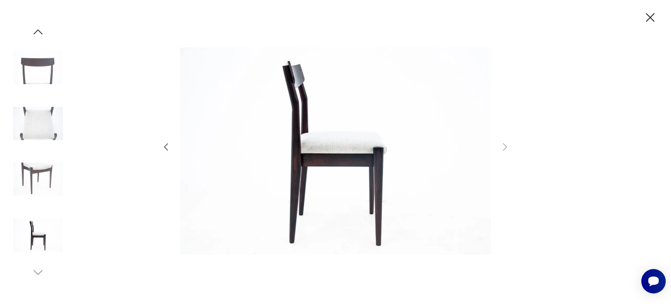
click at [47, 69] on img at bounding box center [38, 68] width 50 height 50
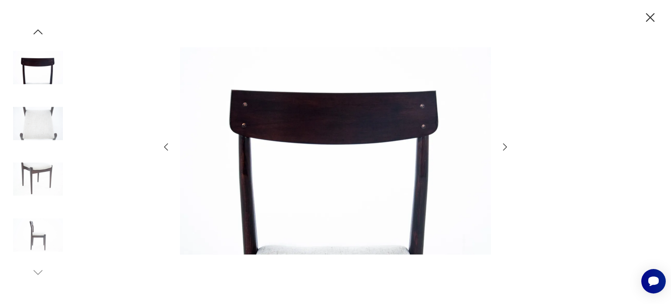
click at [44, 31] on icon "button" at bounding box center [37, 31] width 13 height 13
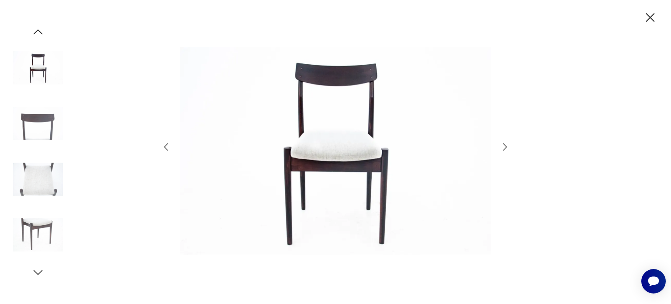
click at [332, 156] on img at bounding box center [335, 151] width 311 height 243
click at [37, 31] on icon "button" at bounding box center [37, 31] width 13 height 13
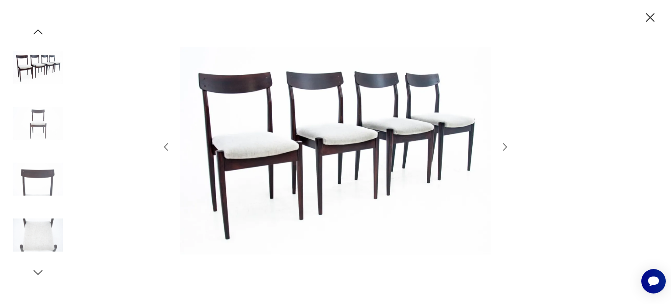
click at [650, 9] on div at bounding box center [335, 152] width 671 height 304
click at [651, 21] on icon "button" at bounding box center [650, 17] width 15 height 15
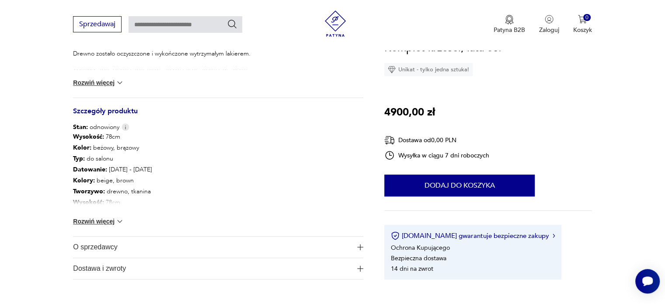
scroll to position [437, 0]
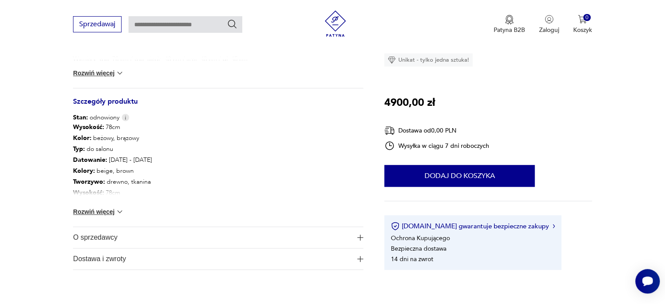
click at [107, 214] on button "Rozwiń więcej" at bounding box center [98, 211] width 51 height 9
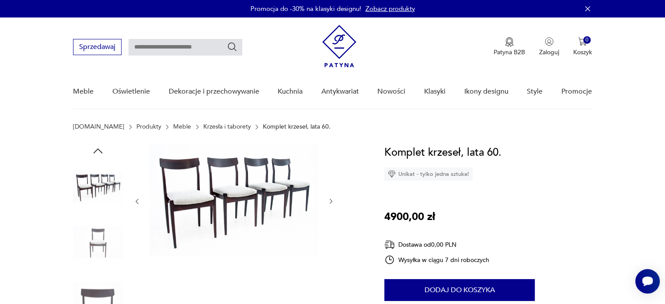
scroll to position [0, 0]
click at [236, 205] on img at bounding box center [233, 200] width 169 height 112
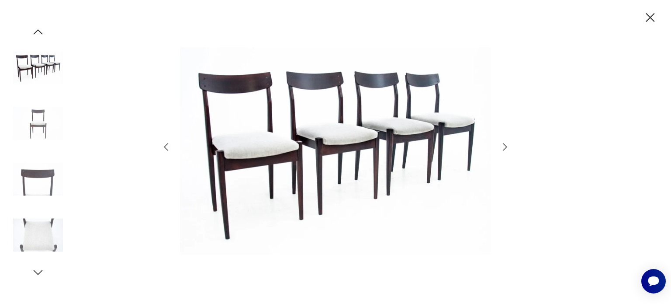
click at [245, 105] on img at bounding box center [335, 151] width 311 height 243
click at [509, 151] on icon "button" at bounding box center [505, 147] width 10 height 10
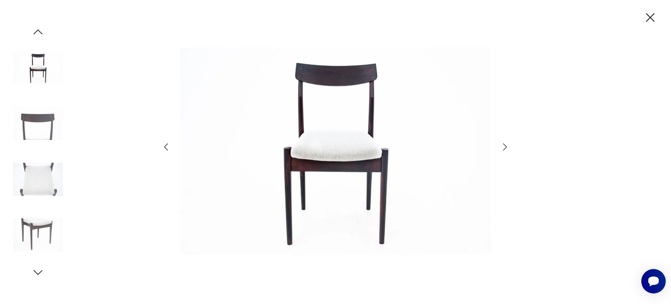
click at [509, 151] on icon "button" at bounding box center [505, 147] width 10 height 10
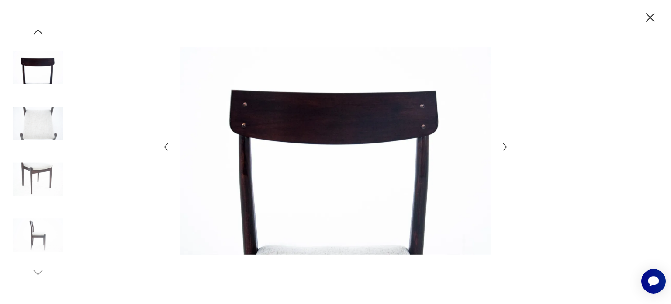
click at [509, 151] on icon "button" at bounding box center [505, 147] width 10 height 10
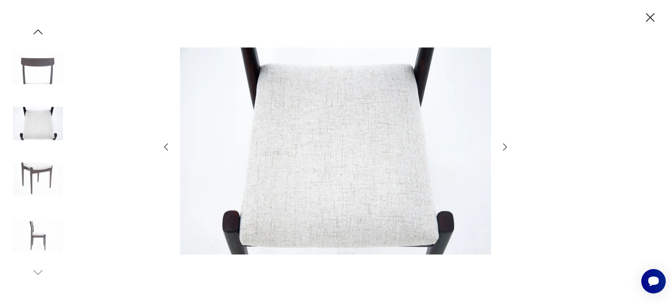
click at [509, 151] on icon "button" at bounding box center [505, 147] width 10 height 10
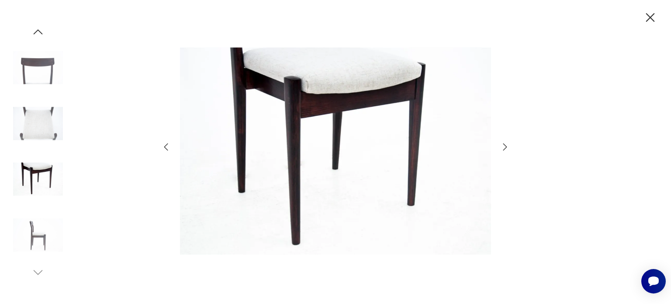
click at [509, 151] on icon "button" at bounding box center [505, 147] width 10 height 10
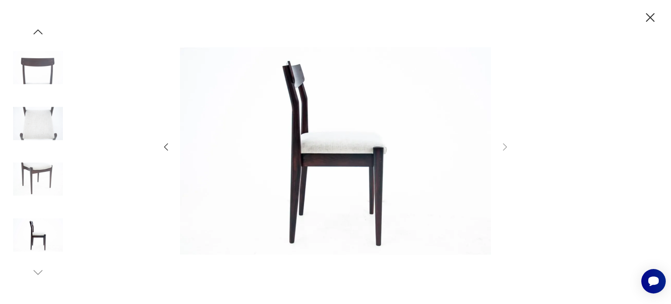
click at [510, 150] on div at bounding box center [335, 152] width 671 height 304
click at [38, 122] on img at bounding box center [38, 123] width 50 height 50
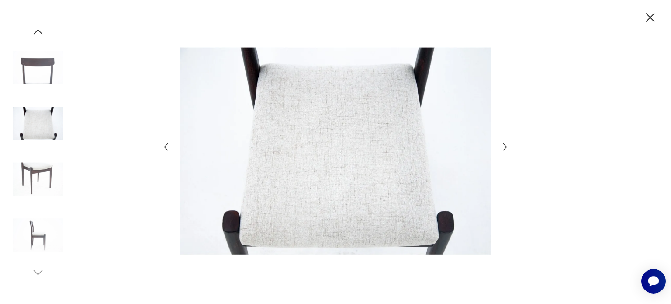
click at [38, 68] on img at bounding box center [38, 68] width 50 height 50
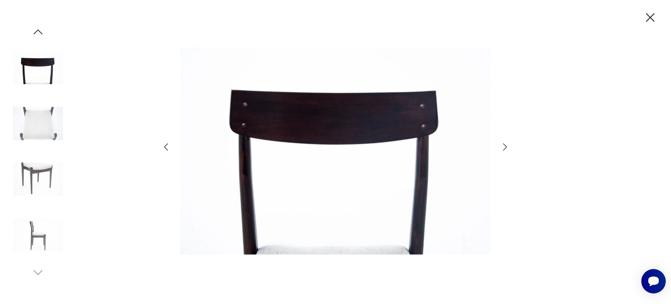
click at [650, 15] on icon "button" at bounding box center [650, 17] width 15 height 15
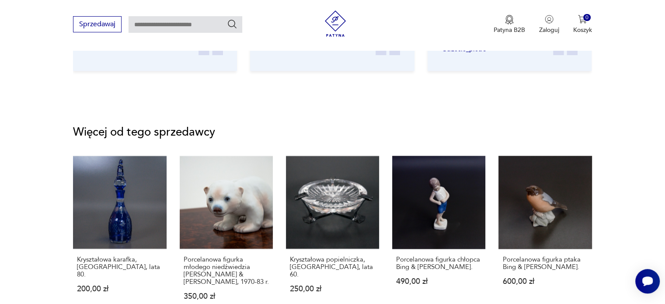
scroll to position [1180, 0]
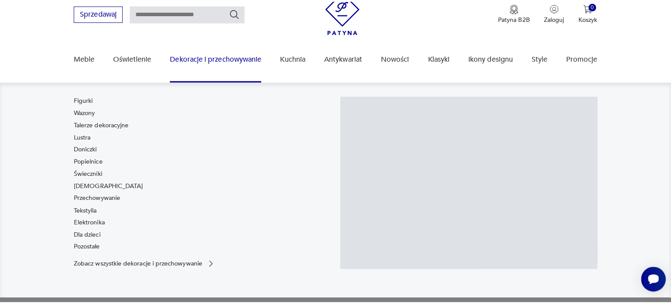
scroll to position [44, 0]
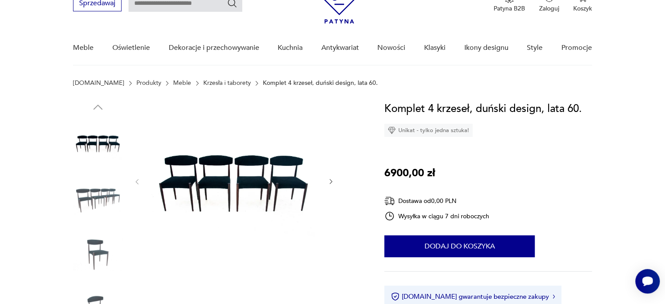
click at [272, 165] on img at bounding box center [233, 180] width 169 height 160
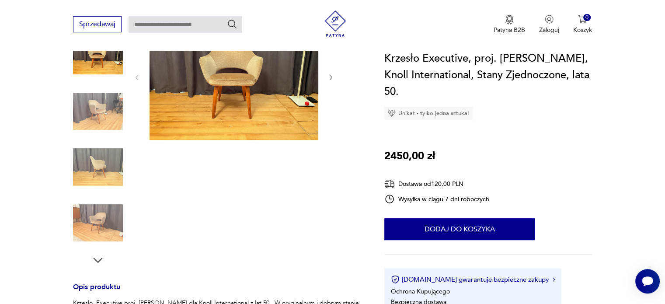
scroll to position [87, 0]
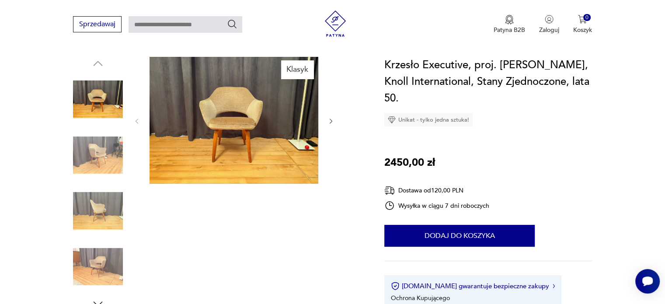
click at [332, 120] on icon "button" at bounding box center [330, 121] width 7 height 7
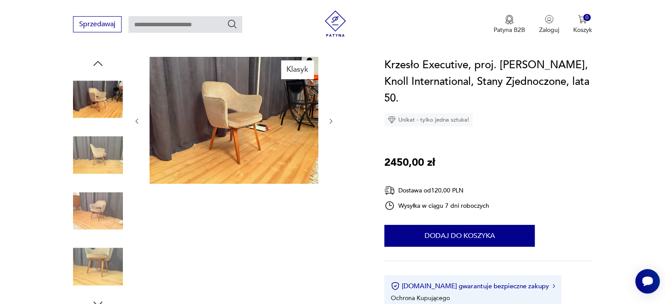
click at [332, 120] on icon "button" at bounding box center [330, 121] width 7 height 7
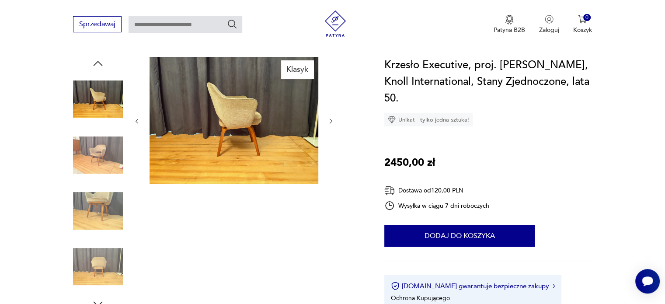
click at [332, 120] on icon "button" at bounding box center [330, 121] width 7 height 7
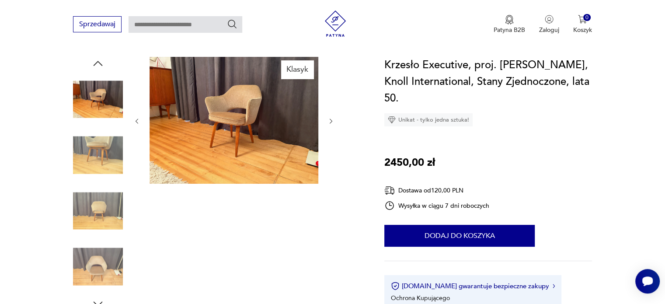
click at [332, 120] on icon "button" at bounding box center [330, 121] width 7 height 7
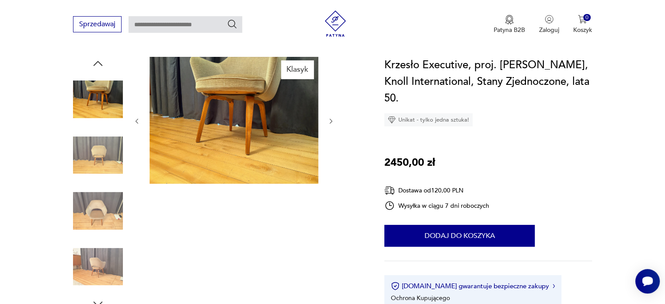
click at [332, 120] on icon "button" at bounding box center [330, 121] width 7 height 7
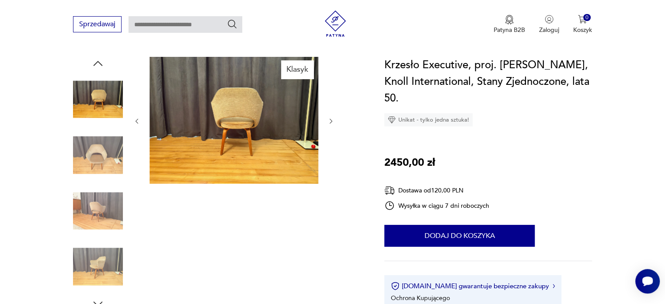
click at [332, 120] on icon "button" at bounding box center [330, 121] width 7 height 7
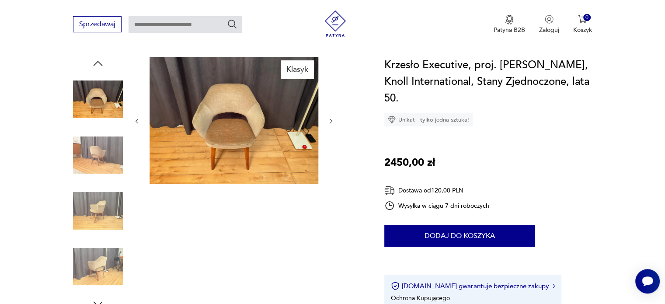
click at [332, 120] on icon "button" at bounding box center [330, 121] width 7 height 7
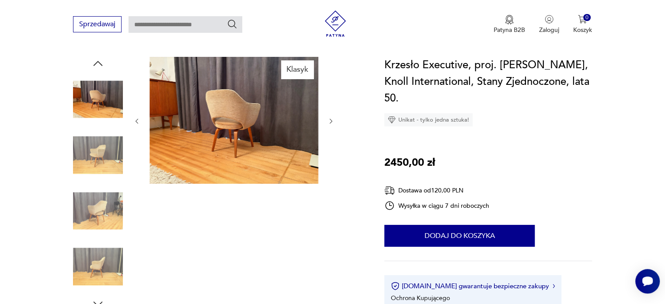
click at [332, 120] on icon "button" at bounding box center [330, 120] width 3 height 5
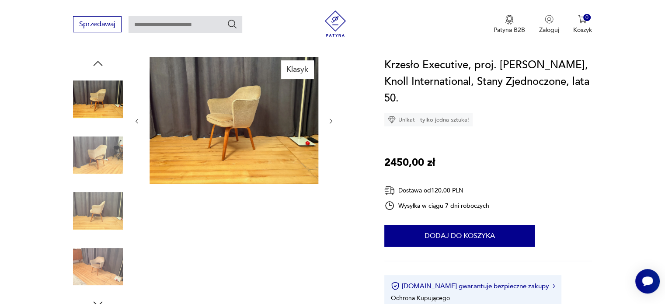
click at [332, 120] on icon "button" at bounding box center [330, 120] width 3 height 5
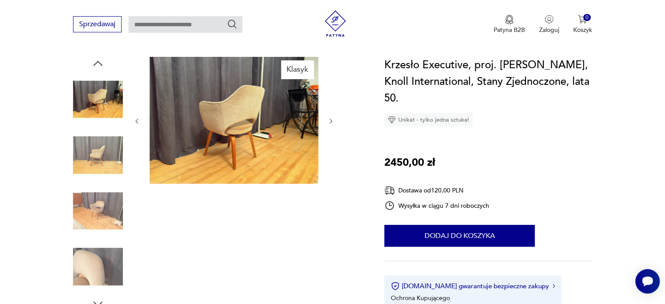
click at [221, 142] on img at bounding box center [233, 120] width 169 height 127
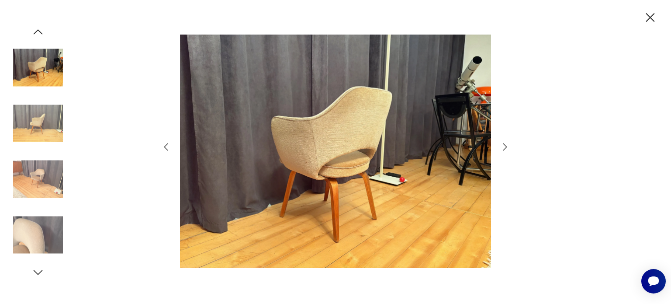
click at [502, 147] on icon "button" at bounding box center [505, 147] width 10 height 10
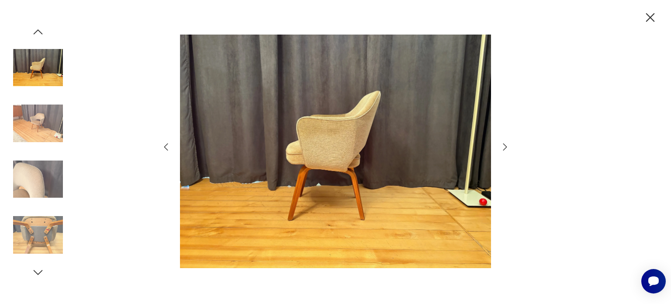
click at [502, 147] on icon "button" at bounding box center [505, 147] width 10 height 10
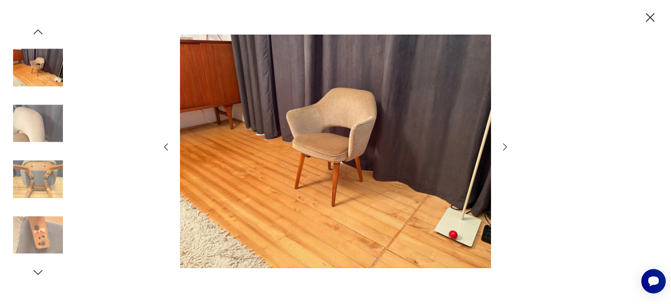
click at [502, 147] on icon "button" at bounding box center [505, 147] width 10 height 10
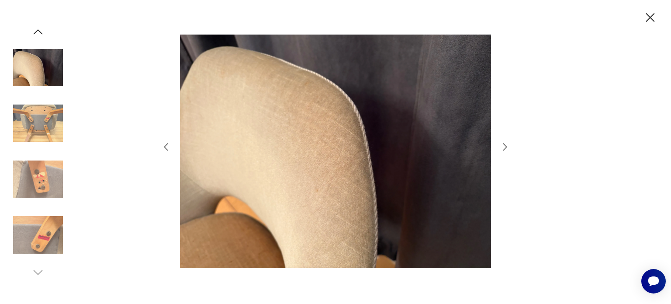
click at [502, 147] on icon "button" at bounding box center [505, 147] width 10 height 10
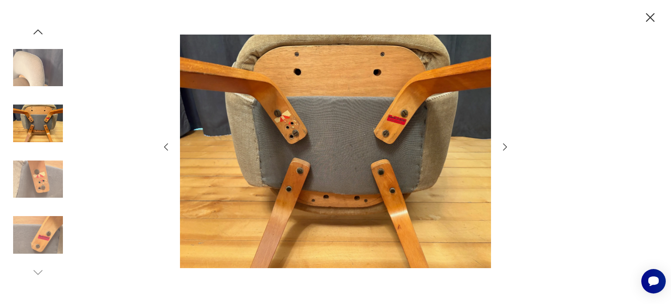
click at [502, 147] on icon "button" at bounding box center [505, 147] width 10 height 10
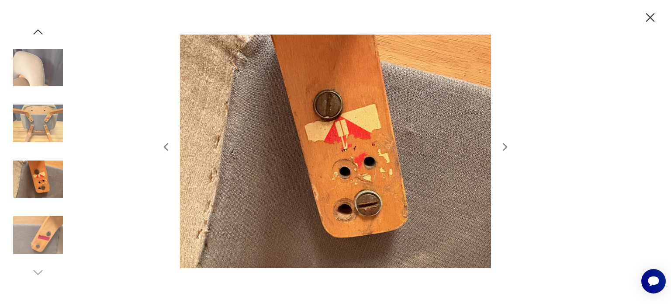
click at [502, 147] on icon "button" at bounding box center [505, 147] width 10 height 10
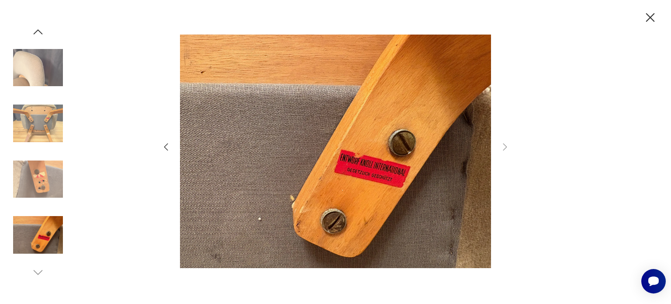
click at [38, 66] on img at bounding box center [38, 68] width 50 height 50
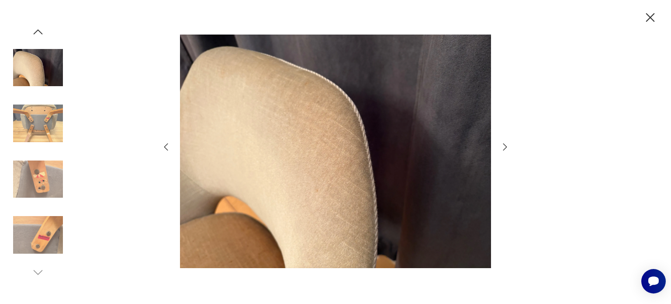
click at [652, 11] on icon "button" at bounding box center [650, 17] width 15 height 15
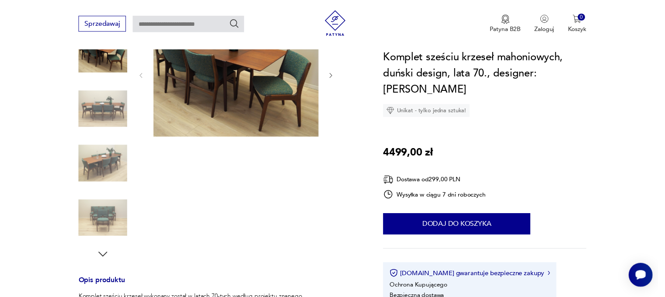
scroll to position [44, 0]
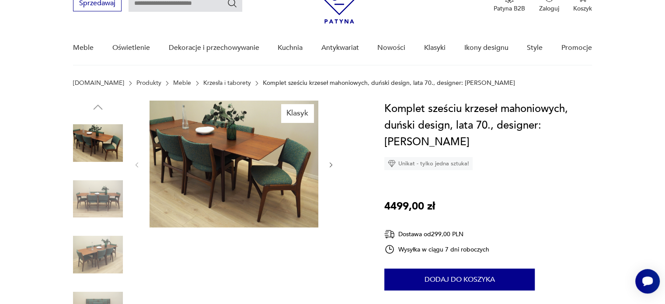
click at [277, 199] on img at bounding box center [233, 163] width 169 height 127
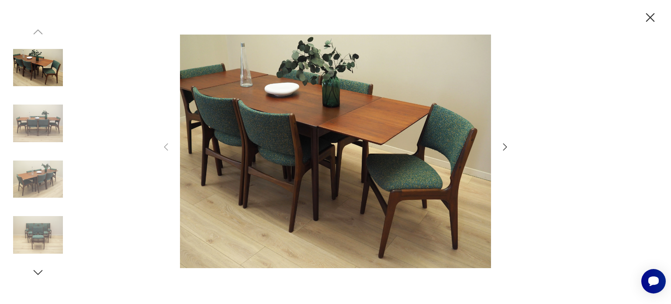
click at [503, 146] on icon "button" at bounding box center [505, 147] width 10 height 10
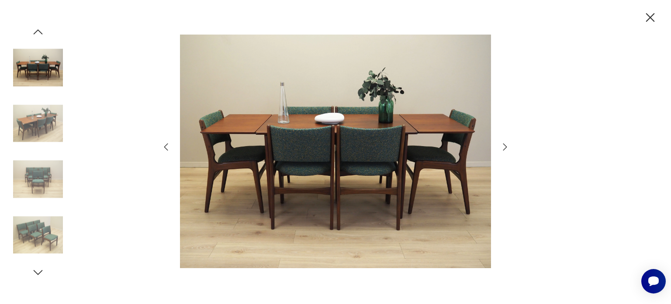
click at [503, 146] on icon "button" at bounding box center [505, 147] width 10 height 10
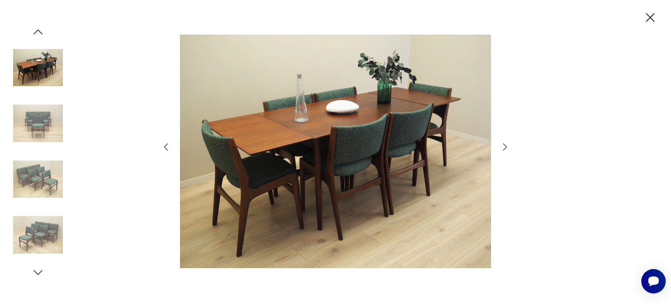
click at [503, 146] on icon "button" at bounding box center [505, 147] width 10 height 10
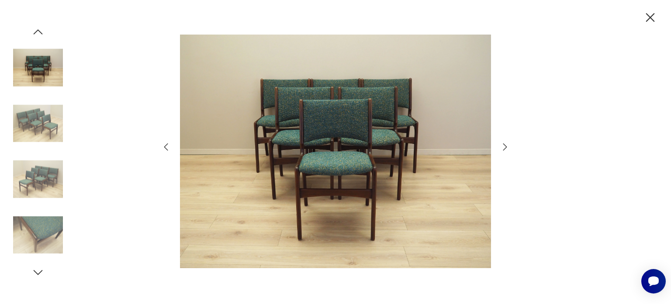
click at [503, 146] on icon "button" at bounding box center [505, 147] width 10 height 10
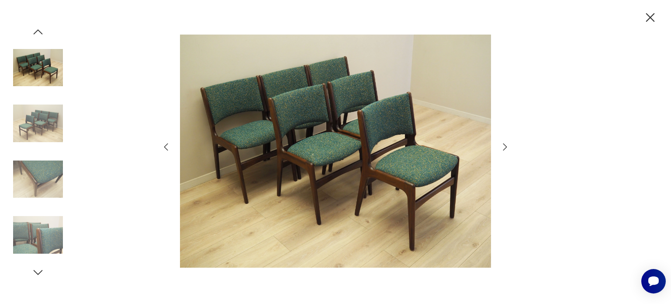
click at [503, 146] on icon "button" at bounding box center [505, 147] width 10 height 10
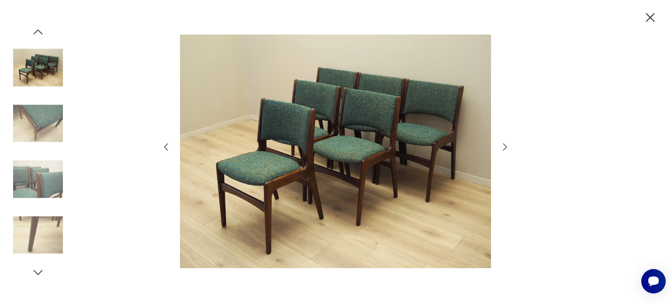
click at [502, 146] on icon "button" at bounding box center [505, 147] width 10 height 10
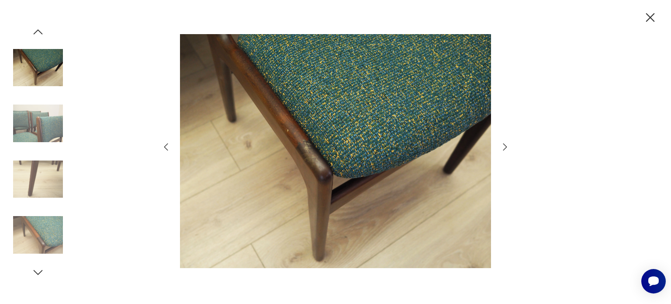
click at [502, 146] on icon "button" at bounding box center [505, 147] width 10 height 10
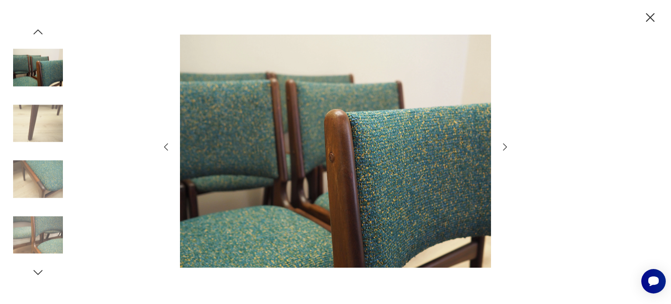
click at [502, 146] on icon "button" at bounding box center [505, 147] width 10 height 10
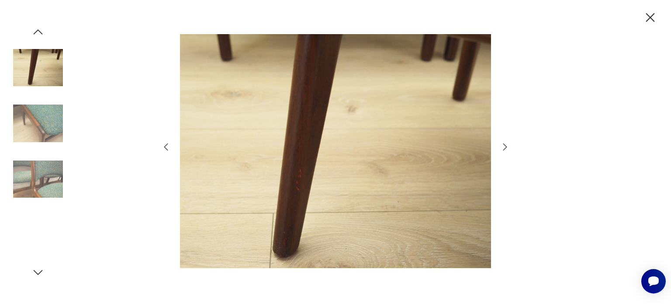
click at [501, 147] on icon "button" at bounding box center [505, 147] width 10 height 10
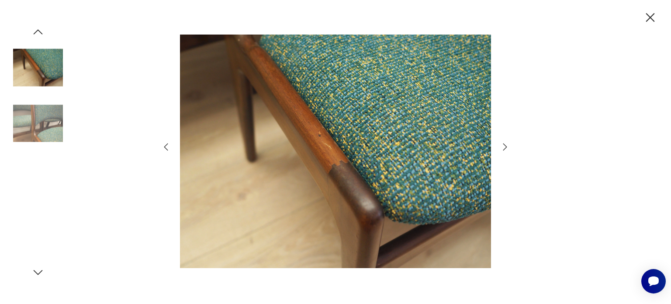
click at [501, 147] on icon "button" at bounding box center [505, 147] width 10 height 10
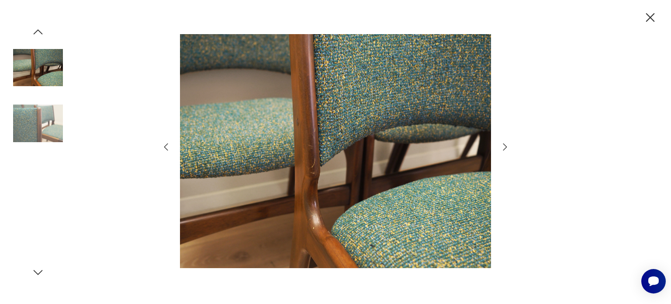
click at [501, 147] on icon "button" at bounding box center [505, 147] width 10 height 10
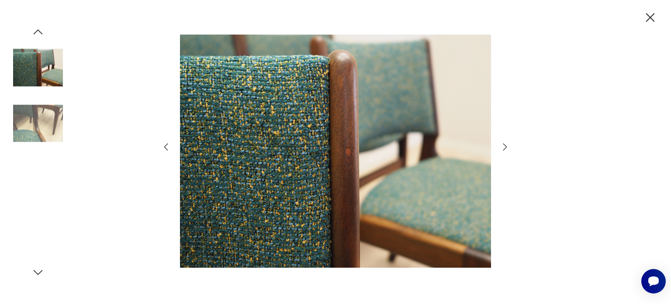
click at [501, 147] on icon "button" at bounding box center [505, 147] width 10 height 10
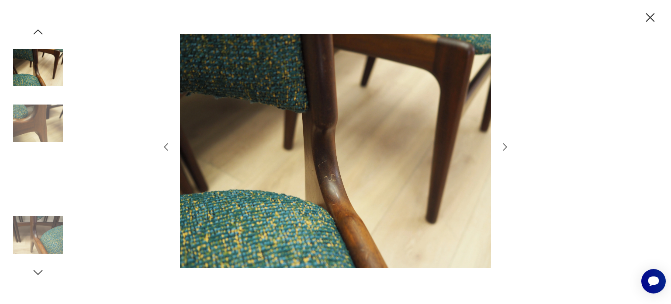
click at [501, 147] on icon "button" at bounding box center [505, 147] width 10 height 10
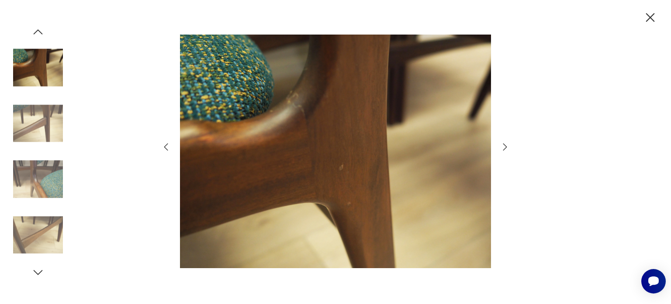
click at [501, 147] on icon "button" at bounding box center [505, 147] width 10 height 10
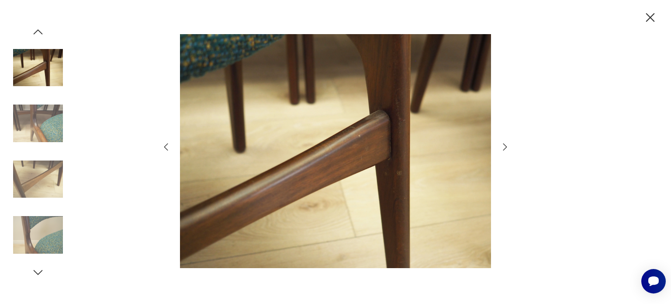
click at [501, 147] on icon "button" at bounding box center [505, 147] width 10 height 10
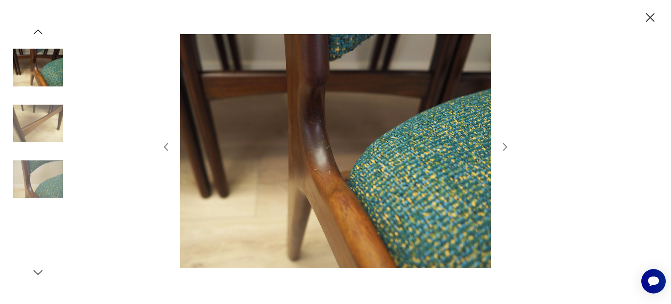
click at [501, 147] on icon "button" at bounding box center [505, 147] width 10 height 10
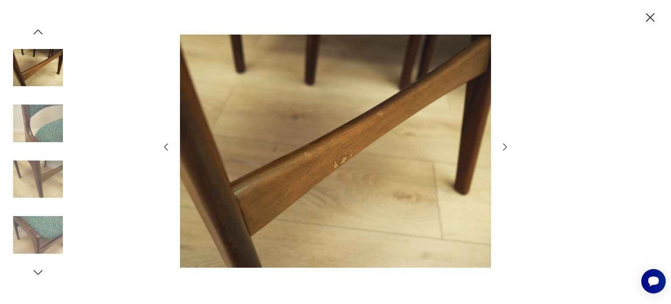
click at [501, 147] on icon "button" at bounding box center [505, 147] width 10 height 10
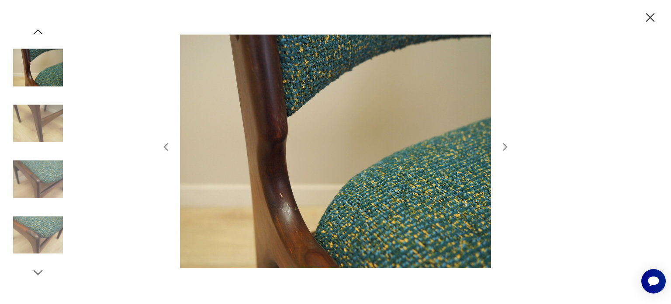
click at [501, 147] on icon "button" at bounding box center [505, 147] width 10 height 10
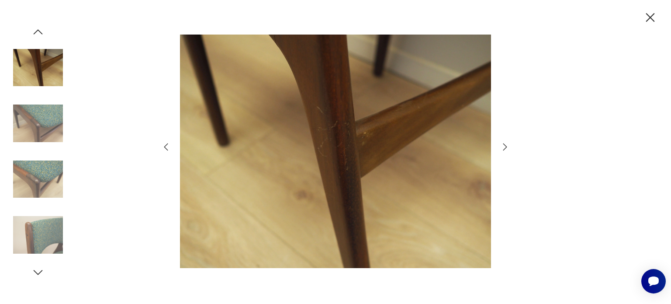
click at [501, 147] on icon "button" at bounding box center [505, 147] width 10 height 10
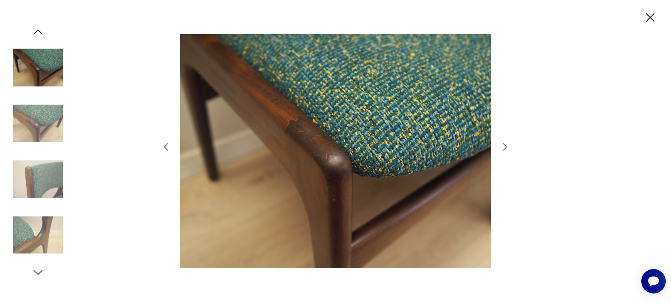
click at [656, 13] on icon "button" at bounding box center [650, 17] width 15 height 15
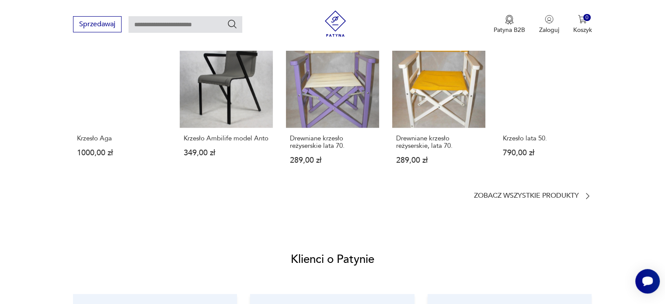
scroll to position [568, 0]
